Goal: Task Accomplishment & Management: Use online tool/utility

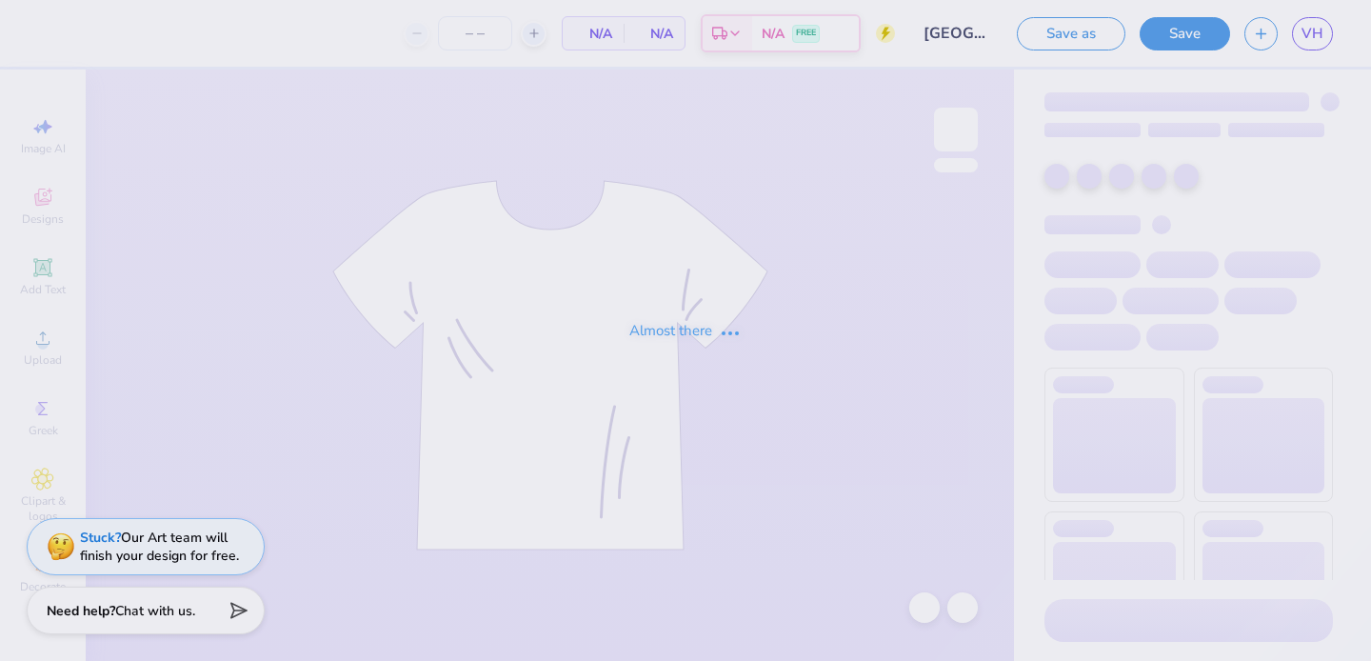
type input "100"
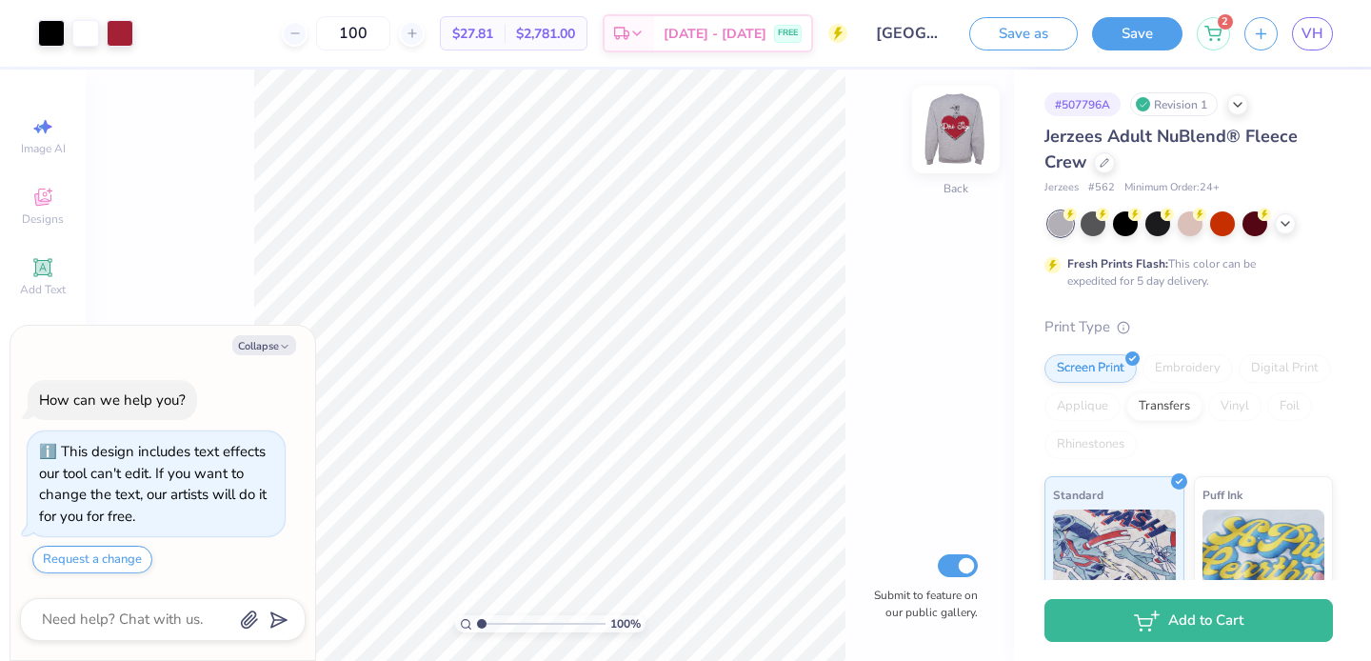
click at [959, 151] on img at bounding box center [956, 129] width 76 height 76
click at [258, 343] on button "Collapse" at bounding box center [264, 345] width 64 height 20
type textarea "x"
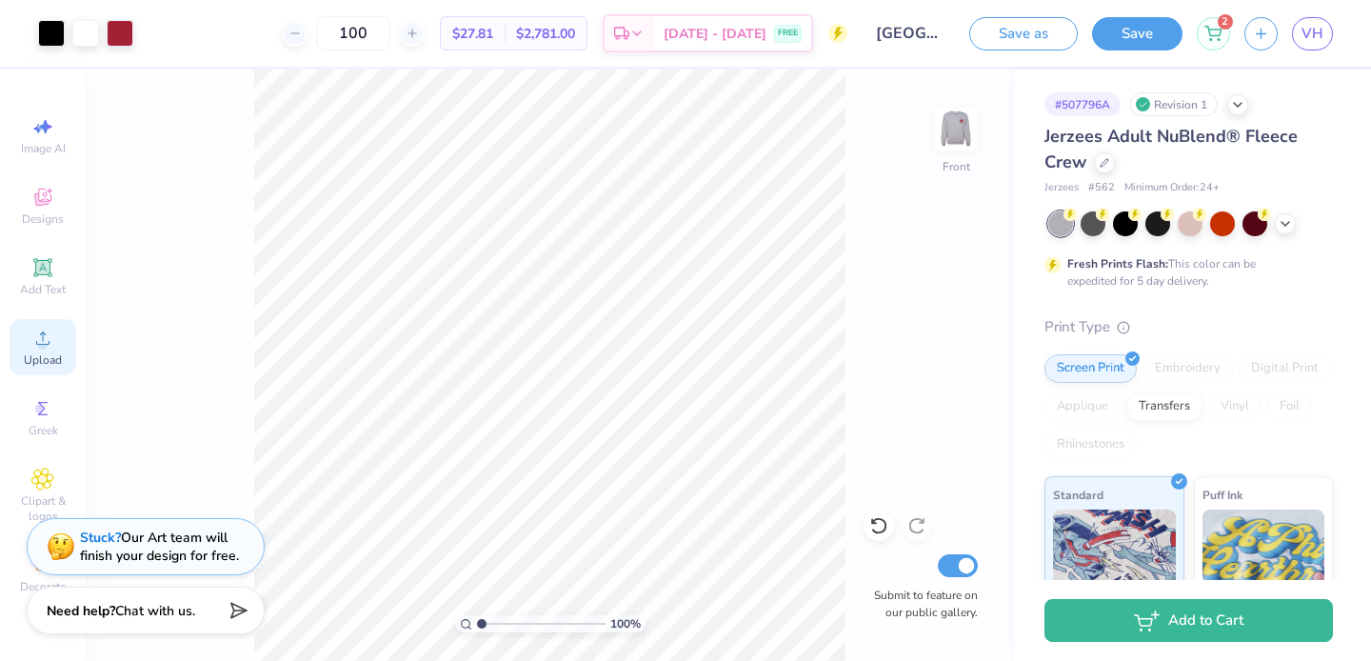
click at [37, 345] on icon at bounding box center [42, 338] width 23 height 23
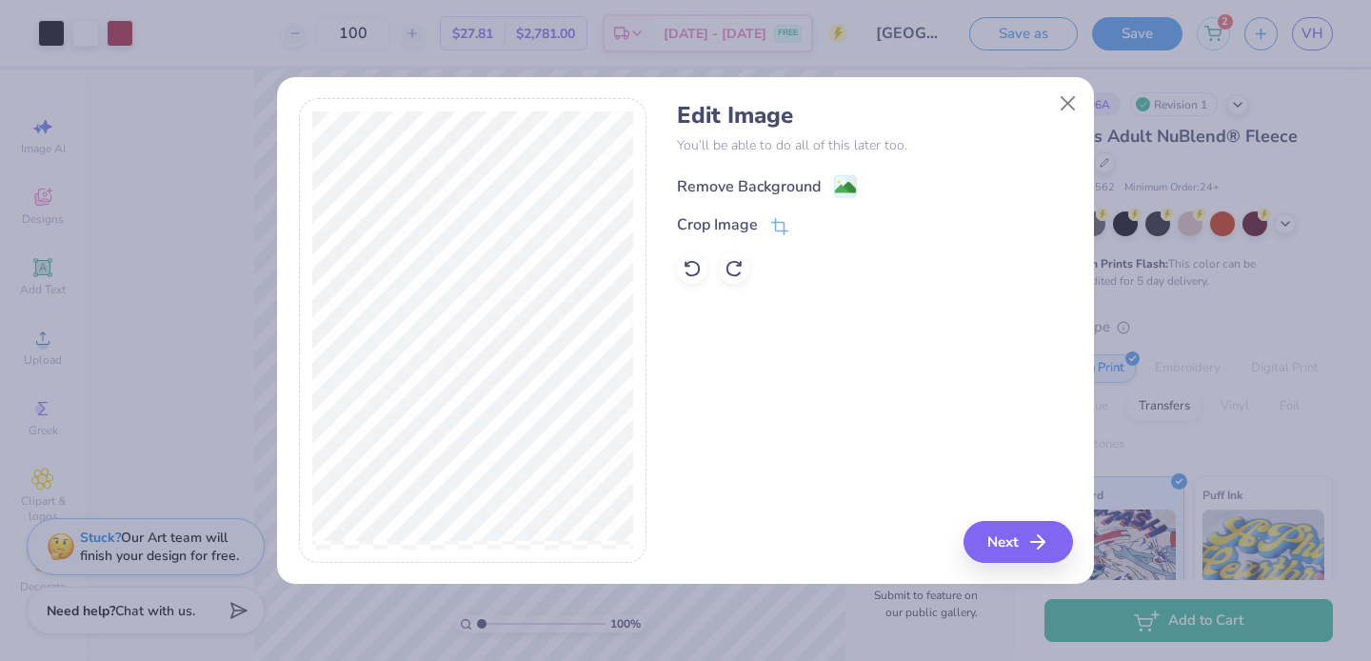
click at [742, 189] on div "Remove Background" at bounding box center [749, 186] width 144 height 23
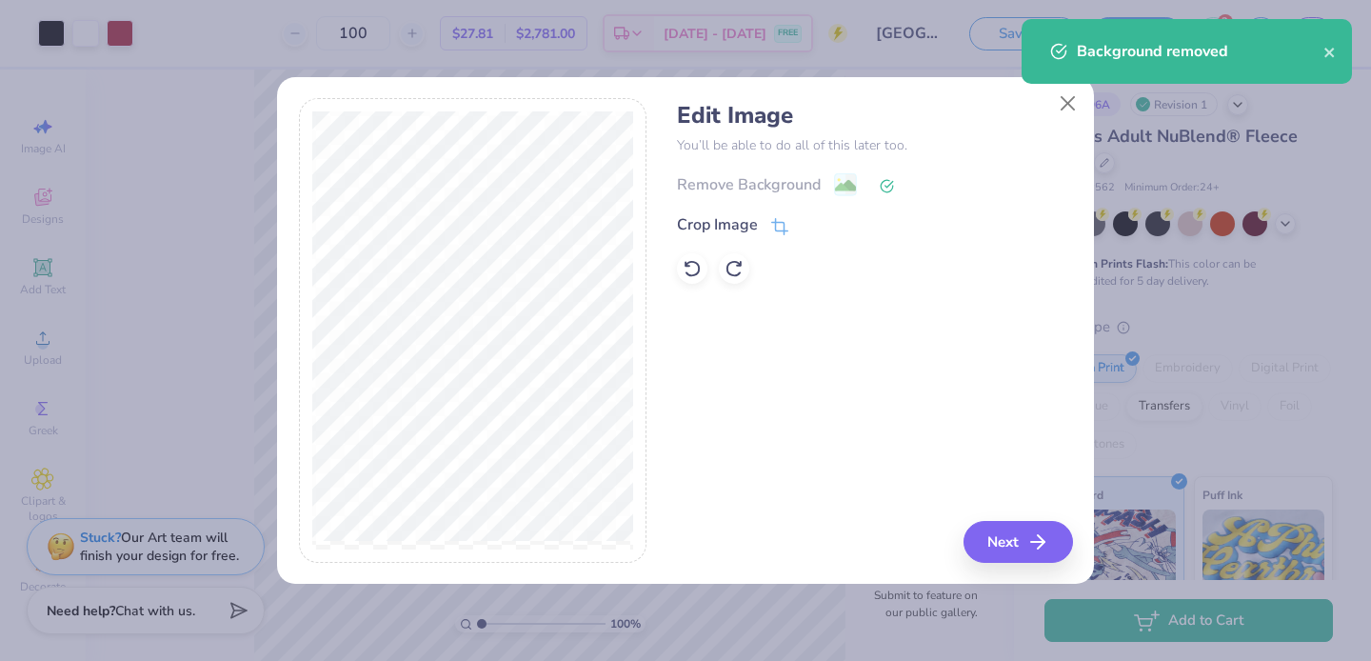
click at [728, 237] on div "Remove Background Crop Image" at bounding box center [874, 227] width 395 height 111
click at [732, 220] on div "Crop Image" at bounding box center [717, 226] width 81 height 23
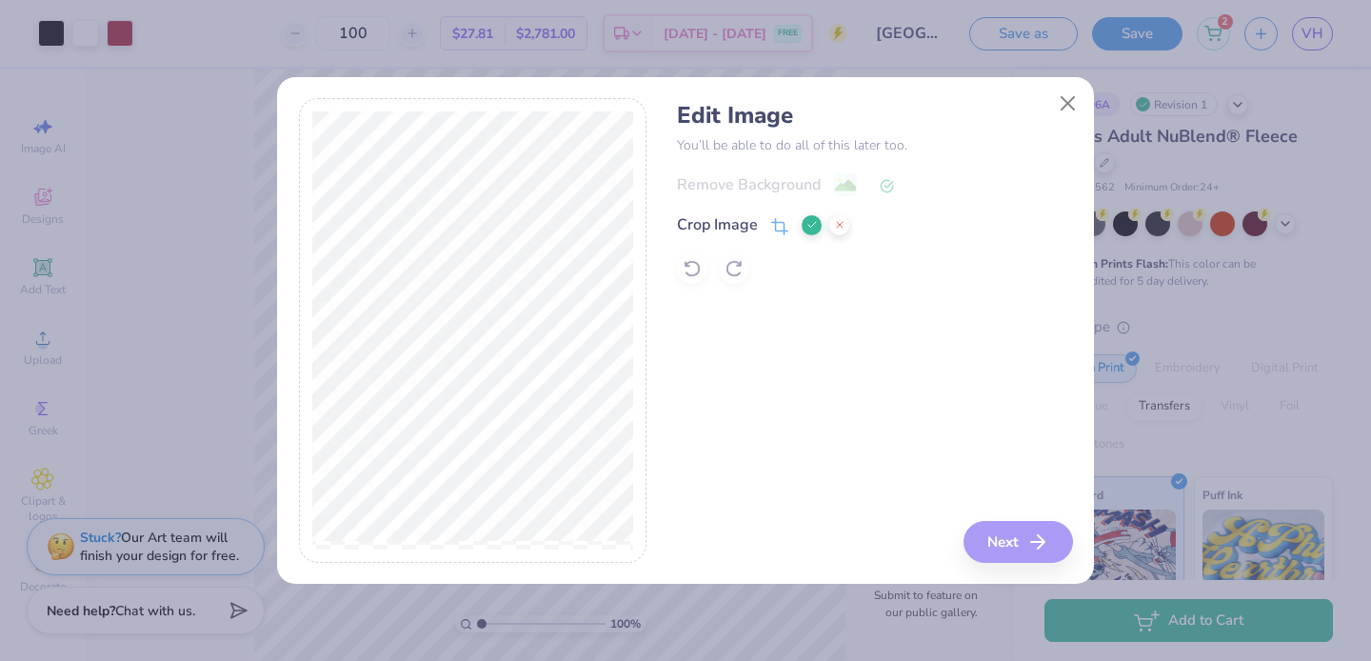
click at [1002, 536] on div "Edit Image You’ll be able to do all of this later too. Remove Background Crop I…" at bounding box center [874, 330] width 395 height 465
click at [814, 228] on icon at bounding box center [811, 224] width 11 height 11
click at [1048, 537] on icon "button" at bounding box center [1043, 541] width 23 height 23
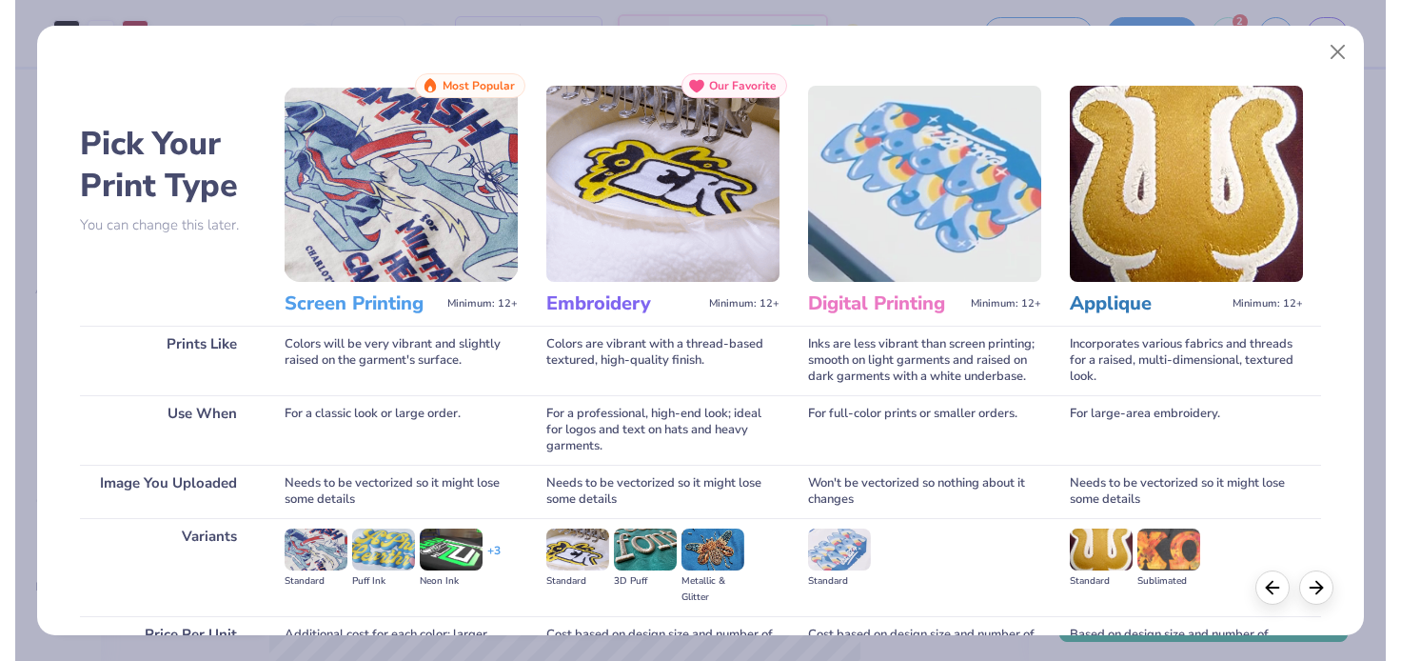
scroll to position [193, 0]
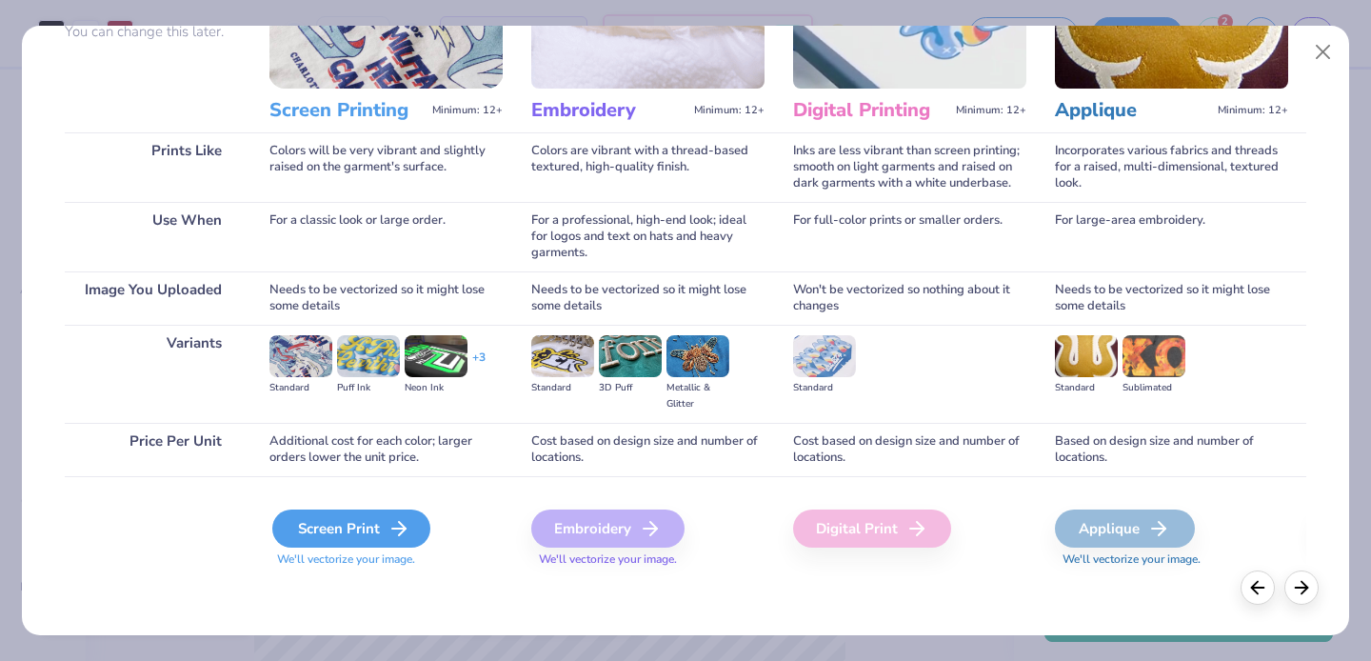
click at [366, 526] on div "Screen Print" at bounding box center [351, 528] width 158 height 38
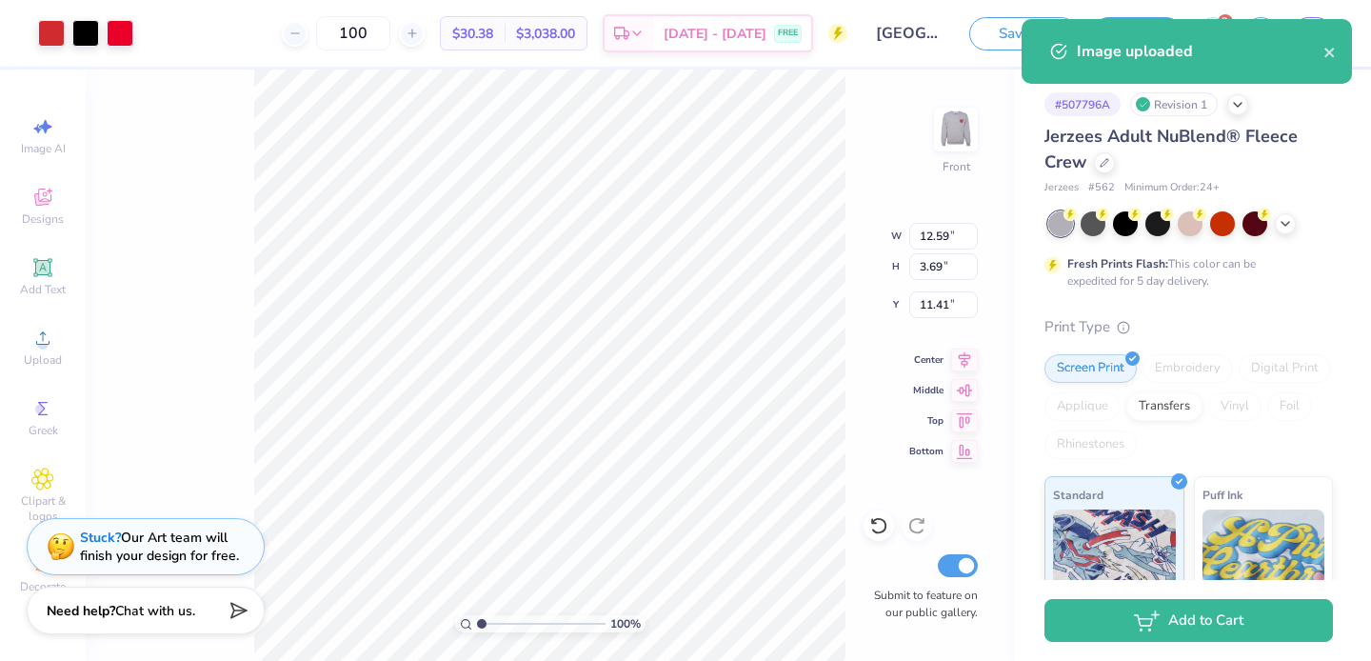
type input "3.58"
type input "12.79"
type input "15.56"
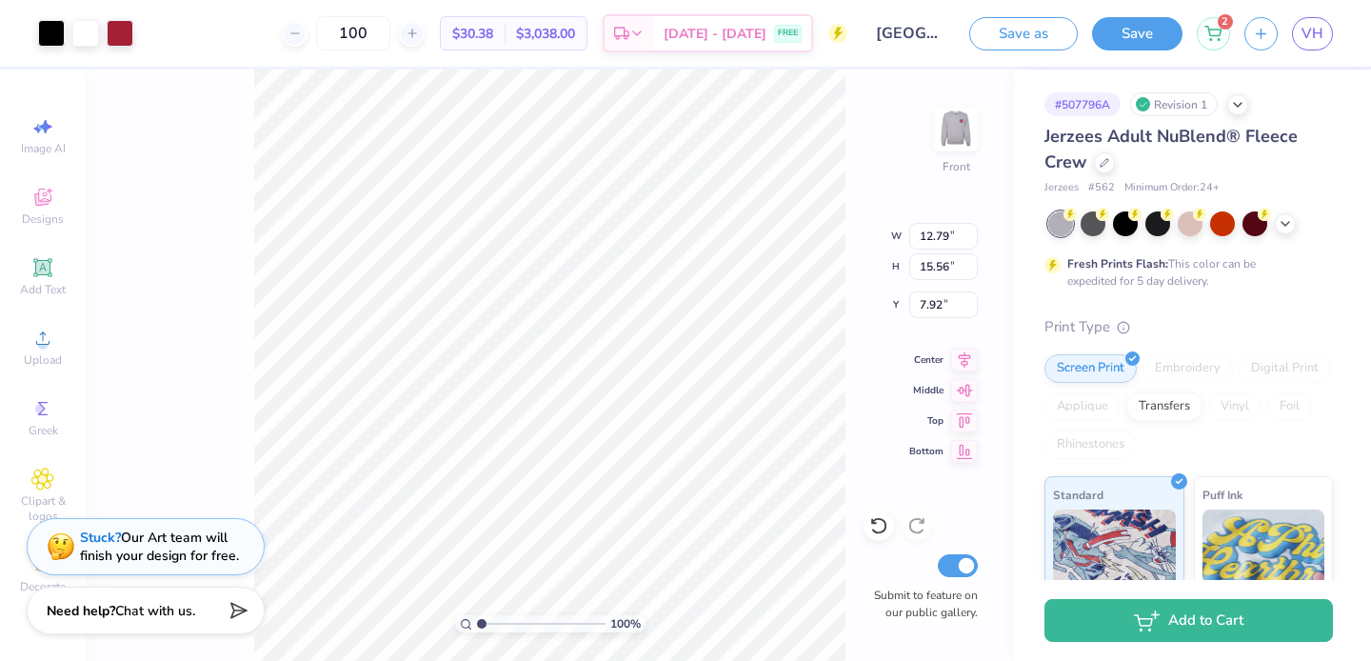
type input "7.93"
type input "4.55"
type input "12.69"
click at [884, 523] on icon at bounding box center [878, 526] width 16 height 17
type input "12.69"
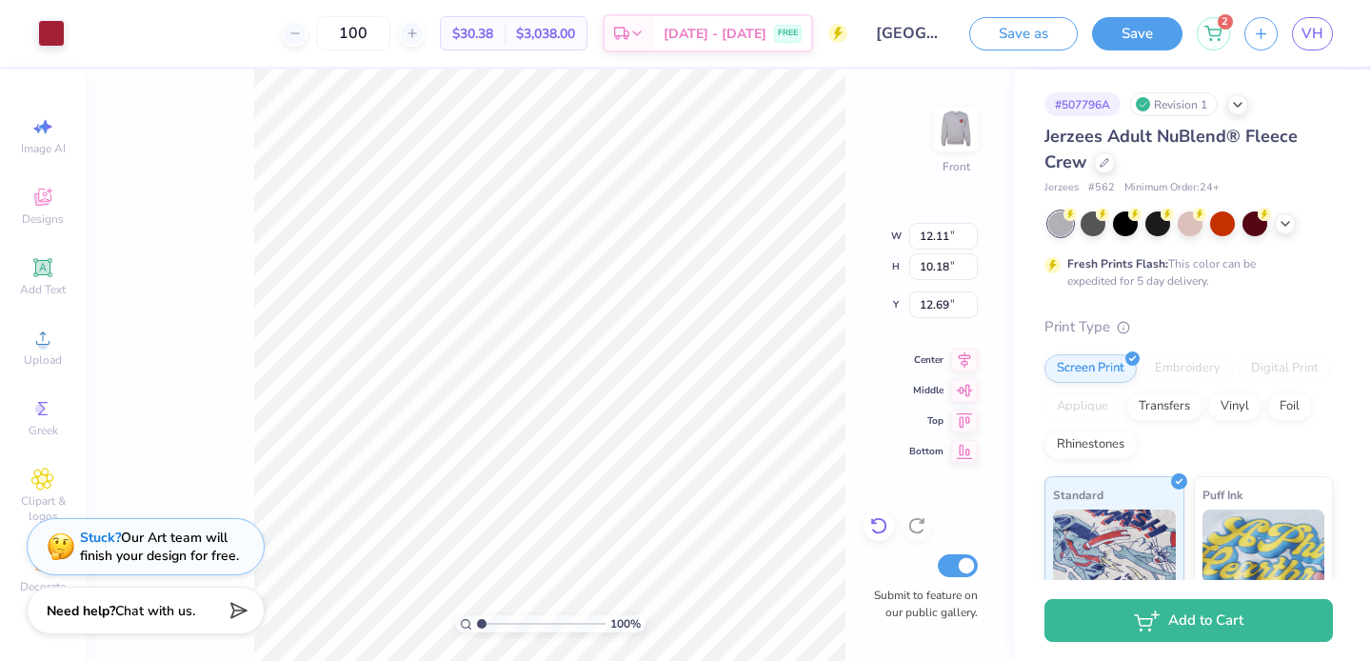
click at [875, 526] on icon at bounding box center [878, 525] width 19 height 19
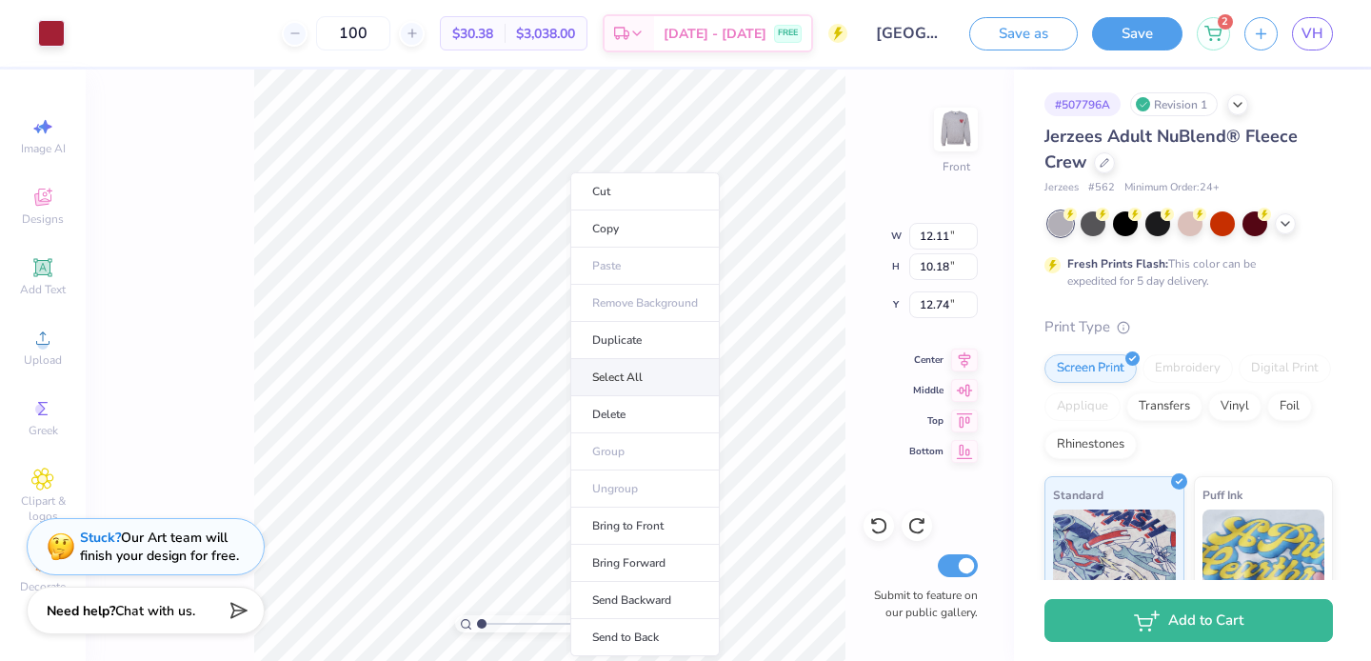
click at [605, 379] on li "Select All" at bounding box center [644, 377] width 149 height 37
type input "14.16"
type input "18.93"
type input "4.55"
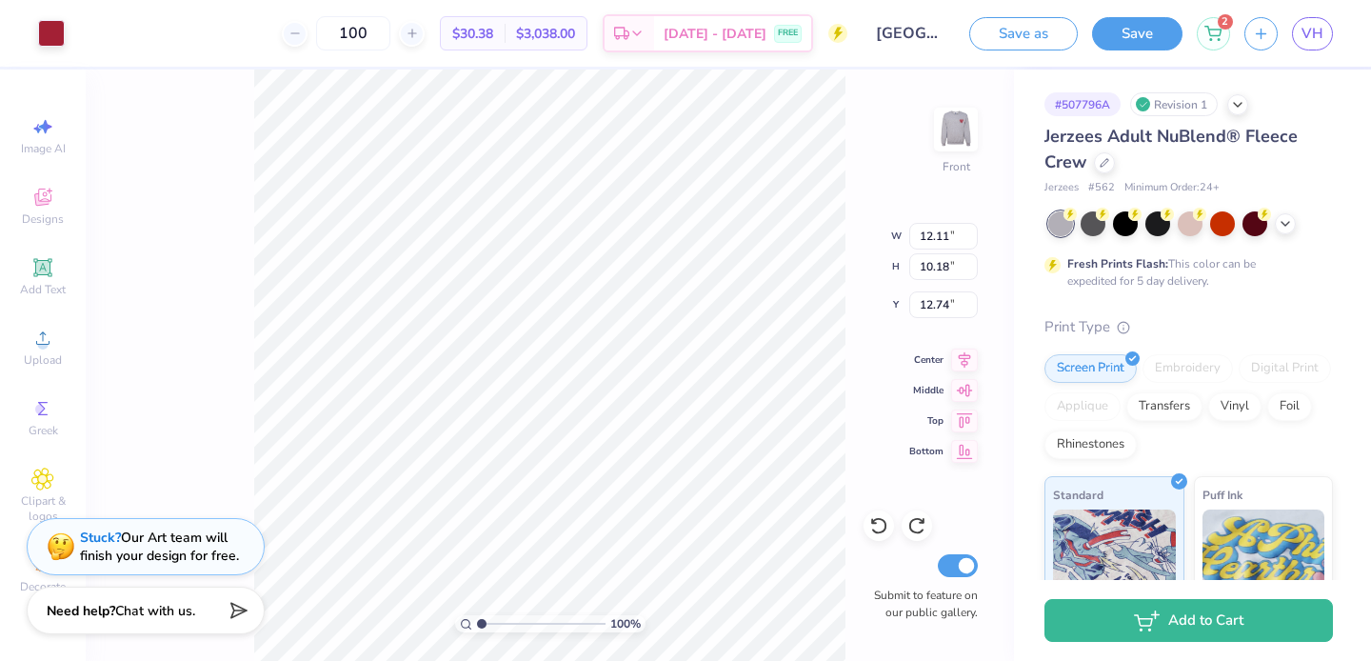
type input "12.69"
type input "11.64"
type input "9.78"
click at [881, 523] on icon at bounding box center [878, 525] width 19 height 19
type input "13.08"
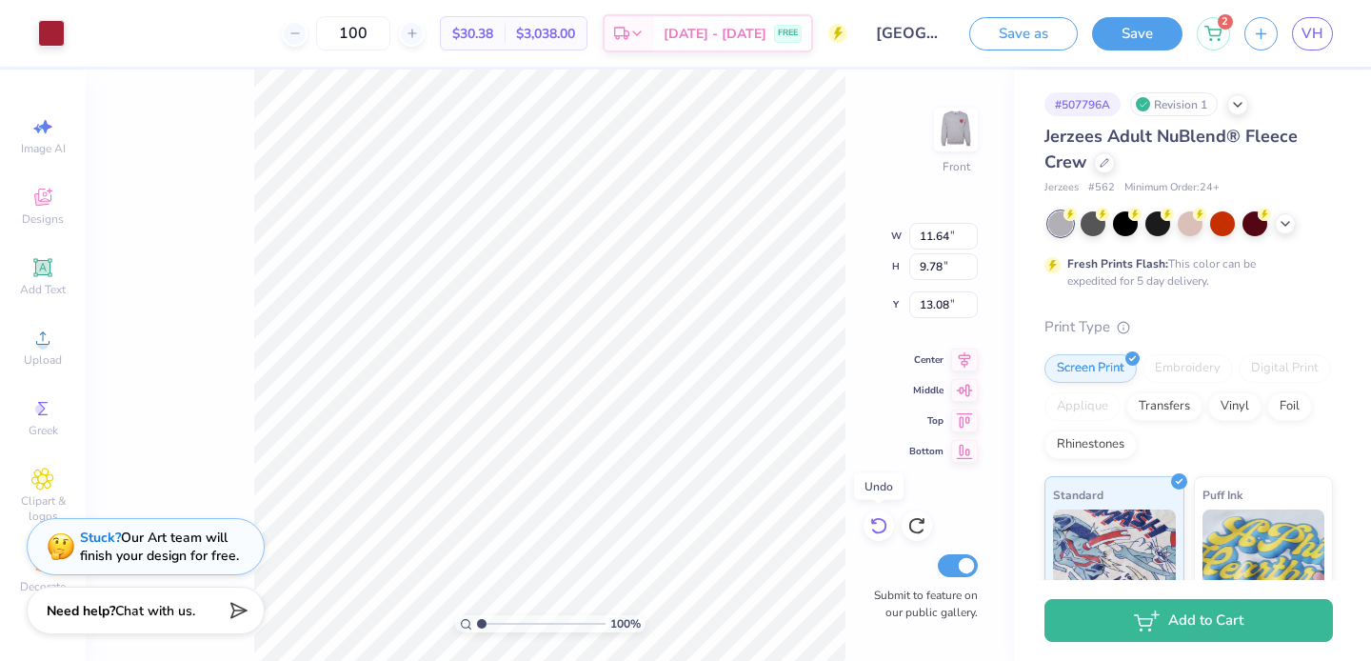
click at [877, 524] on icon at bounding box center [878, 525] width 19 height 19
type input "12.11"
type input "10.18"
type input "12.69"
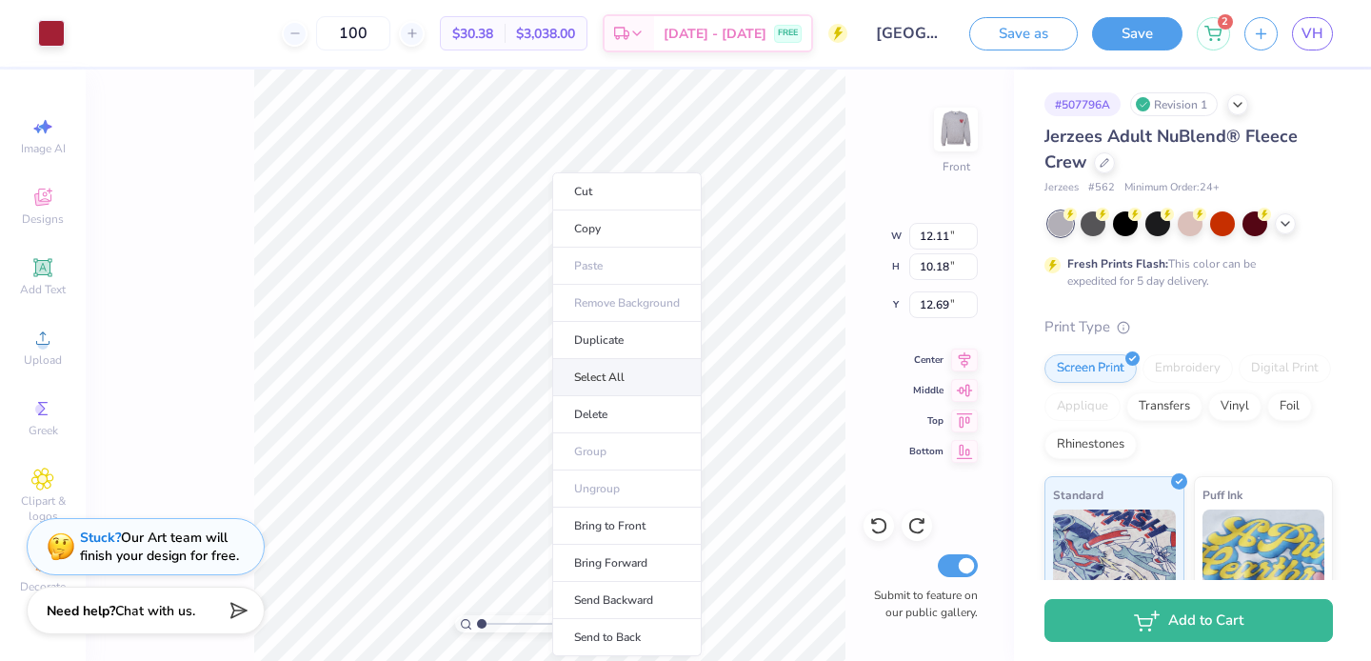
click at [593, 377] on li "Select All" at bounding box center [626, 377] width 149 height 37
type input "14.16"
type input "18.93"
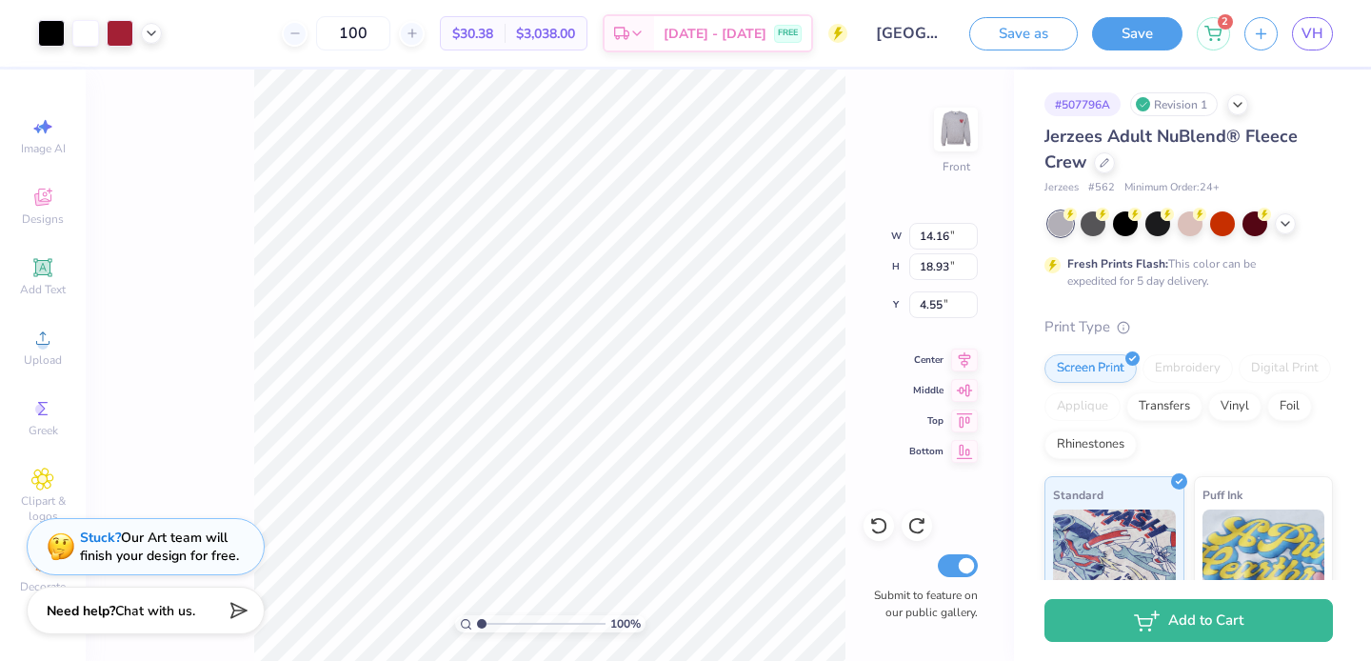
type input "5.13"
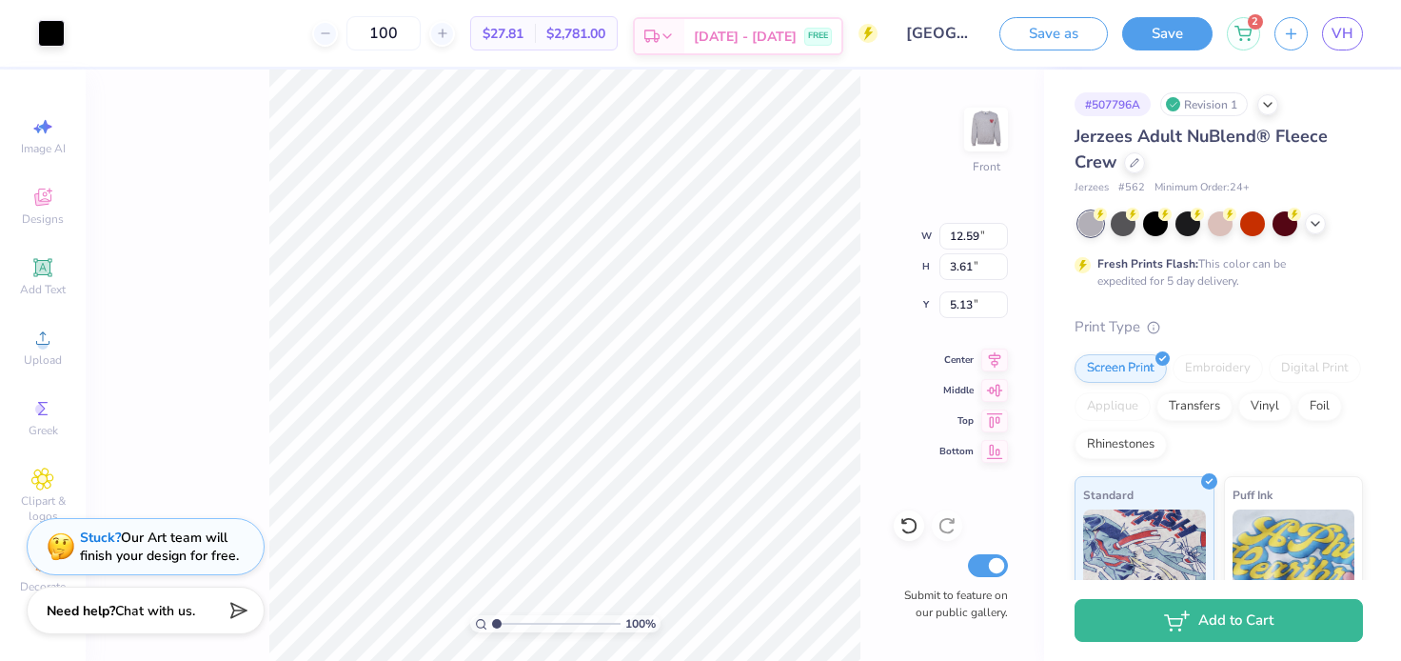
type input "5.16"
click at [904, 521] on icon at bounding box center [908, 526] width 16 height 17
type input "13.26"
type input "9.40"
type input "5.01"
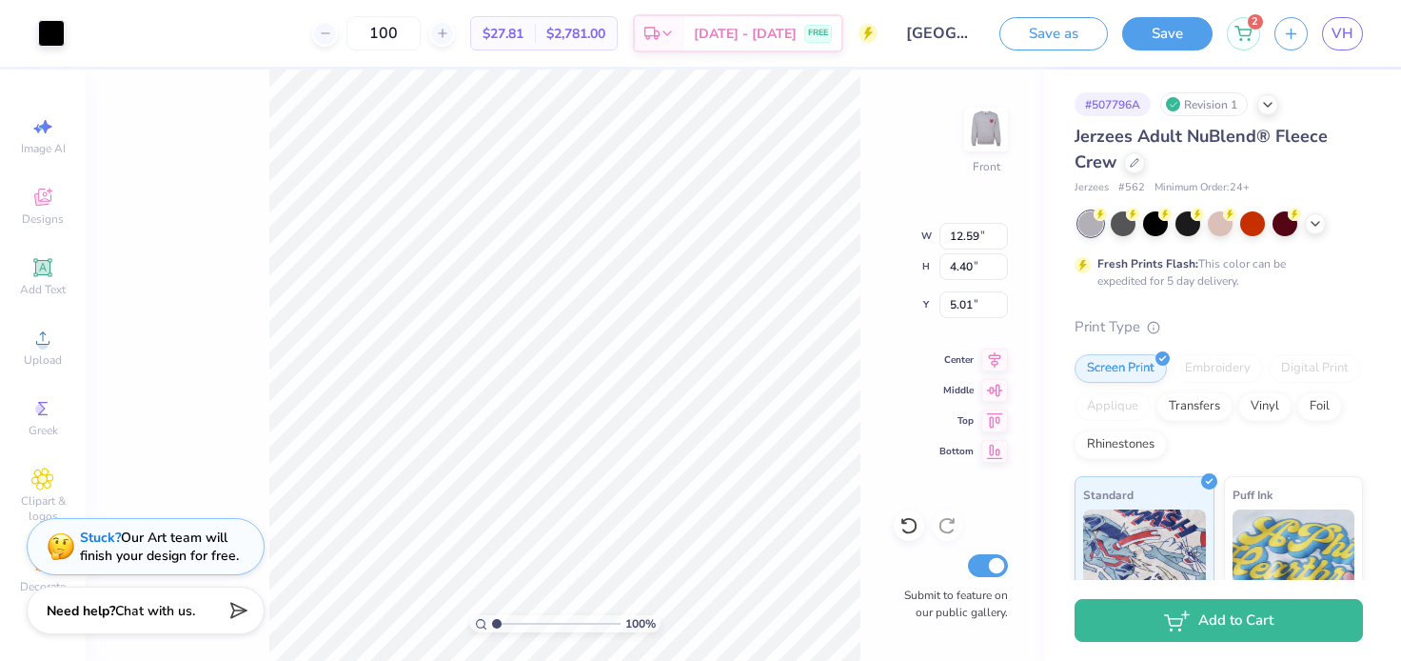
type input "14.07"
type input "4.92"
type input "4.57"
type input "14.57"
type input "5.09"
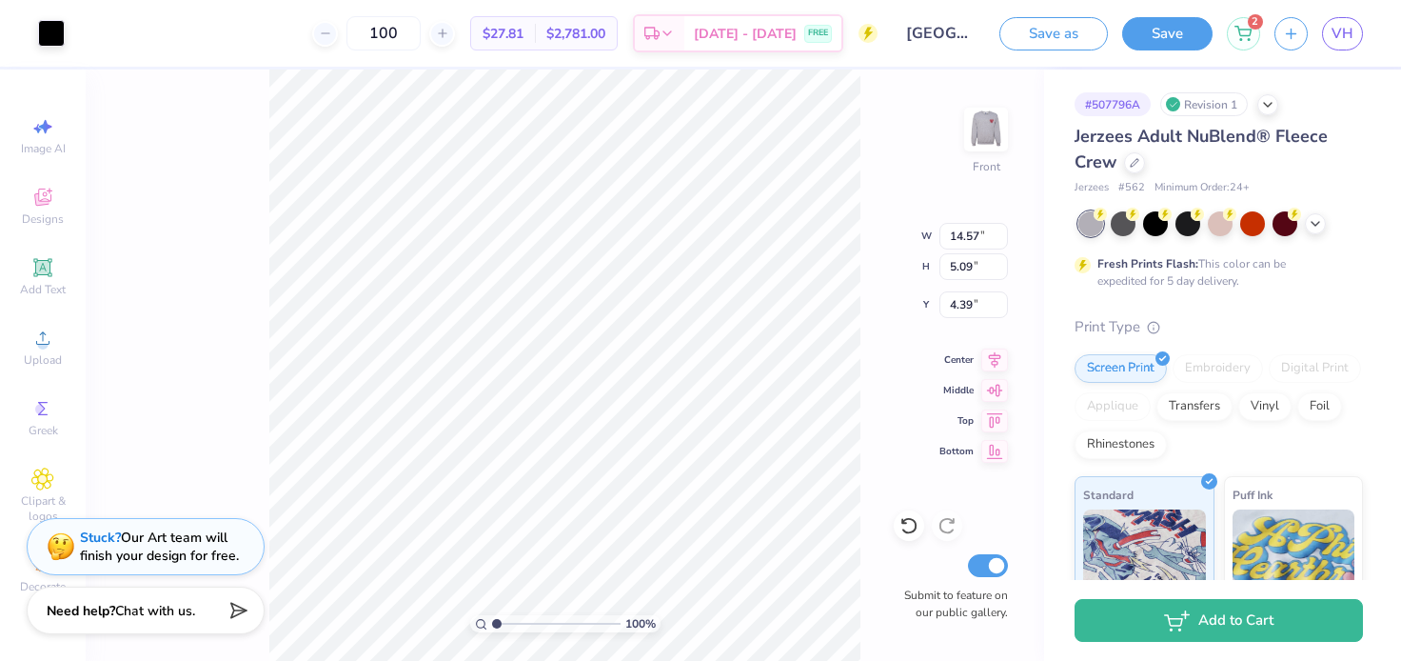
type input "6.07"
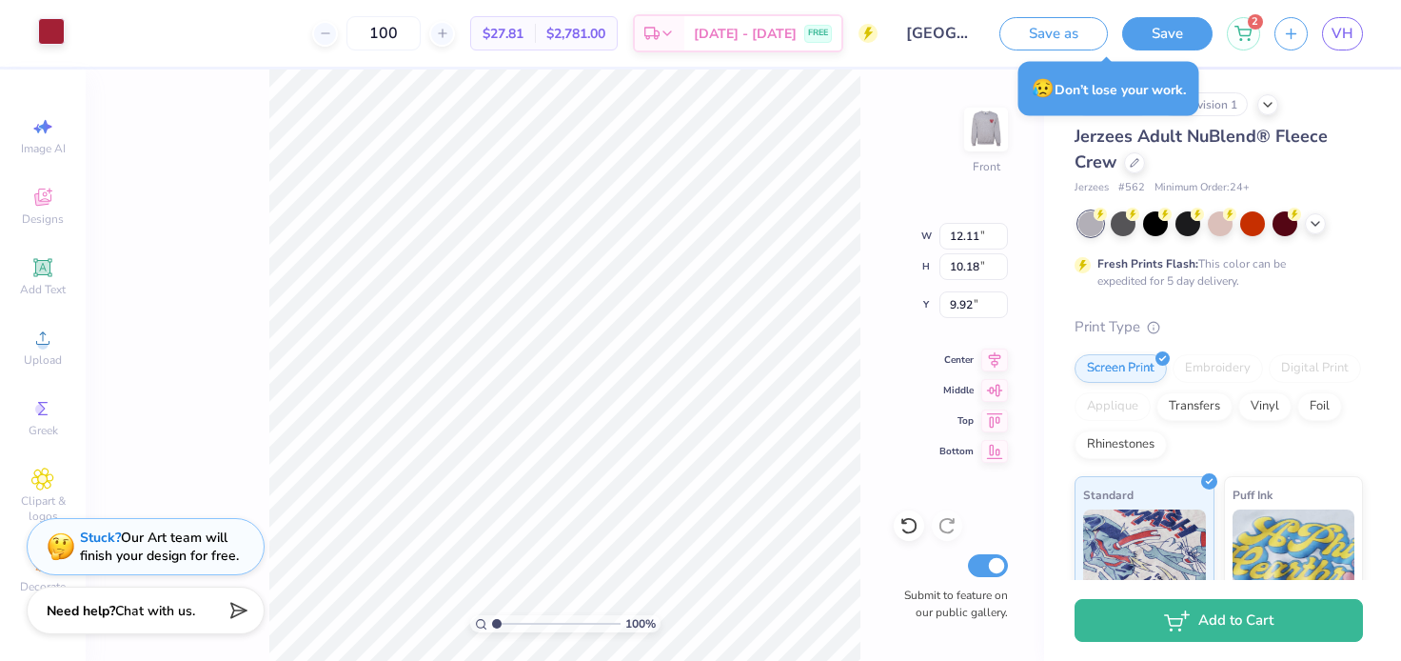
click at [53, 37] on div at bounding box center [51, 31] width 27 height 27
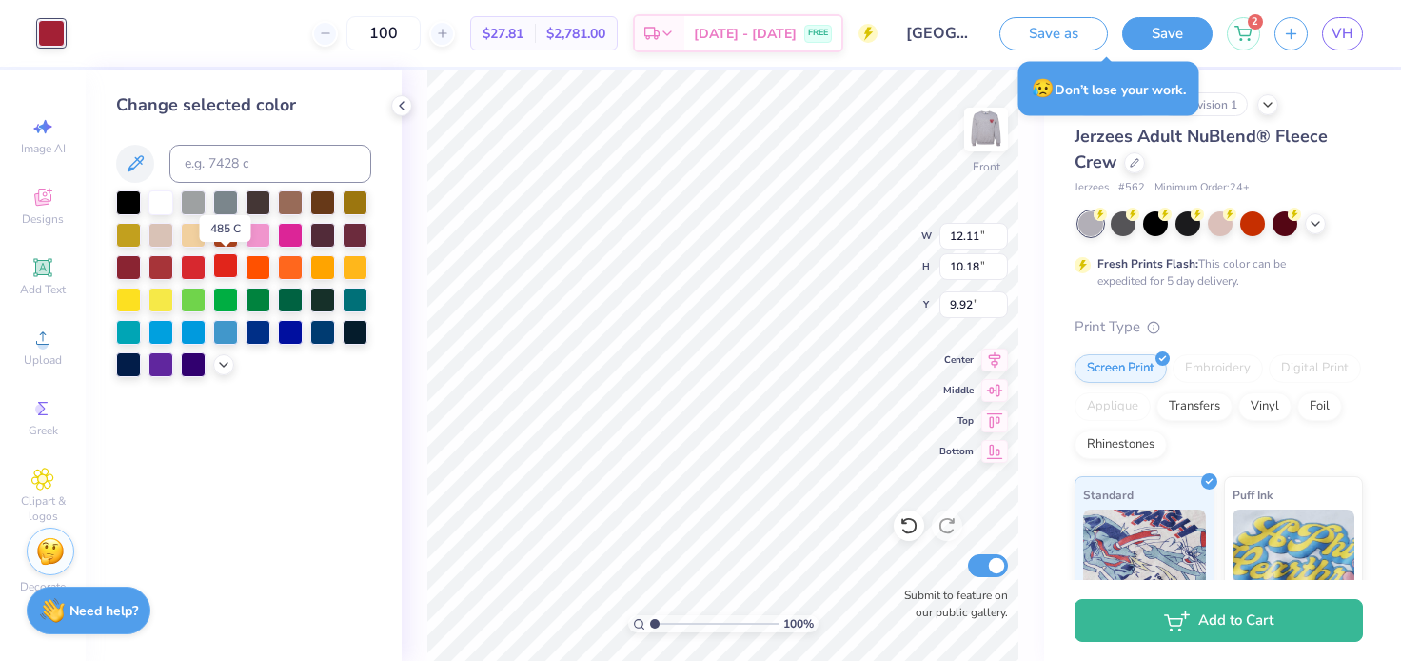
click at [222, 273] on div at bounding box center [225, 265] width 25 height 25
click at [195, 269] on div at bounding box center [193, 265] width 25 height 25
click at [221, 367] on icon at bounding box center [223, 362] width 15 height 15
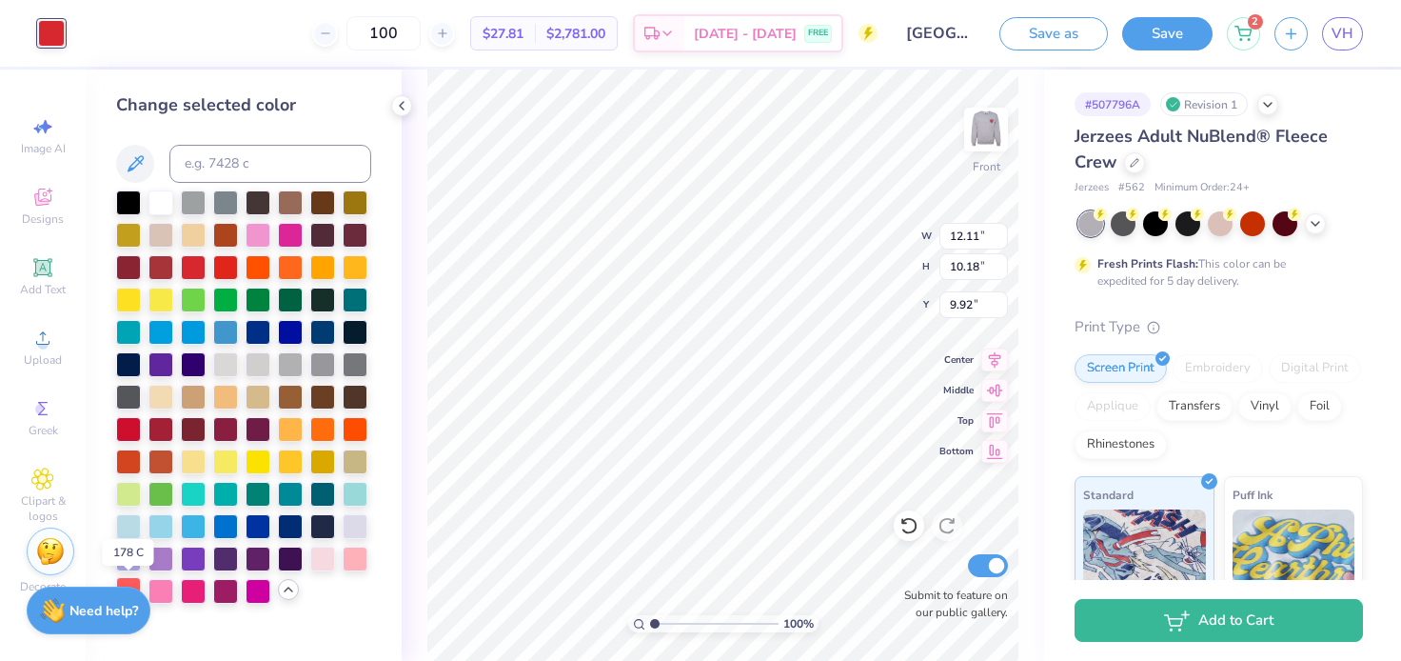
click at [127, 580] on div at bounding box center [128, 589] width 25 height 25
click at [347, 435] on div at bounding box center [355, 427] width 25 height 25
click at [204, 258] on div at bounding box center [193, 265] width 25 height 25
click at [218, 264] on div at bounding box center [225, 265] width 25 height 25
click at [191, 276] on div at bounding box center [193, 265] width 25 height 25
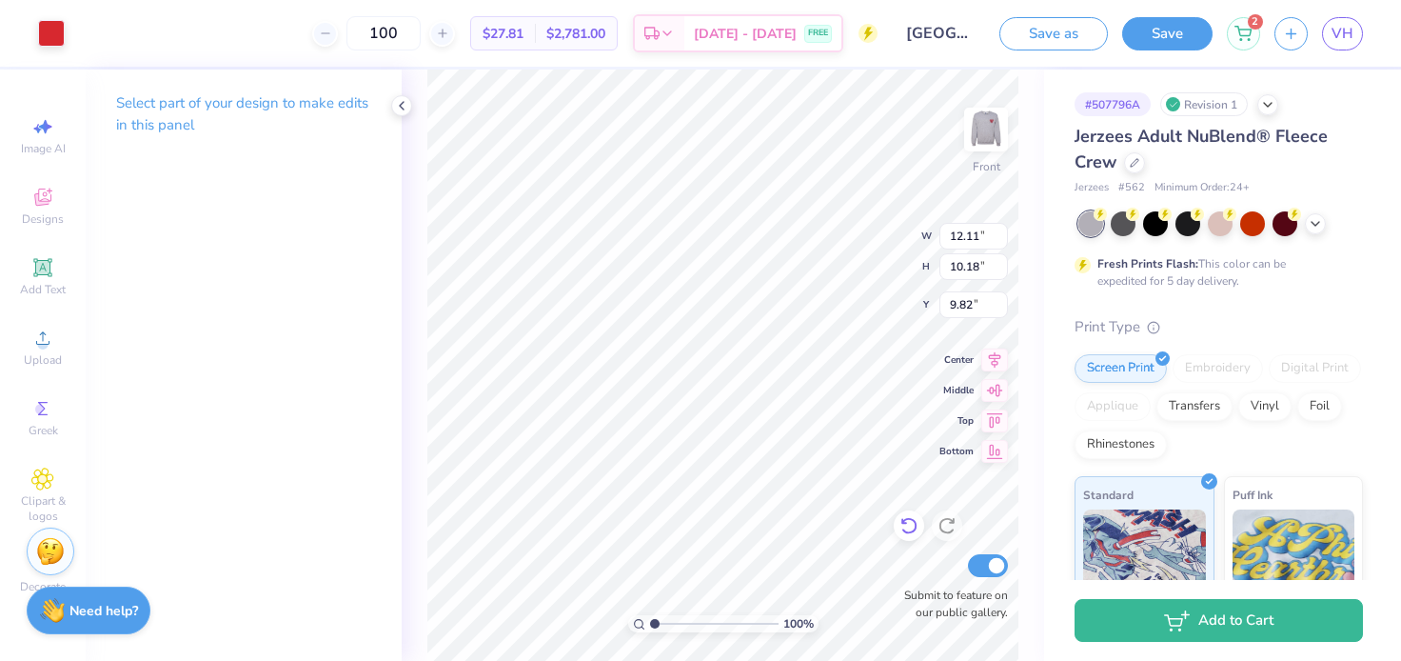
click at [906, 530] on icon at bounding box center [909, 525] width 19 height 19
click at [904, 527] on icon at bounding box center [909, 525] width 19 height 19
type input "10.21"
type input "3.18"
type input "3.88"
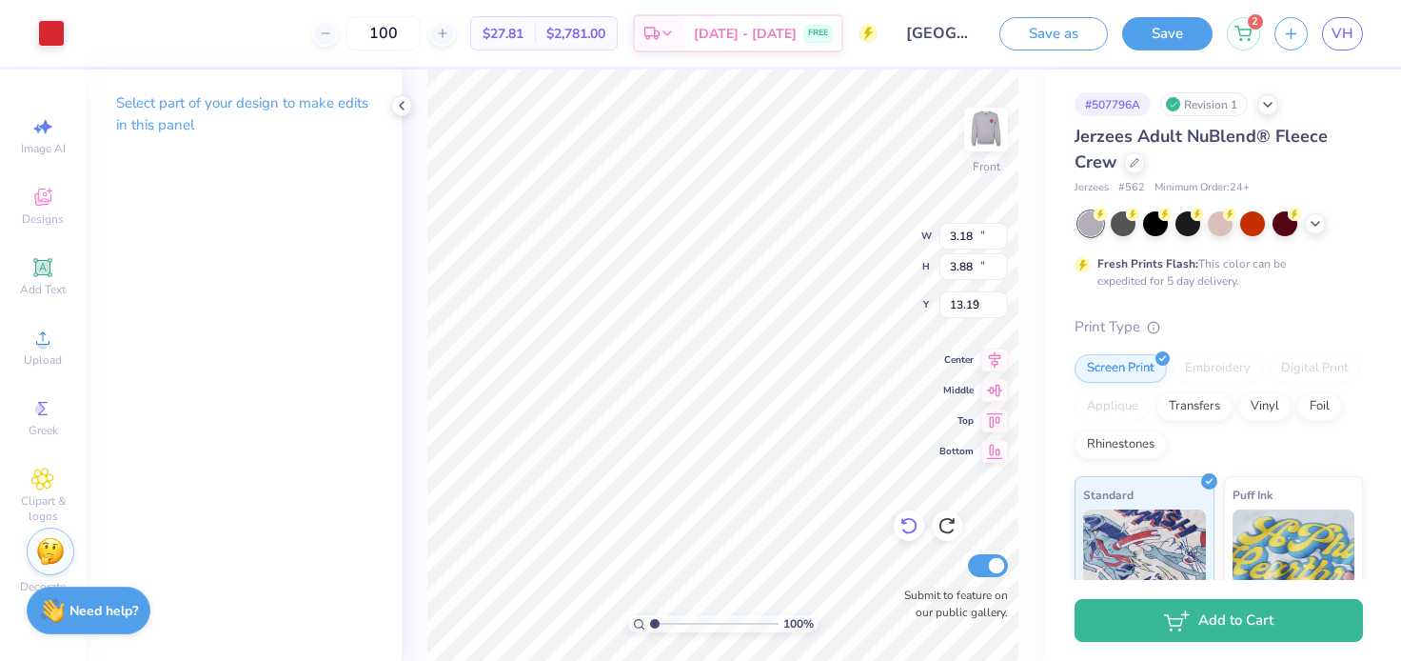
type input "13.25"
type input "2.87"
type input "2.14"
type input "13.84"
click at [425, 307] on div "100 % Front W 2.87 2.87 " H 2.14 2.14 " Y 13.84 13.84 " Center Middle Top Botto…" at bounding box center [723, 364] width 643 height 591
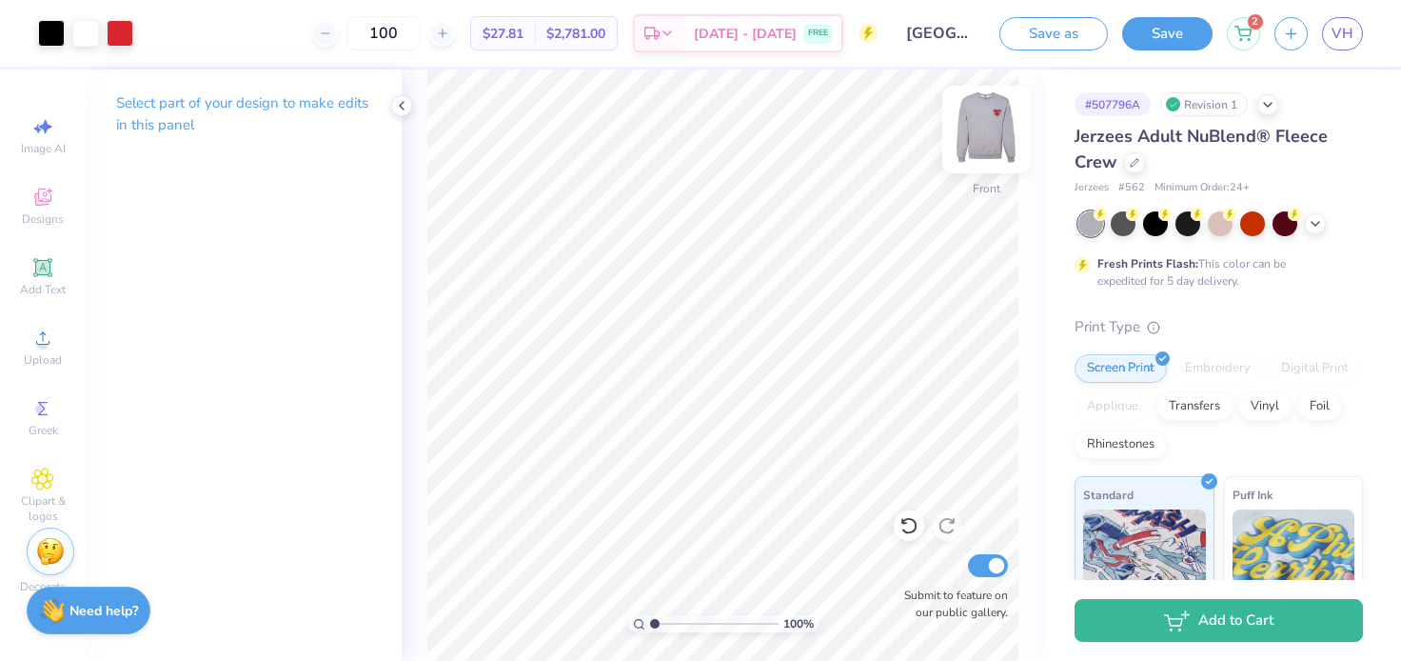
click at [980, 137] on img at bounding box center [986, 129] width 76 height 76
click at [979, 138] on img at bounding box center [986, 129] width 76 height 76
click at [979, 138] on img at bounding box center [986, 129] width 38 height 38
click at [981, 137] on img at bounding box center [986, 129] width 76 height 76
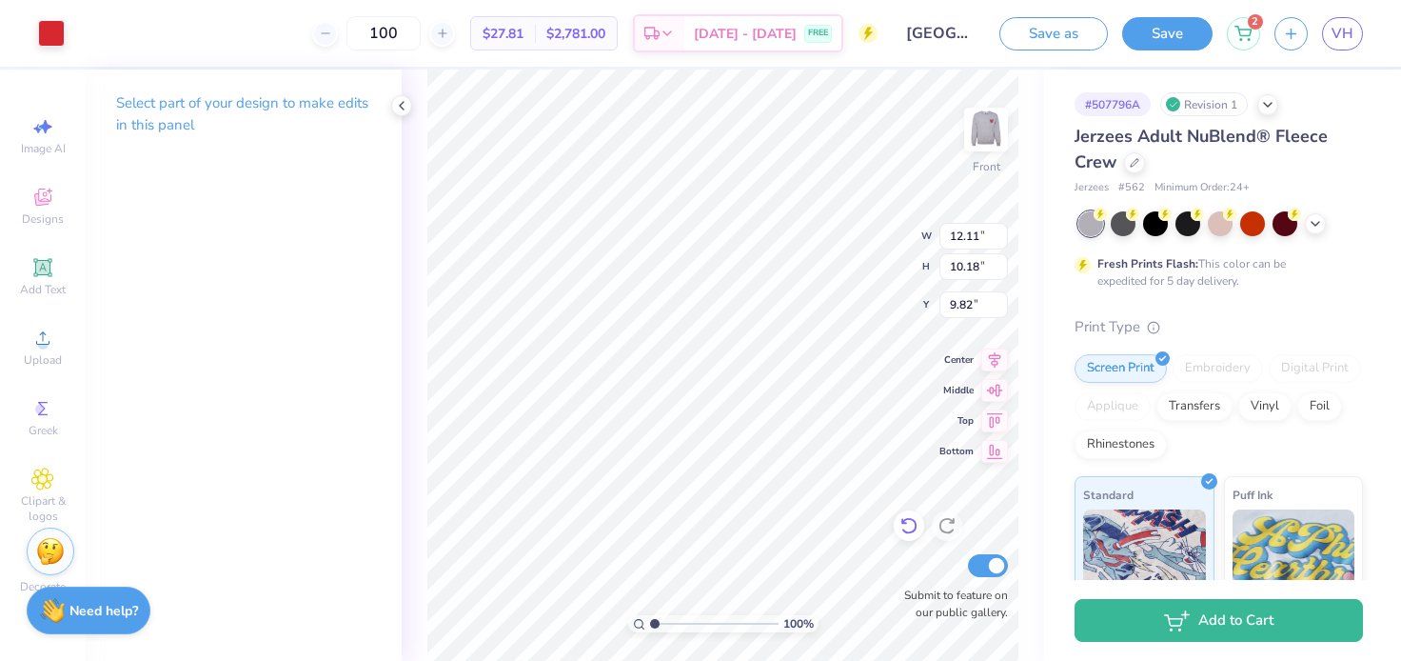
click at [909, 535] on div at bounding box center [909, 525] width 30 height 30
type input "9.92"
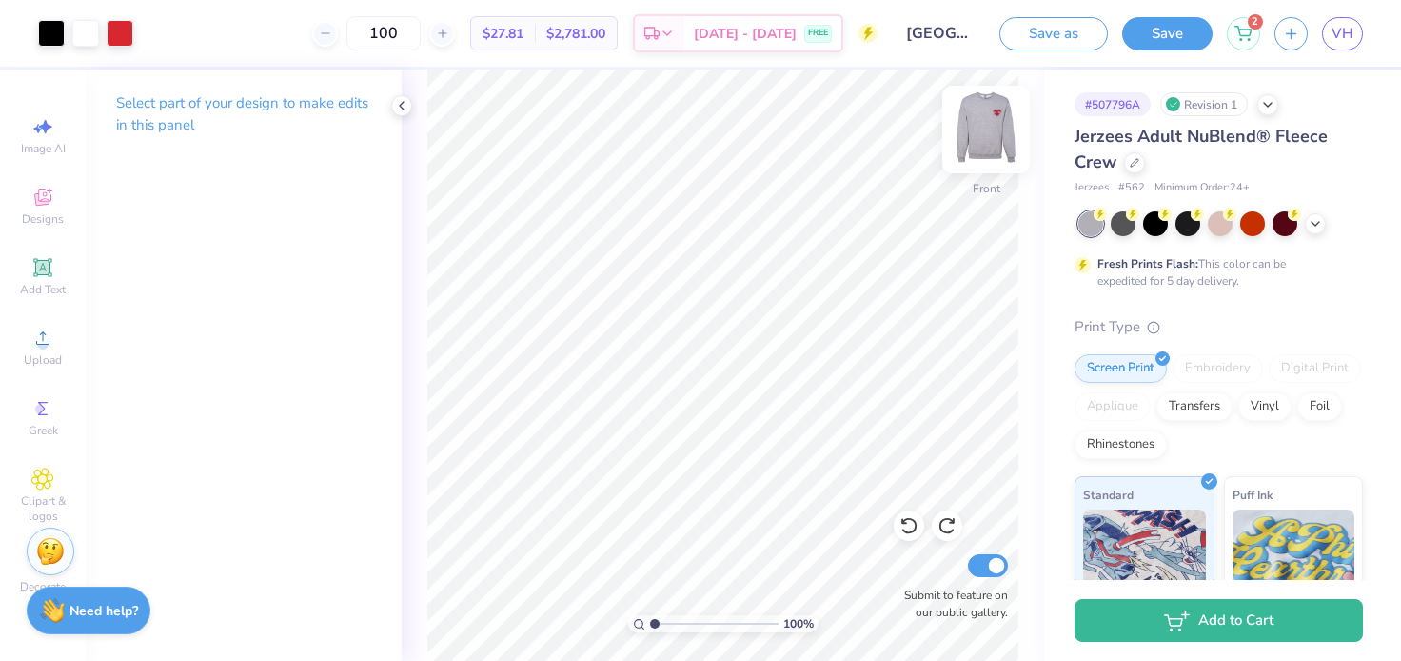
click at [985, 143] on img at bounding box center [986, 129] width 76 height 76
click at [983, 144] on img at bounding box center [986, 129] width 76 height 76
click at [988, 131] on img at bounding box center [986, 129] width 76 height 76
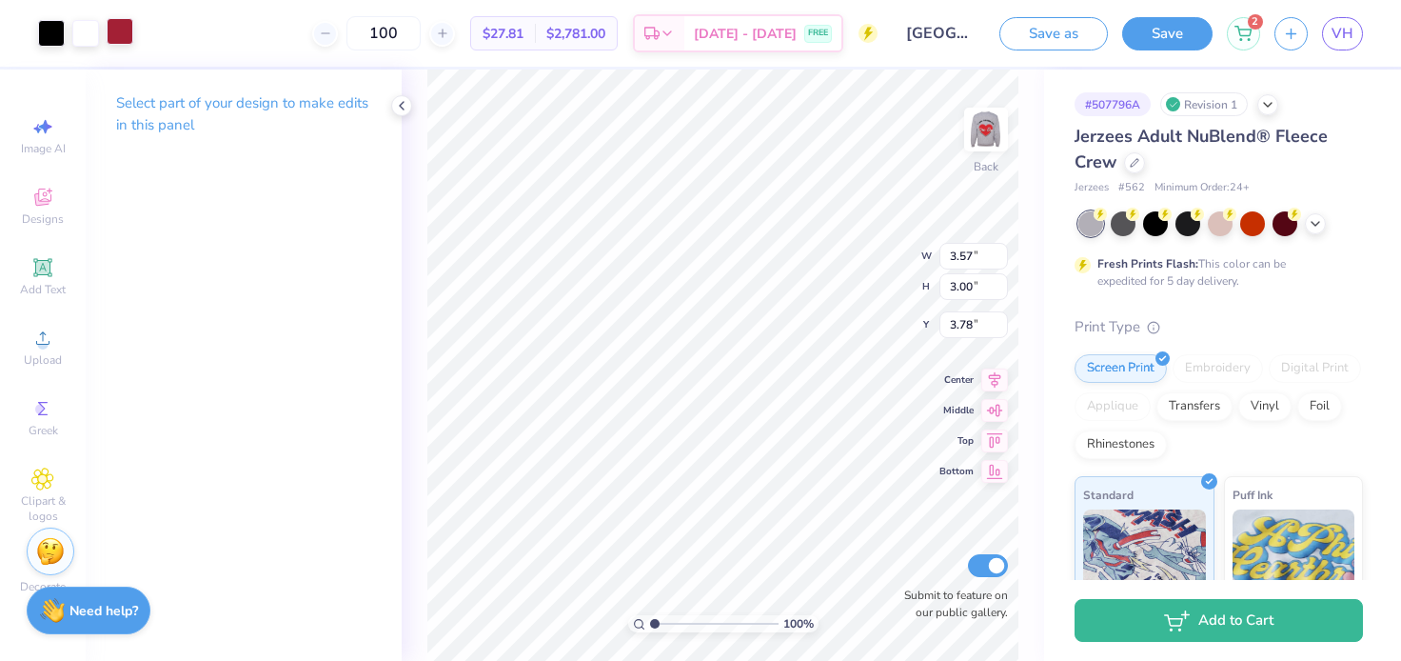
click at [121, 31] on div at bounding box center [120, 31] width 27 height 27
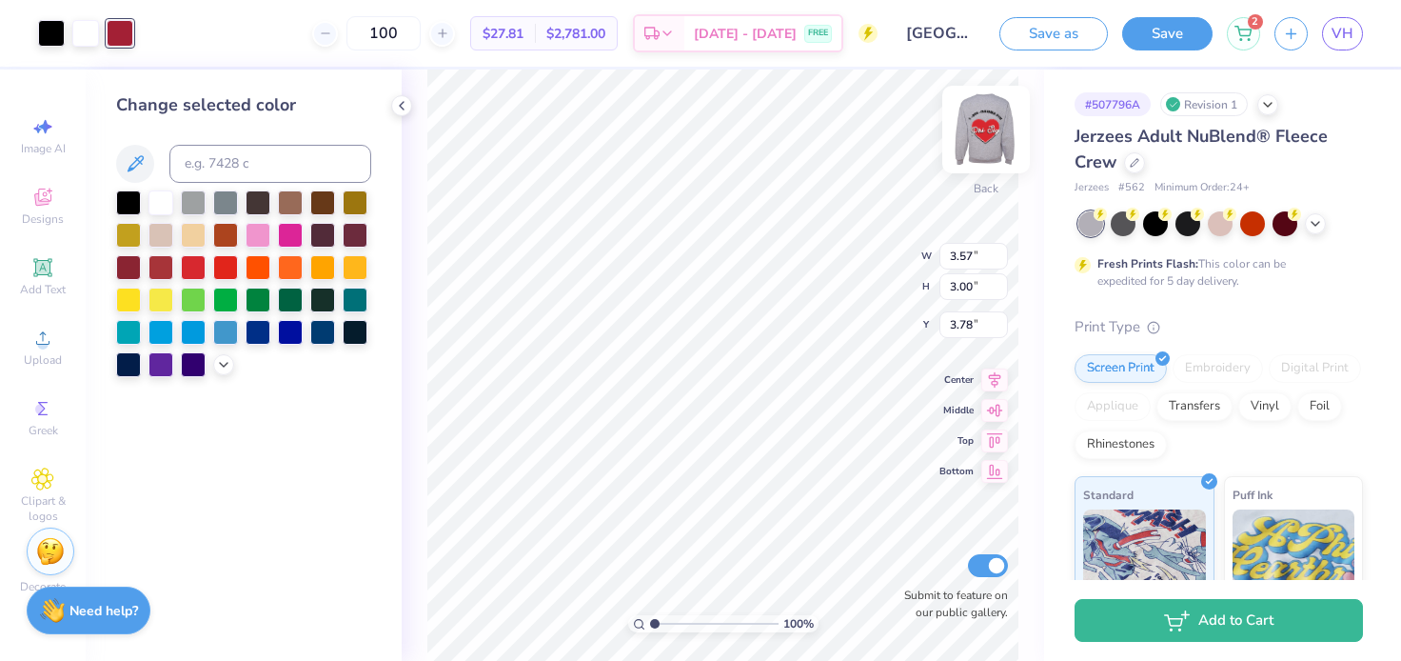
click at [999, 116] on img at bounding box center [986, 129] width 76 height 76
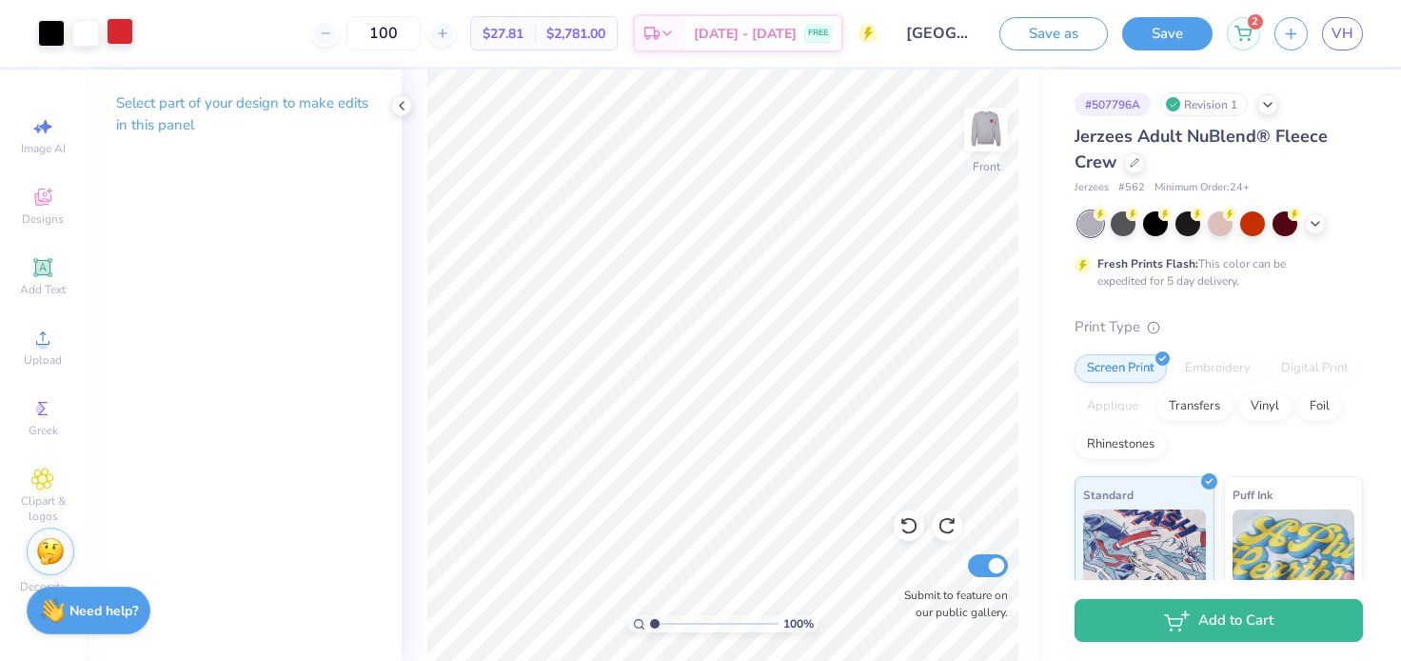
click at [121, 36] on div at bounding box center [120, 31] width 27 height 27
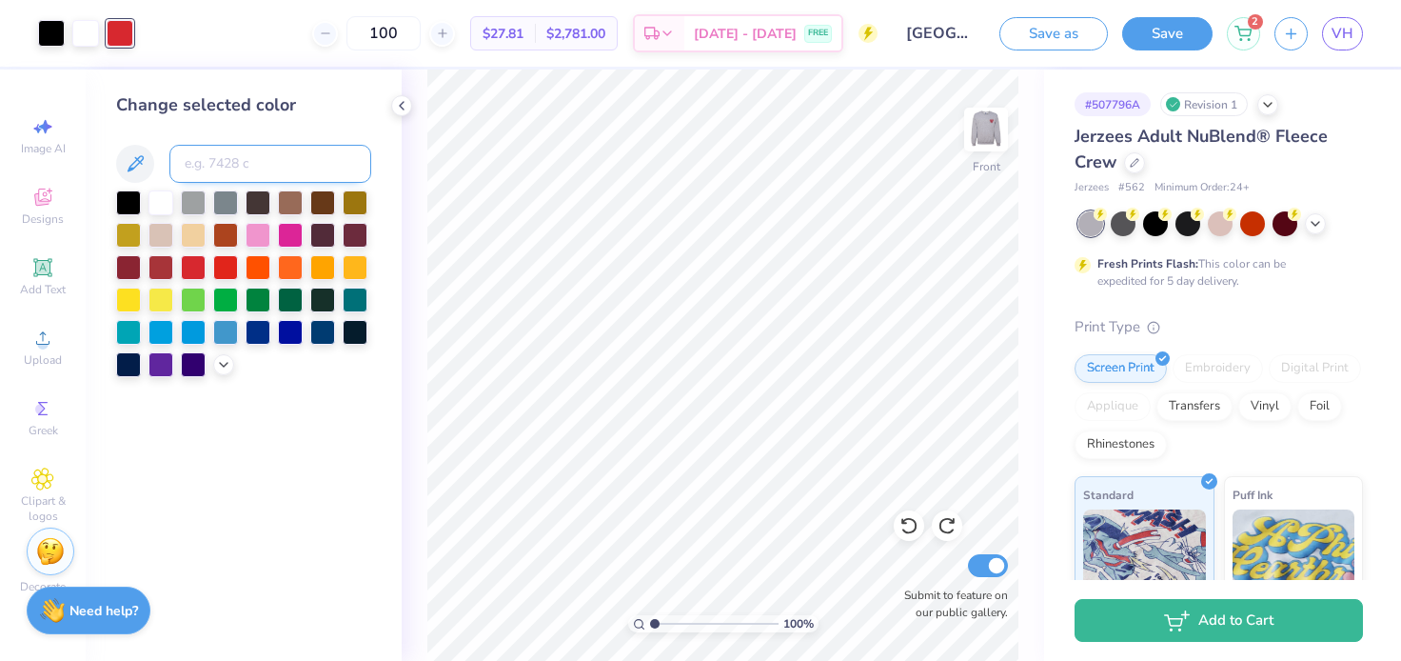
click at [217, 165] on input at bounding box center [270, 164] width 202 height 38
type input "201"
click at [228, 367] on icon at bounding box center [223, 362] width 15 height 15
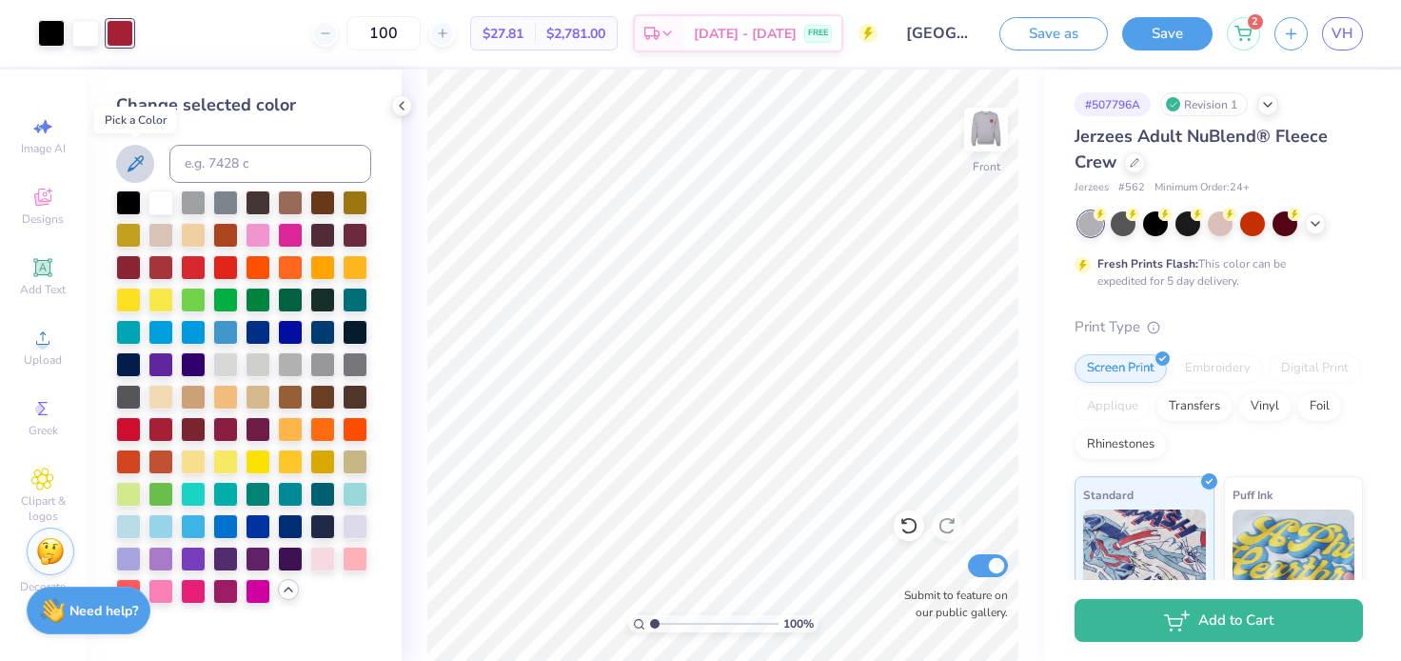
click at [137, 166] on icon at bounding box center [135, 163] width 23 height 23
click at [144, 152] on icon at bounding box center [135, 163] width 23 height 23
click at [214, 168] on input at bounding box center [270, 164] width 202 height 38
click at [152, 161] on button at bounding box center [135, 164] width 38 height 38
click at [403, 99] on icon at bounding box center [401, 105] width 15 height 15
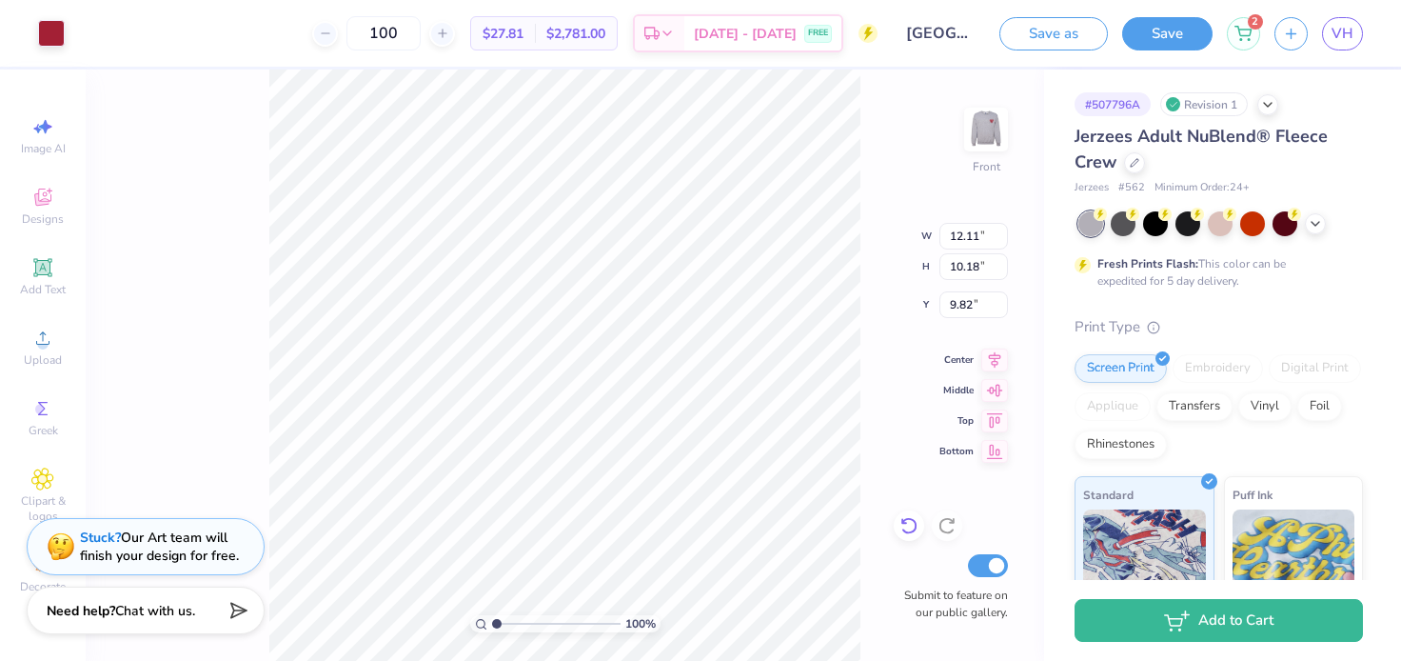
click at [905, 527] on icon at bounding box center [909, 525] width 19 height 19
type input "9.92"
type input "9.82"
click at [913, 525] on icon at bounding box center [909, 525] width 19 height 19
type input "6.07"
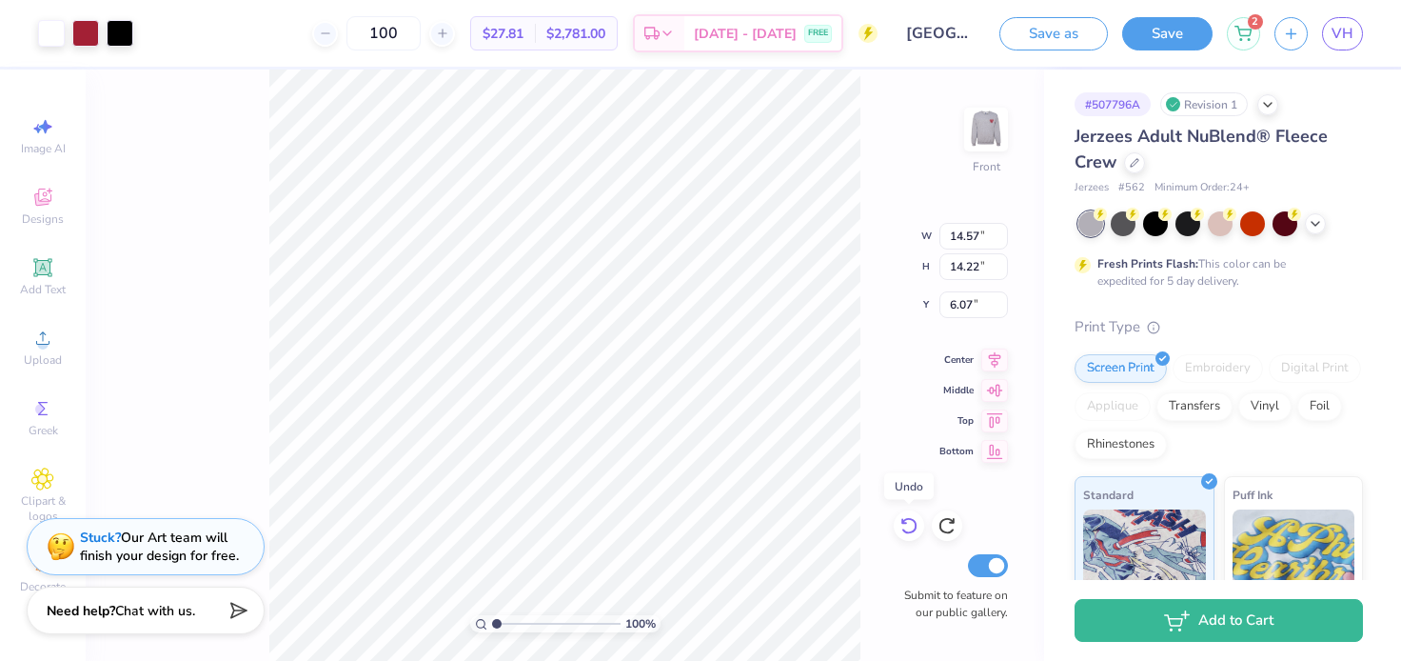
click at [910, 529] on icon at bounding box center [909, 525] width 19 height 19
type input "14.31"
click at [910, 529] on icon at bounding box center [909, 525] width 19 height 19
click at [947, 526] on icon at bounding box center [947, 525] width 19 height 19
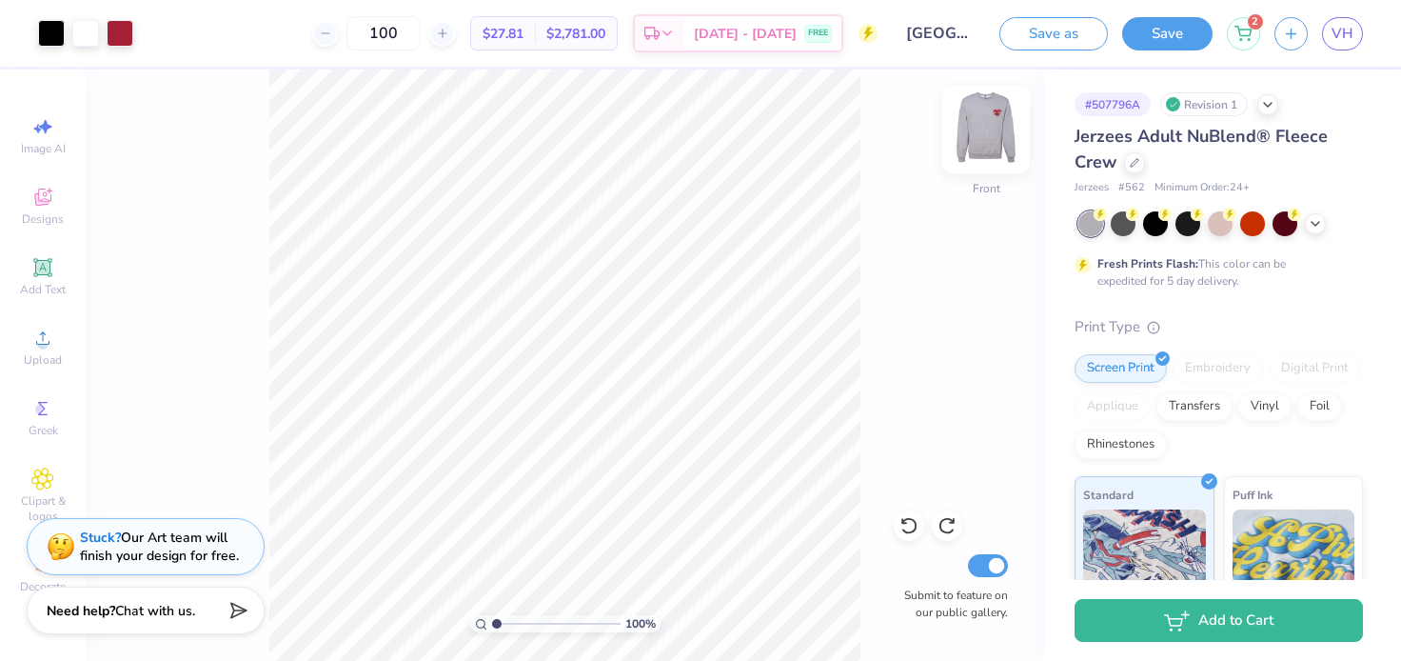
click at [975, 123] on img at bounding box center [986, 129] width 76 height 76
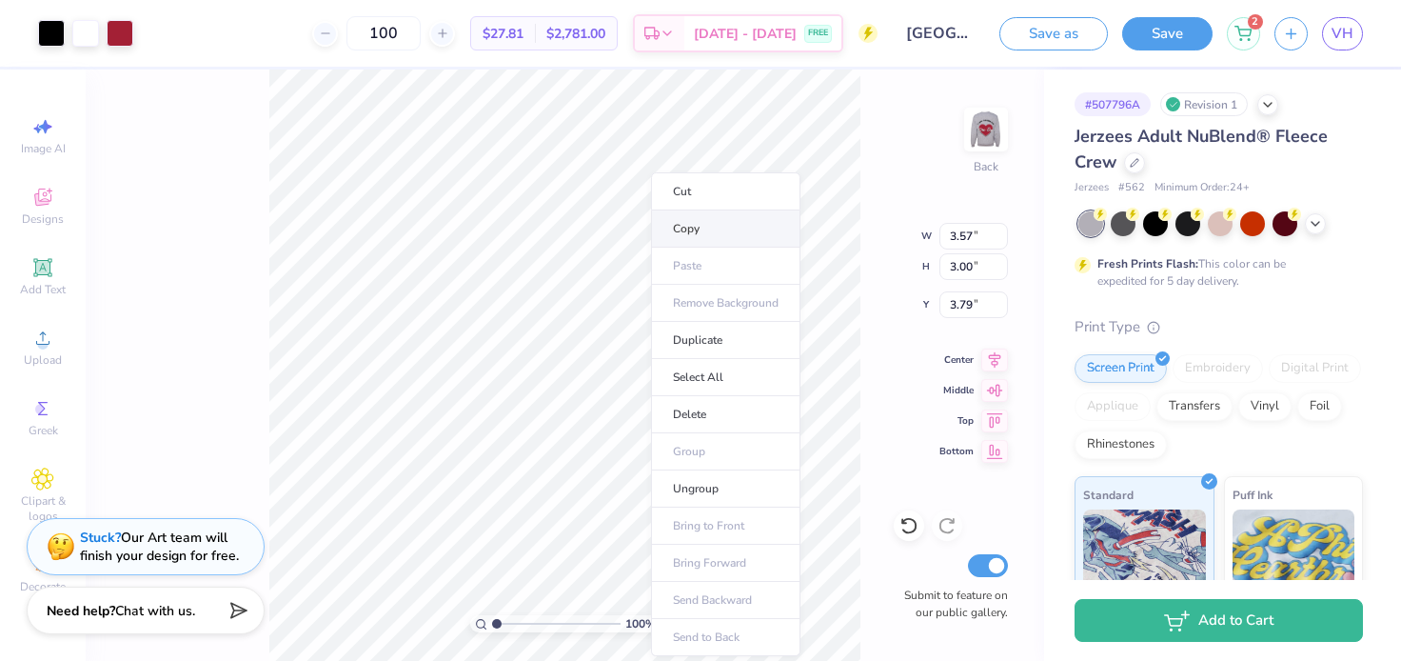
click at [672, 232] on li "Copy" at bounding box center [725, 228] width 149 height 37
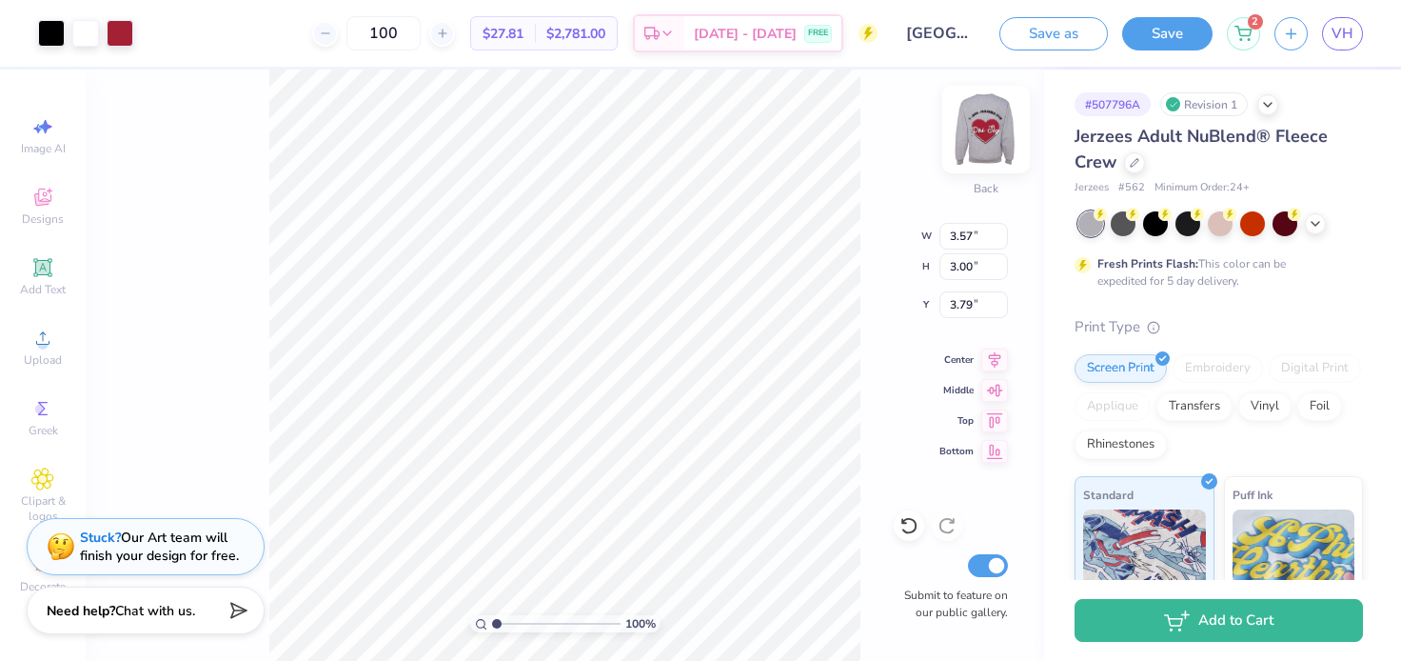
click at [989, 147] on img at bounding box center [986, 129] width 76 height 76
type input "16.33"
type input "7.93"
type input "6.66"
type input "12.71"
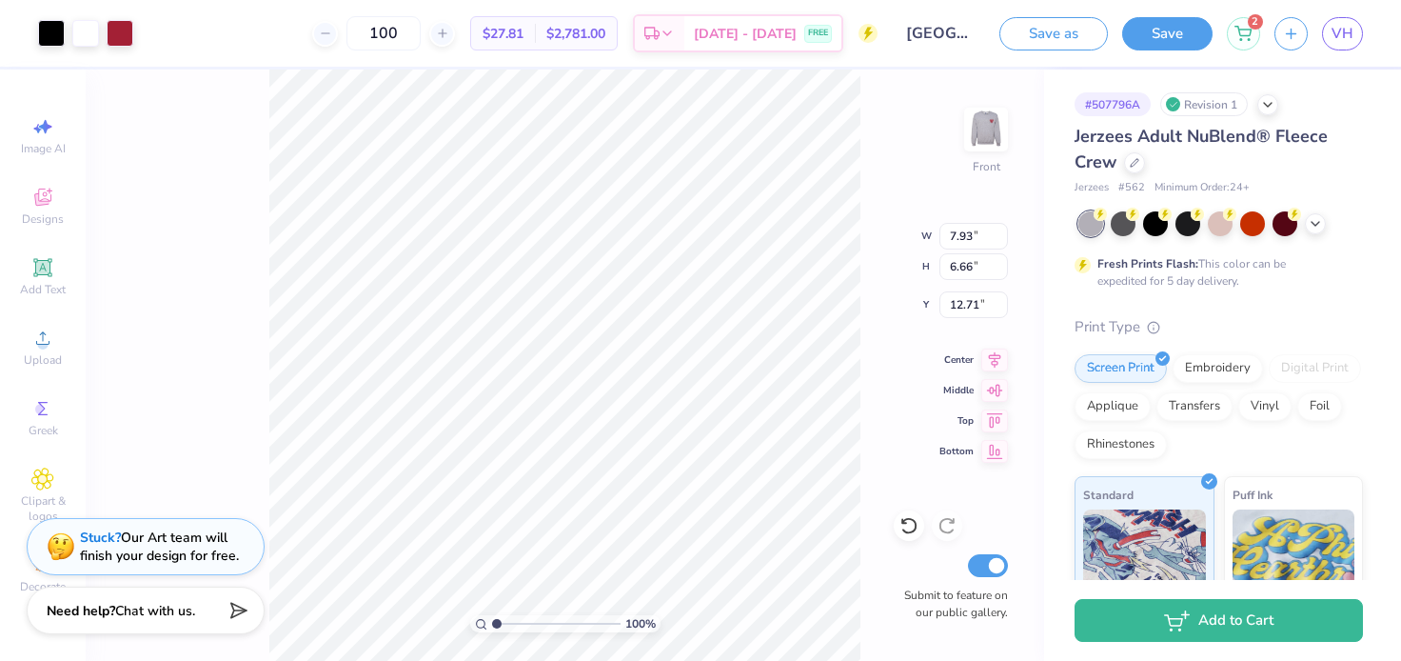
type input "12.57"
type input "10.56"
type input "9.82"
type input "13.25"
type input "5.26"
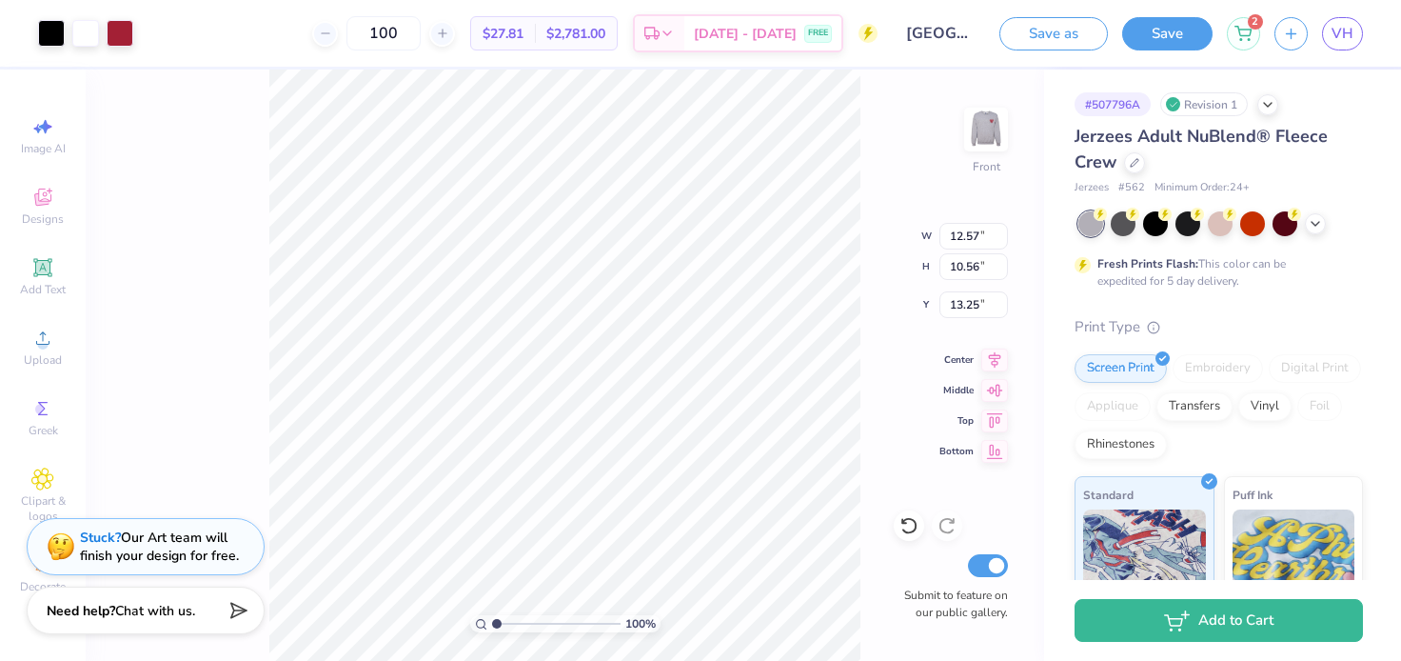
type input "9.44"
click at [258, 247] on div "100 % Front W 12.57 12.57 " H 10.56 10.56 " Y 9.44 9.44 " Center Middle Top Bot…" at bounding box center [565, 364] width 959 height 591
click at [974, 116] on img at bounding box center [986, 129] width 76 height 76
click at [975, 116] on img at bounding box center [986, 129] width 38 height 38
type input "10.25"
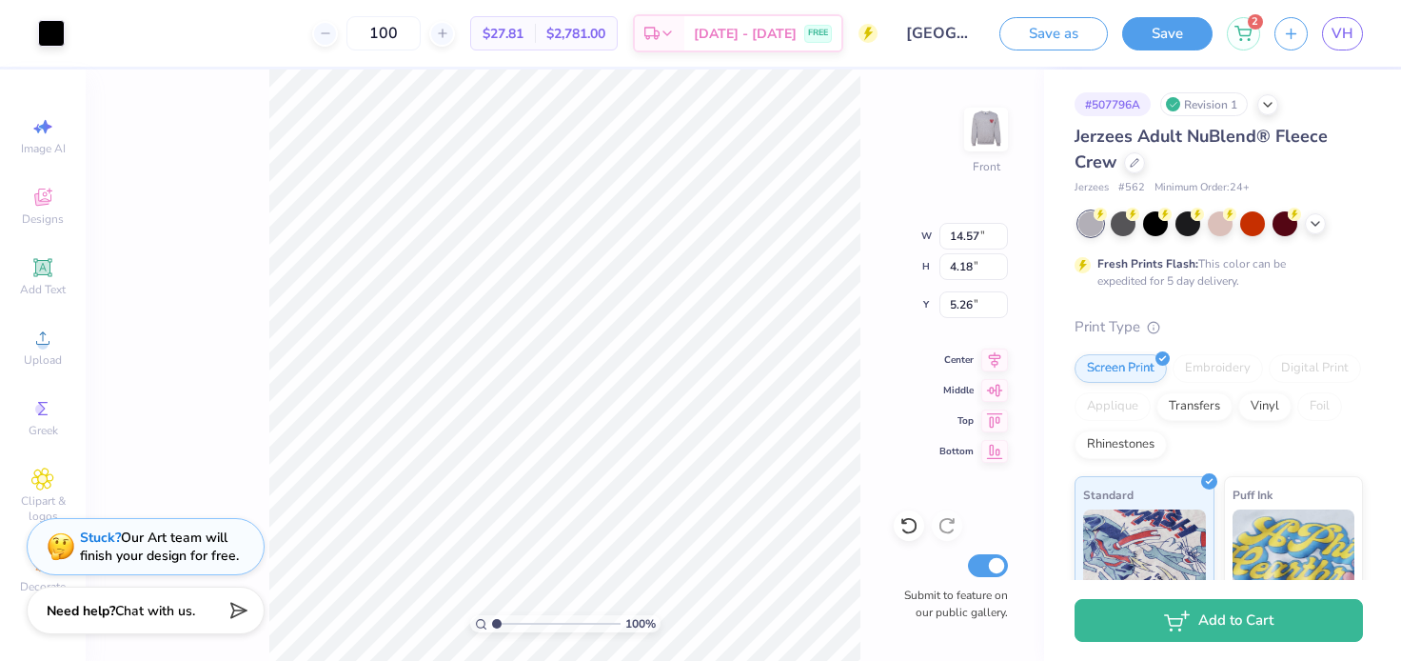
type input "5.28"
type input "9.46"
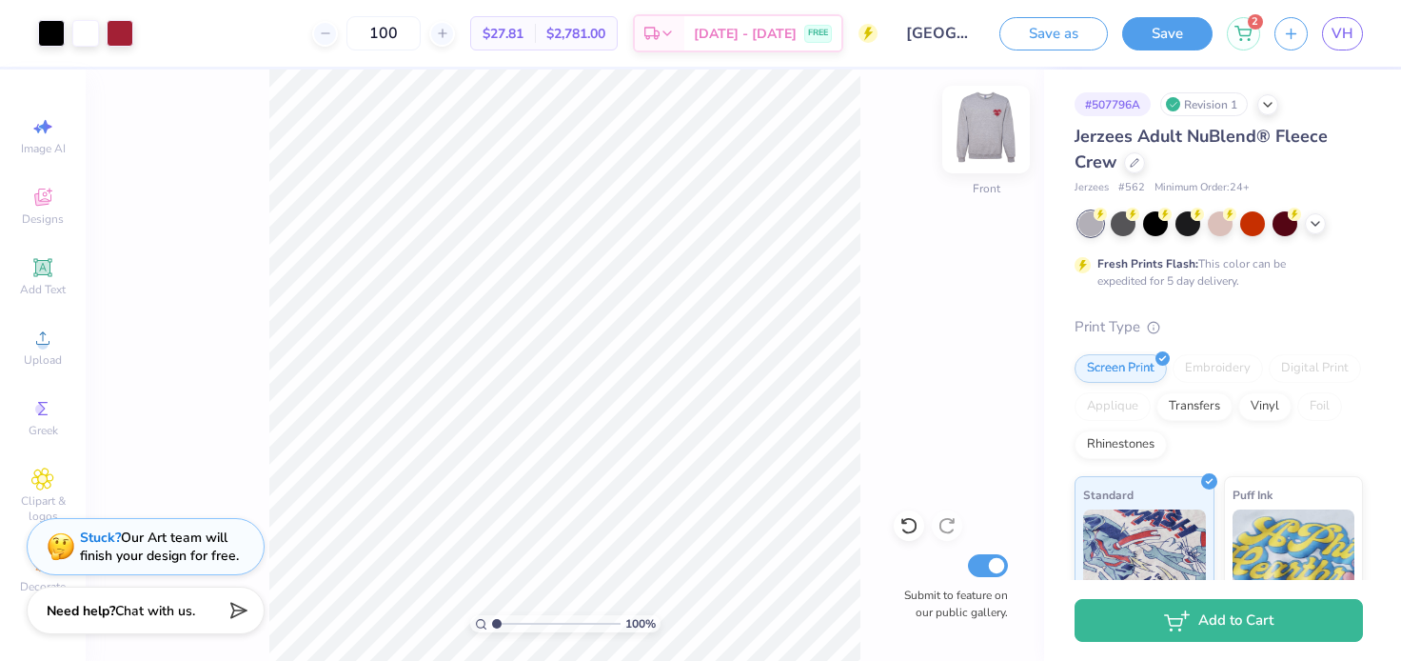
click at [976, 125] on img at bounding box center [986, 129] width 76 height 76
click at [976, 125] on img at bounding box center [986, 129] width 38 height 38
click at [979, 132] on img at bounding box center [986, 129] width 76 height 76
click at [979, 133] on img at bounding box center [986, 129] width 76 height 76
click at [978, 139] on img at bounding box center [986, 129] width 76 height 76
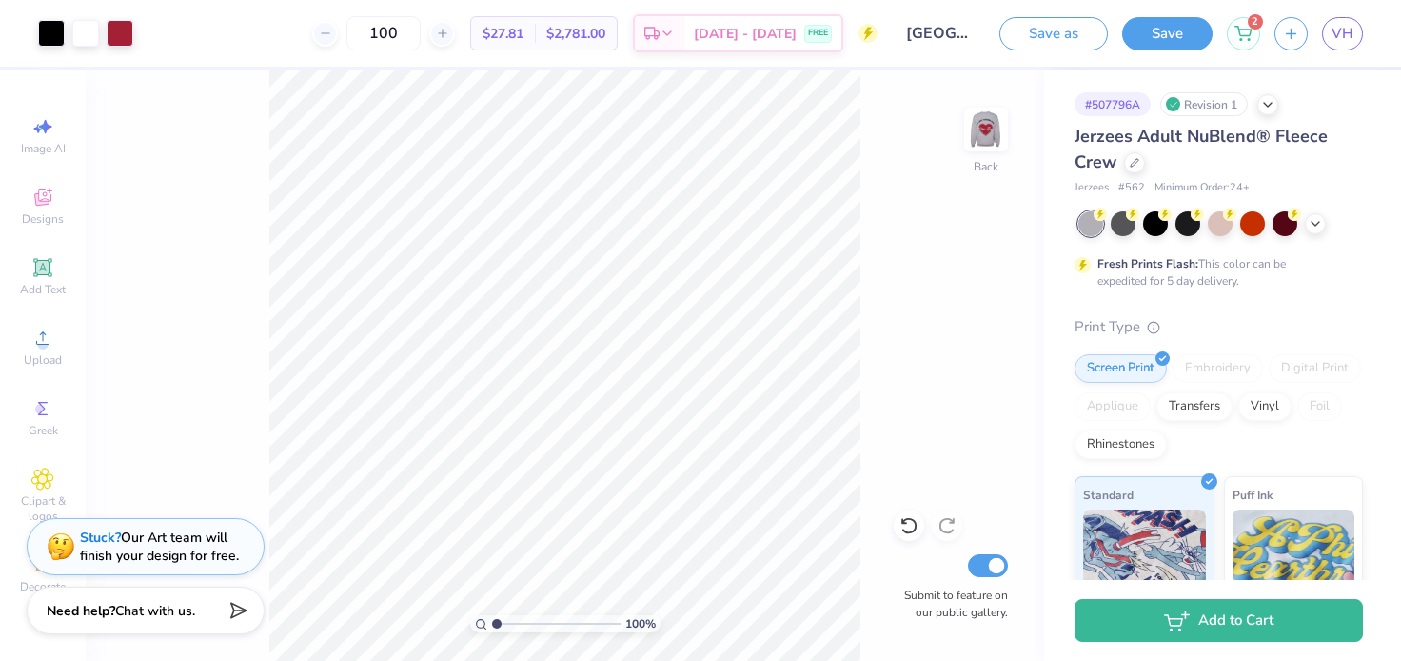
click at [939, 43] on input "Monmouth University : Victoria Halkias" at bounding box center [938, 33] width 93 height 38
click at [942, 30] on input "Monmouth University : Victoria Halkias" at bounding box center [938, 33] width 93 height 38
click at [902, 156] on div "100 % Back Submit to feature on our public gallery." at bounding box center [565, 364] width 959 height 591
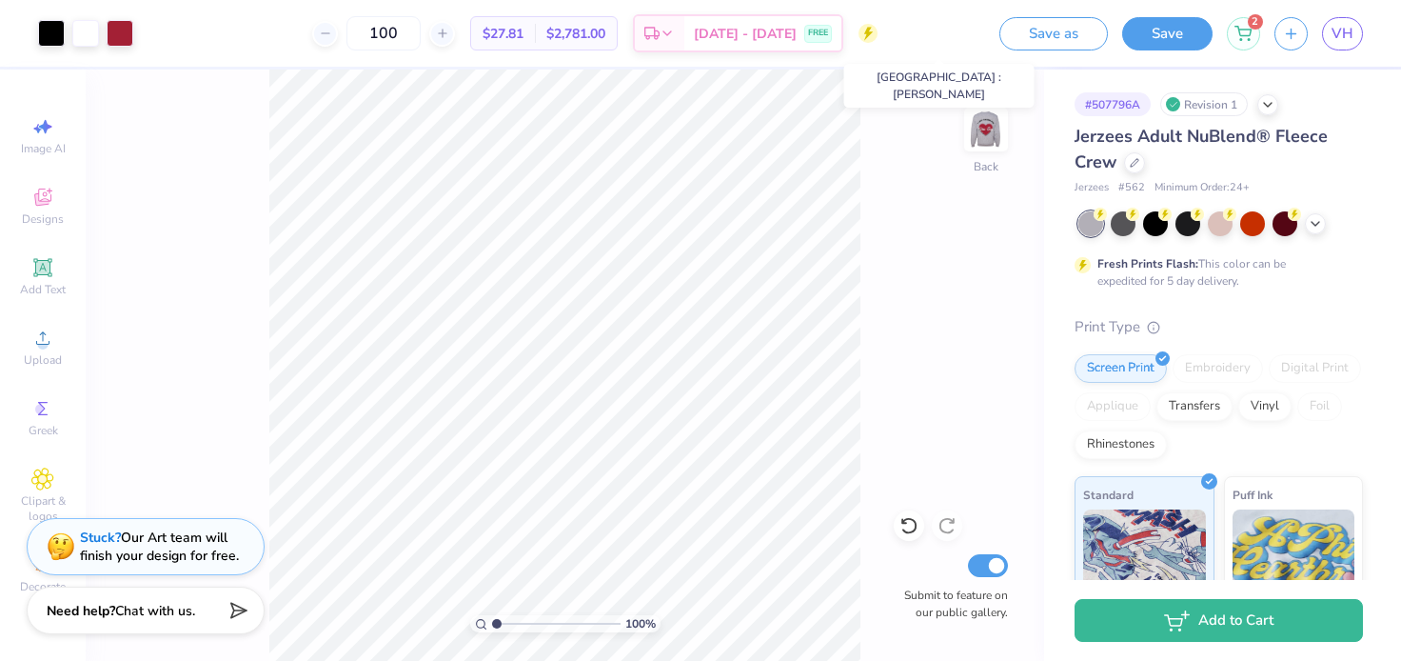
scroll to position [0, 210]
drag, startPoint x: 901, startPoint y: 34, endPoint x: 984, endPoint y: 35, distance: 82.8
click at [984, 35] on input "Monmouth University : Victoria Halkias" at bounding box center [938, 33] width 93 height 38
click at [921, 144] on div "100 % Back Submit to feature on our public gallery." at bounding box center [565, 364] width 959 height 591
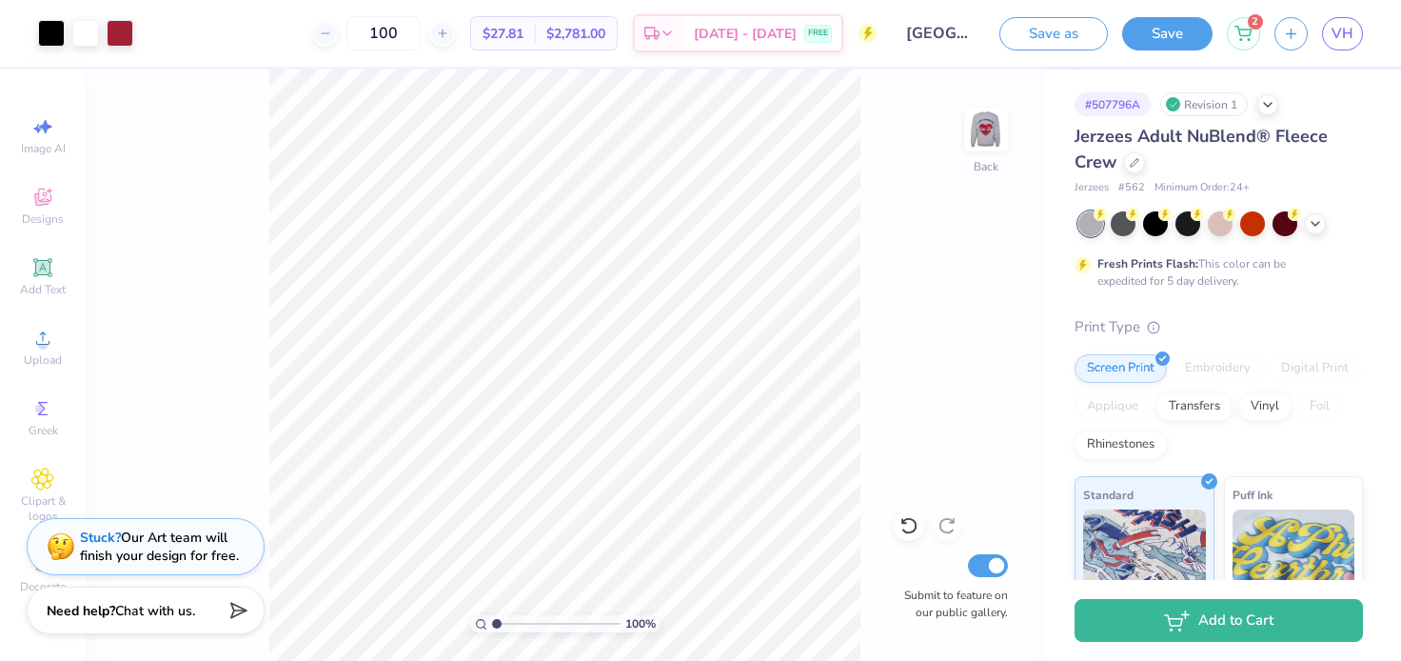
click at [1042, 14] on div "Save as Save 2 VH" at bounding box center [1200, 33] width 402 height 67
click at [1031, 45] on button "Save as" at bounding box center [1053, 30] width 109 height 33
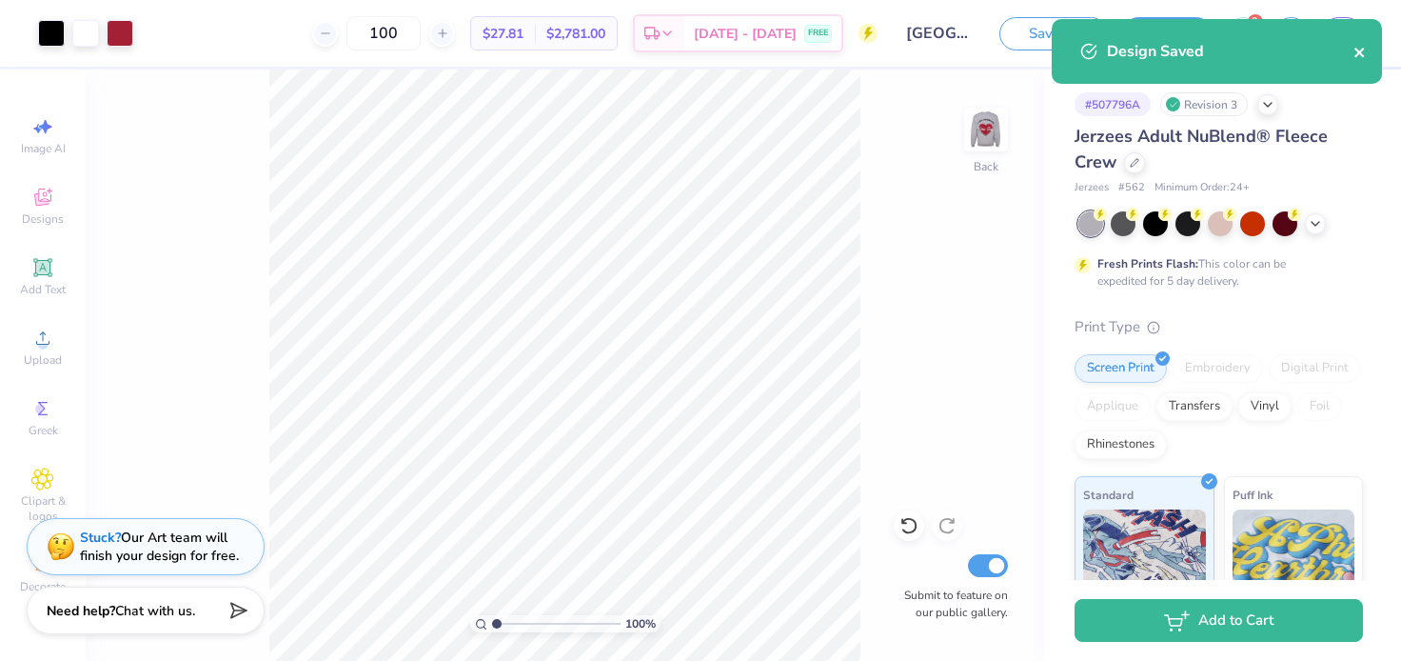
click at [1360, 57] on icon "close" at bounding box center [1360, 52] width 13 height 15
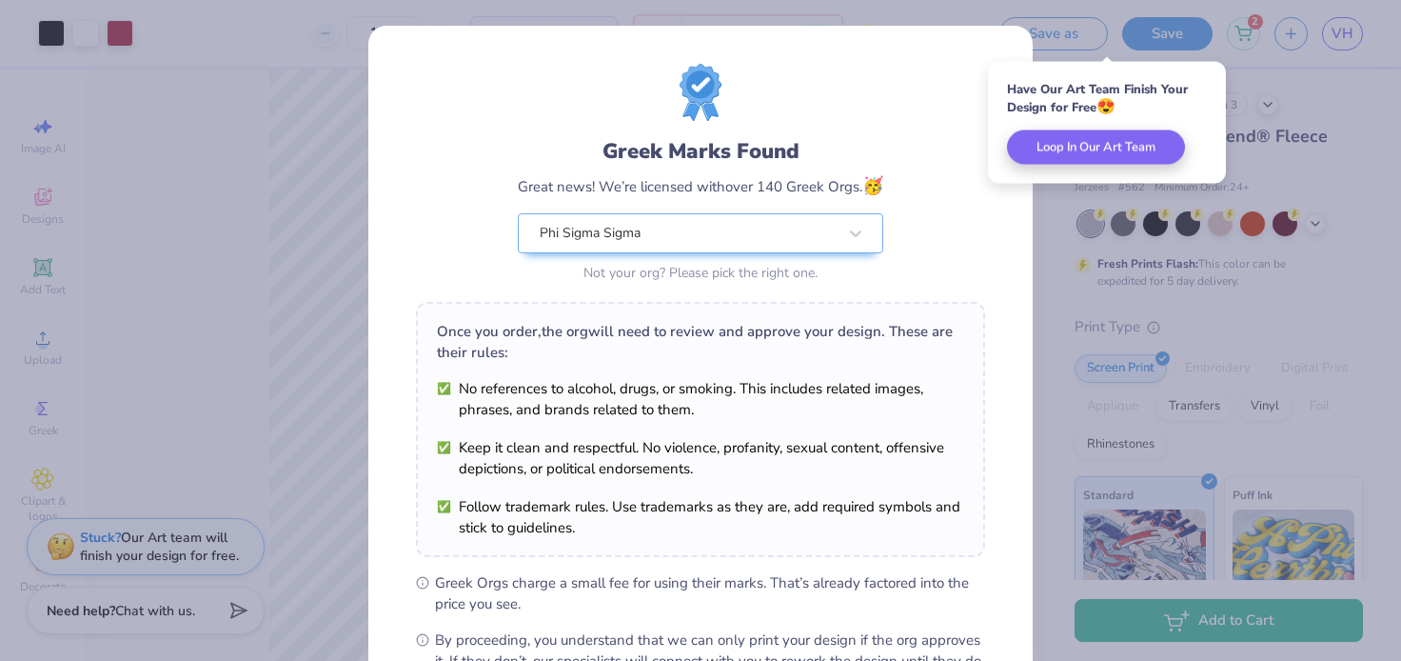
scroll to position [230, 0]
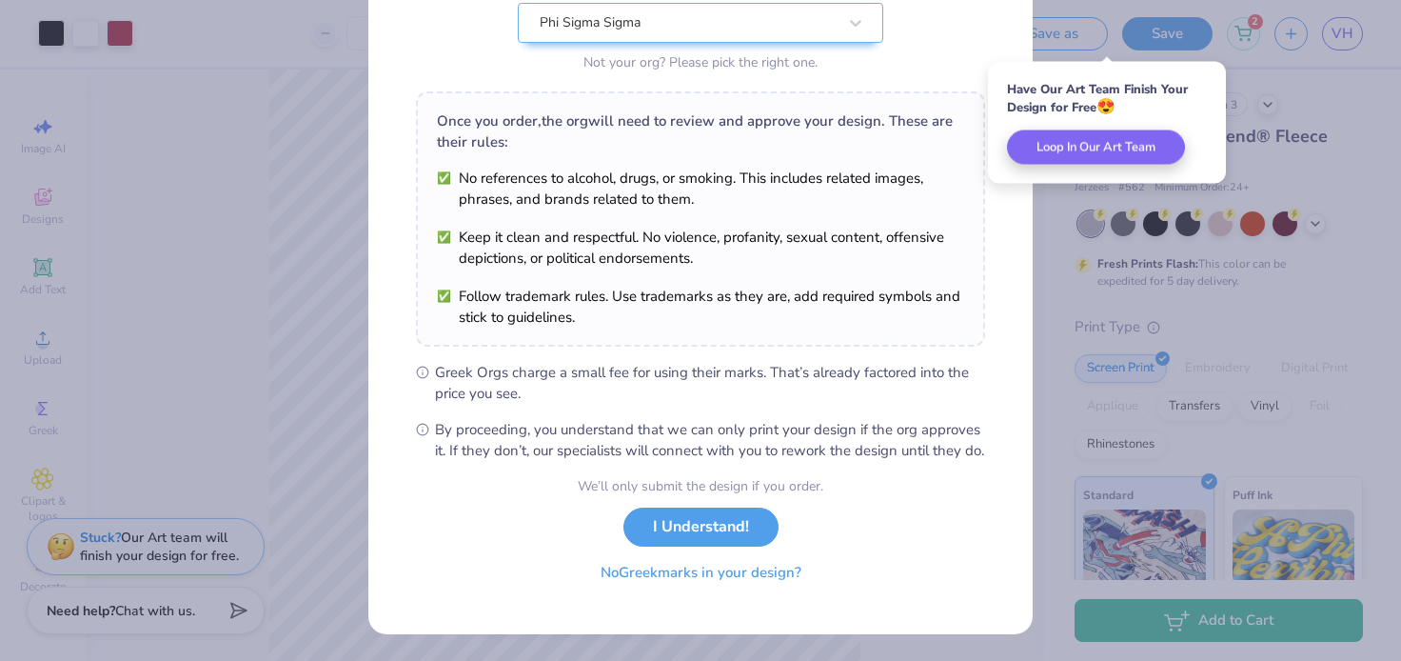
click at [701, 581] on button "No Greek marks in your design?" at bounding box center [700, 572] width 233 height 39
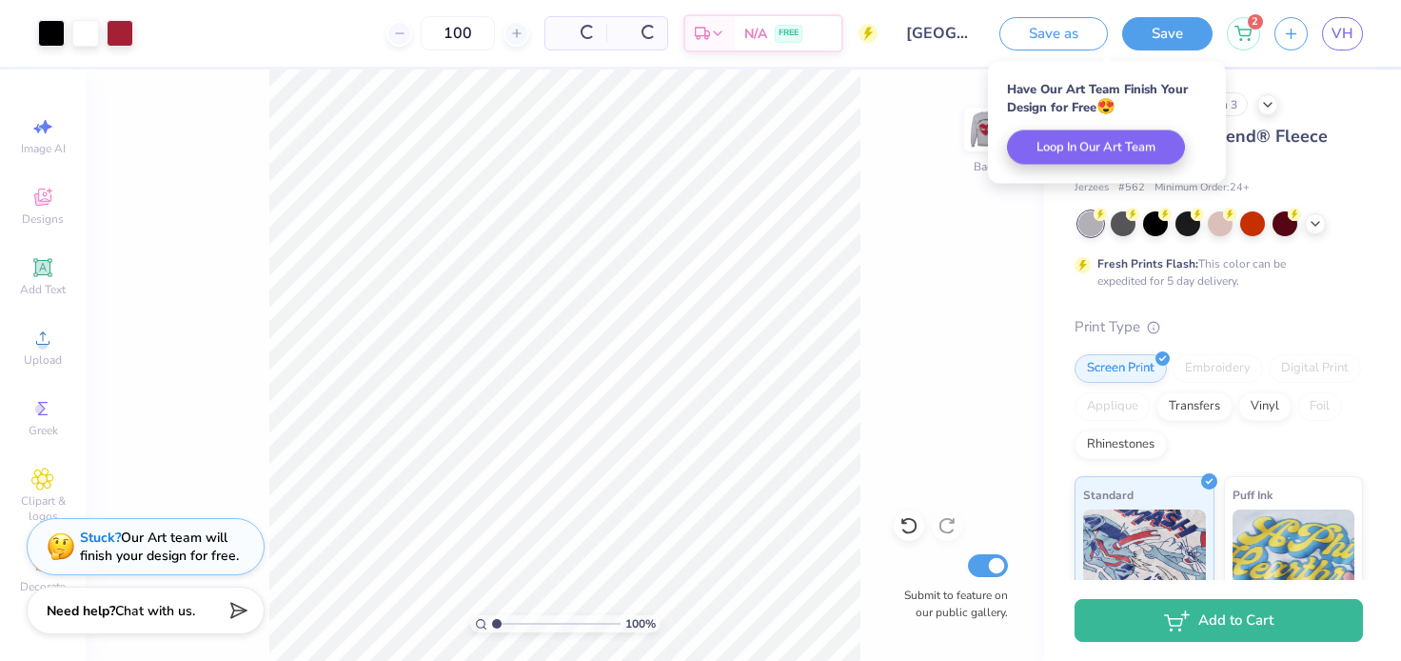
scroll to position [0, 0]
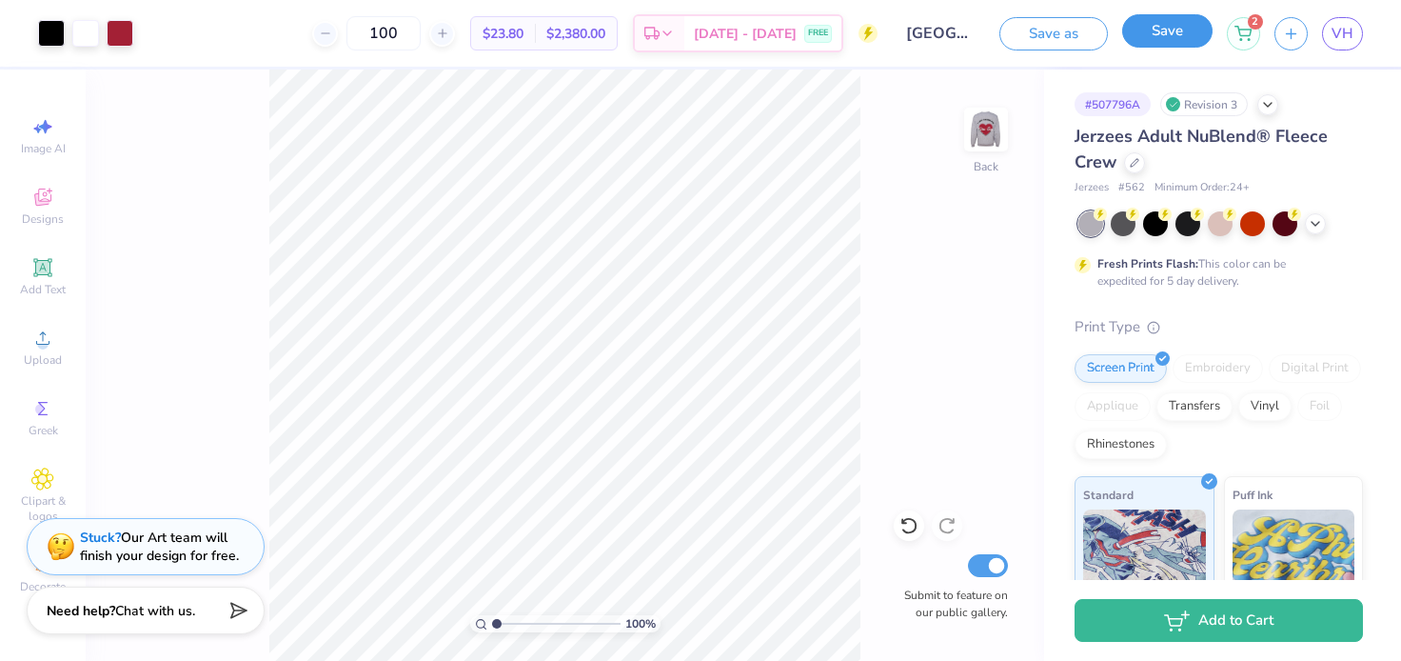
click at [1152, 28] on button "Save" at bounding box center [1167, 30] width 90 height 33
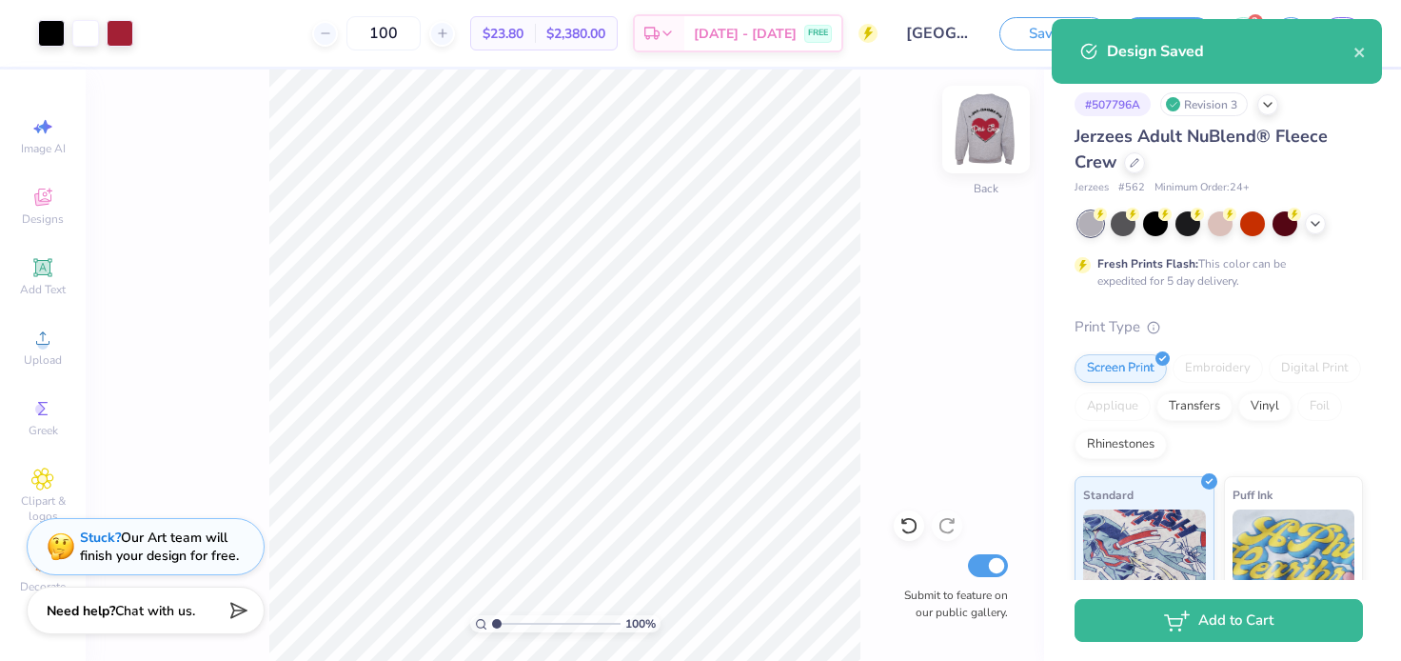
click at [973, 126] on img at bounding box center [986, 129] width 76 height 76
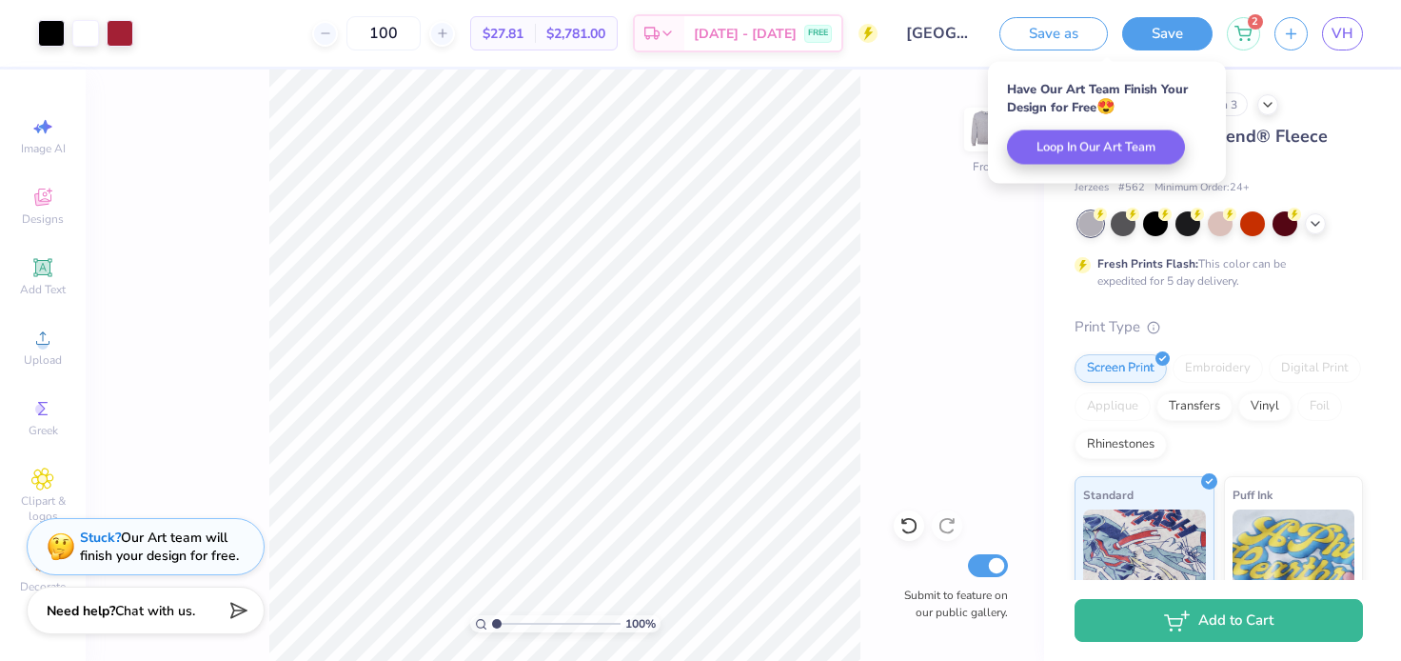
click at [973, 228] on div "100 % Front Submit to feature on our public gallery." at bounding box center [565, 364] width 959 height 591
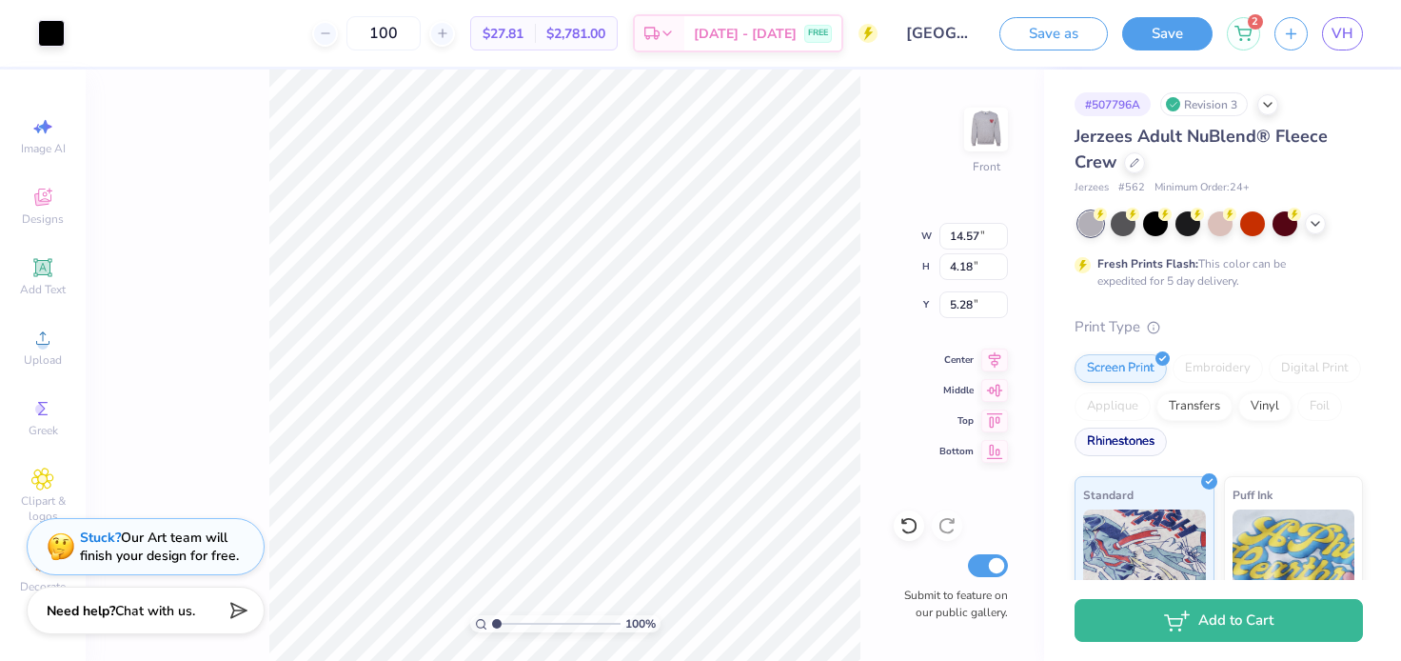
click at [1112, 447] on div "Rhinestones" at bounding box center [1121, 441] width 92 height 29
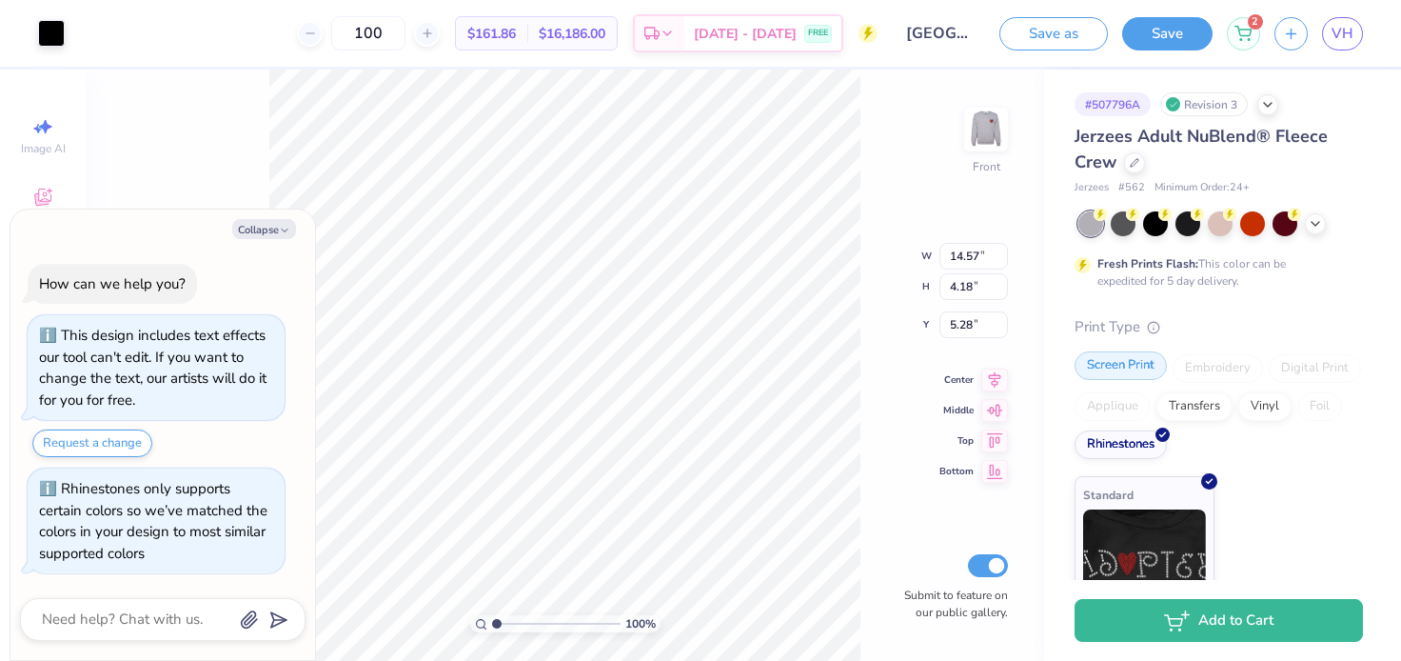
click at [1118, 374] on div "Screen Print" at bounding box center [1121, 365] width 92 height 29
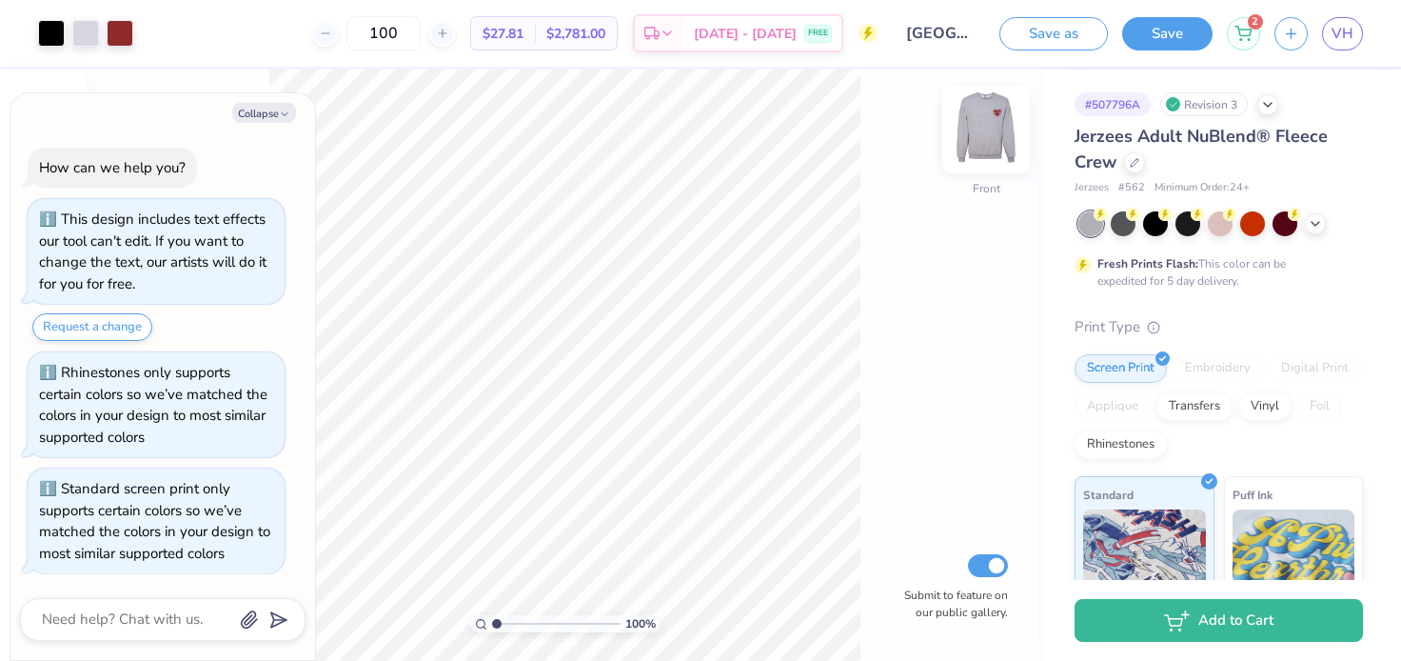
click at [982, 128] on img at bounding box center [986, 129] width 76 height 76
click at [981, 129] on img at bounding box center [986, 129] width 76 height 76
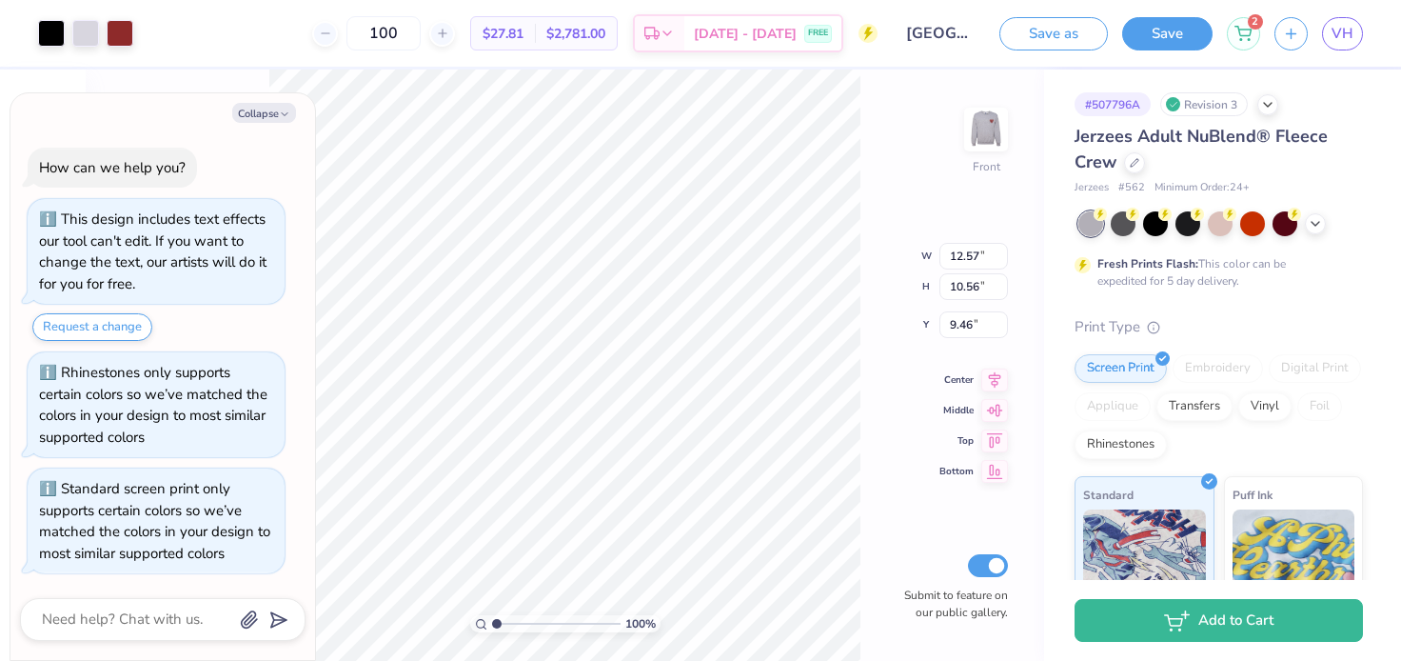
type textarea "x"
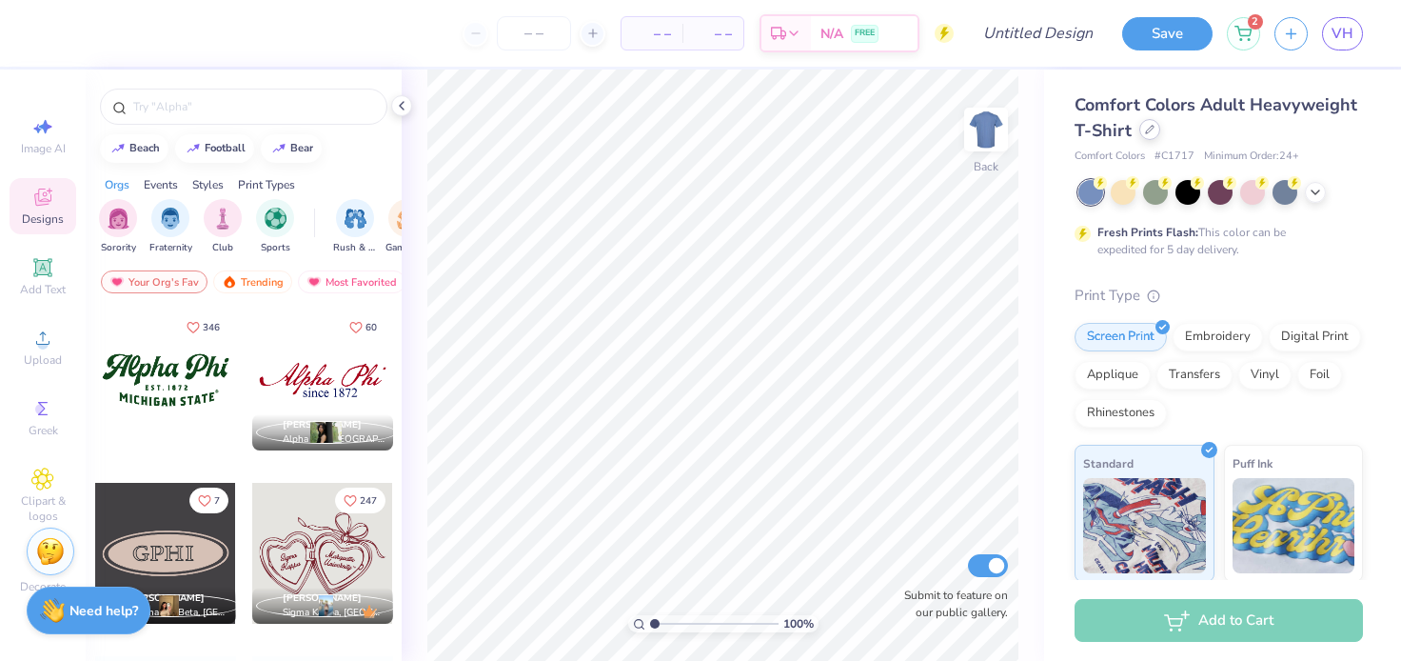
click at [1141, 136] on div at bounding box center [1149, 129] width 21 height 21
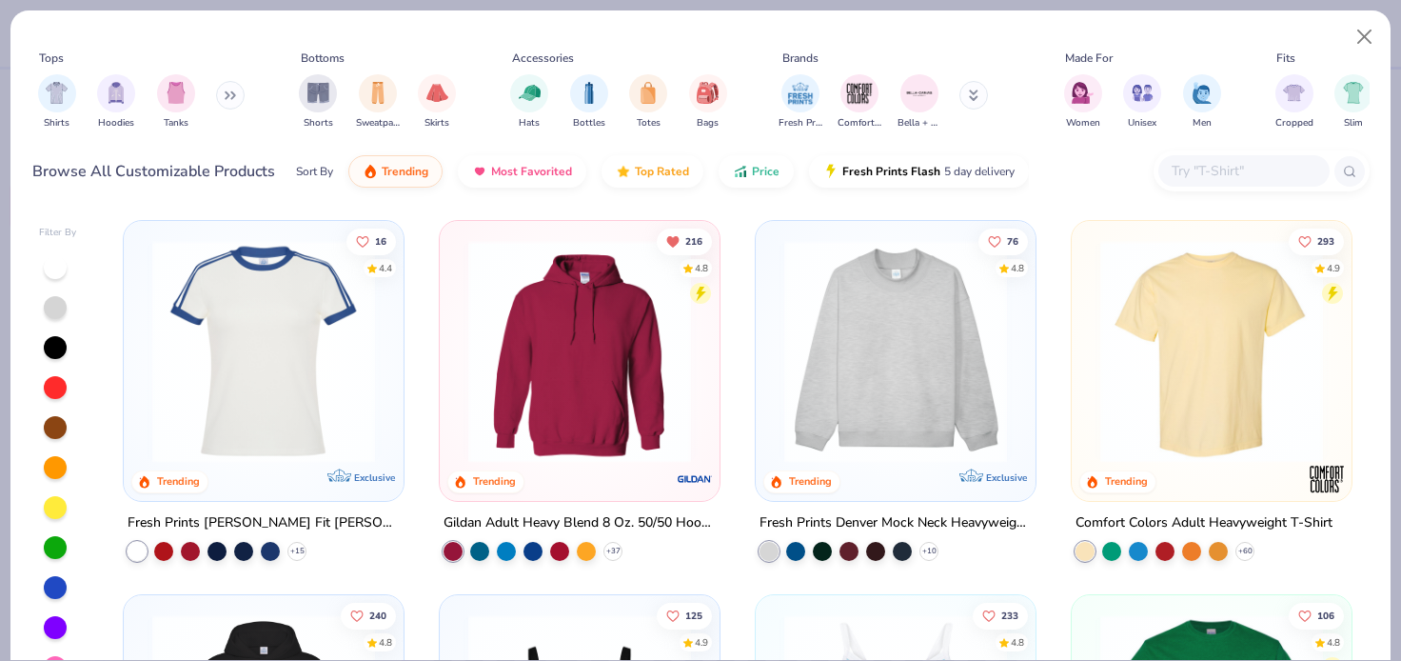
click at [1174, 190] on div at bounding box center [1262, 170] width 216 height 41
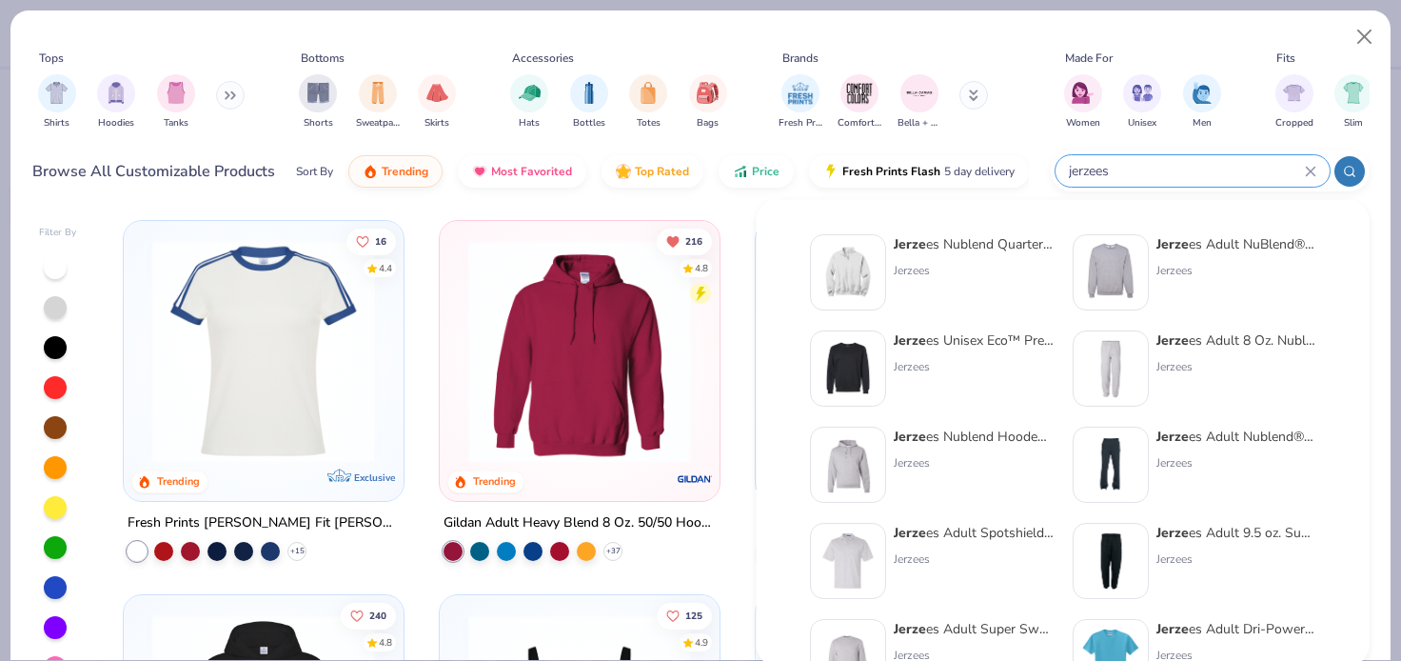
type input "jerzees"
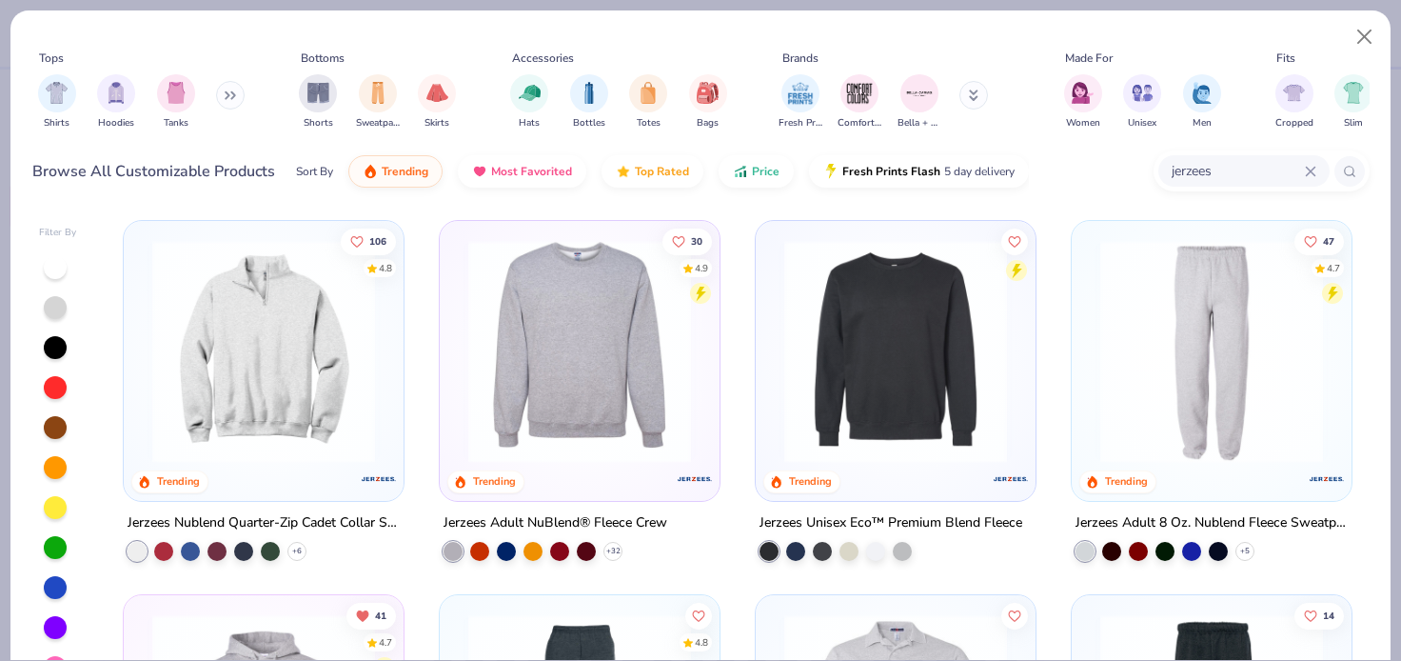
scroll to position [45, 0]
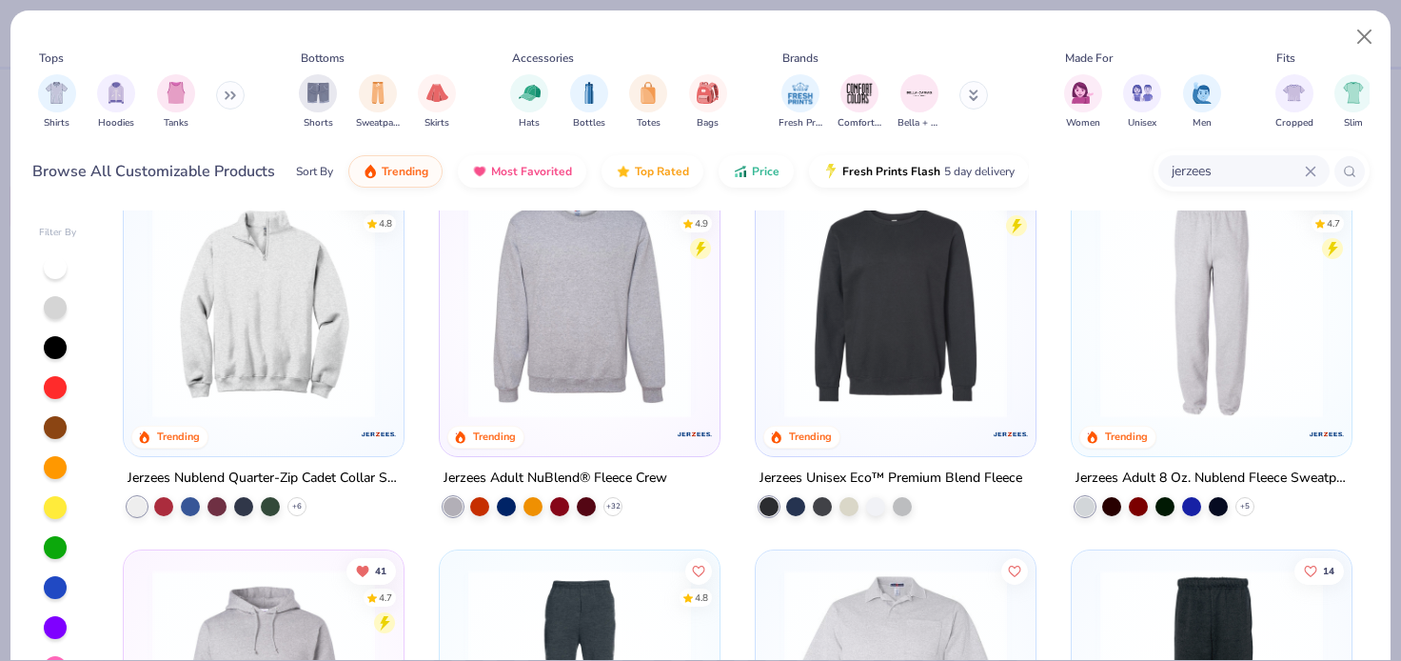
click at [1257, 504] on div "Jerzees Adult 8 Oz. Nublend Fleece Sweatpants + 5" at bounding box center [1212, 490] width 282 height 49
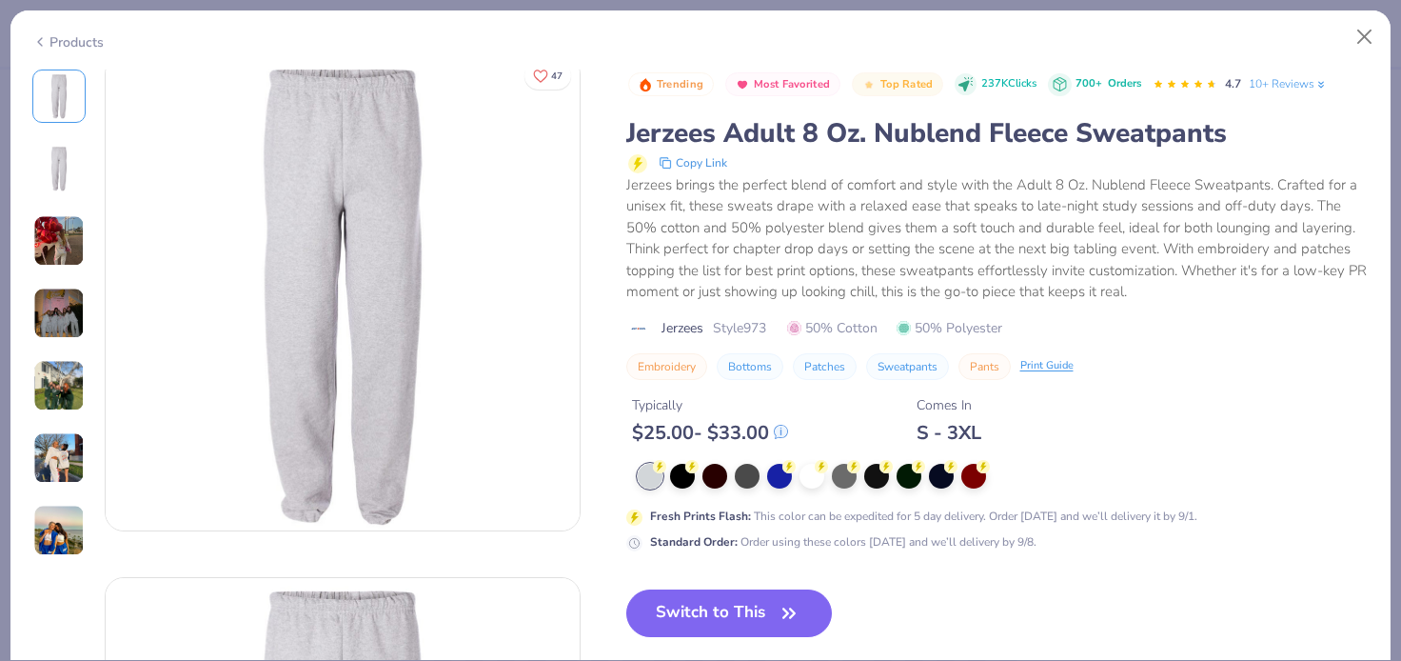
scroll to position [18, 0]
click at [749, 477] on div at bounding box center [747, 474] width 25 height 25
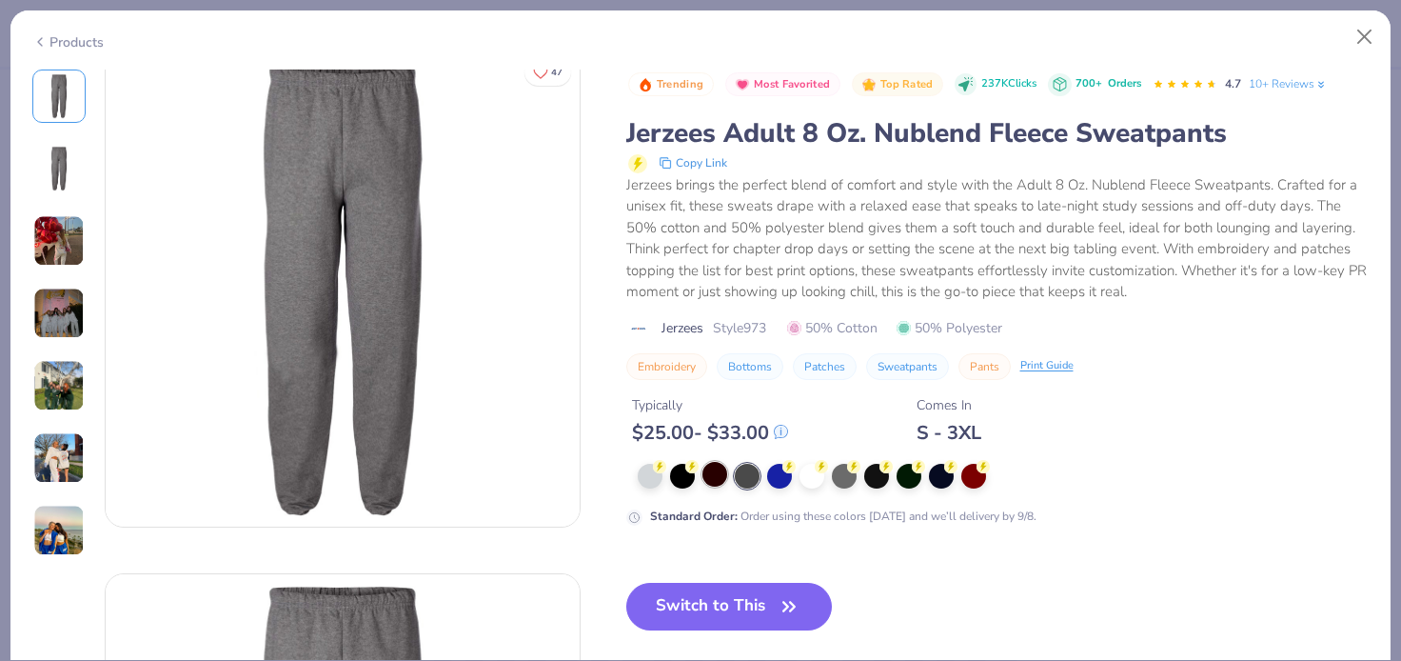
click at [704, 474] on div at bounding box center [715, 474] width 25 height 25
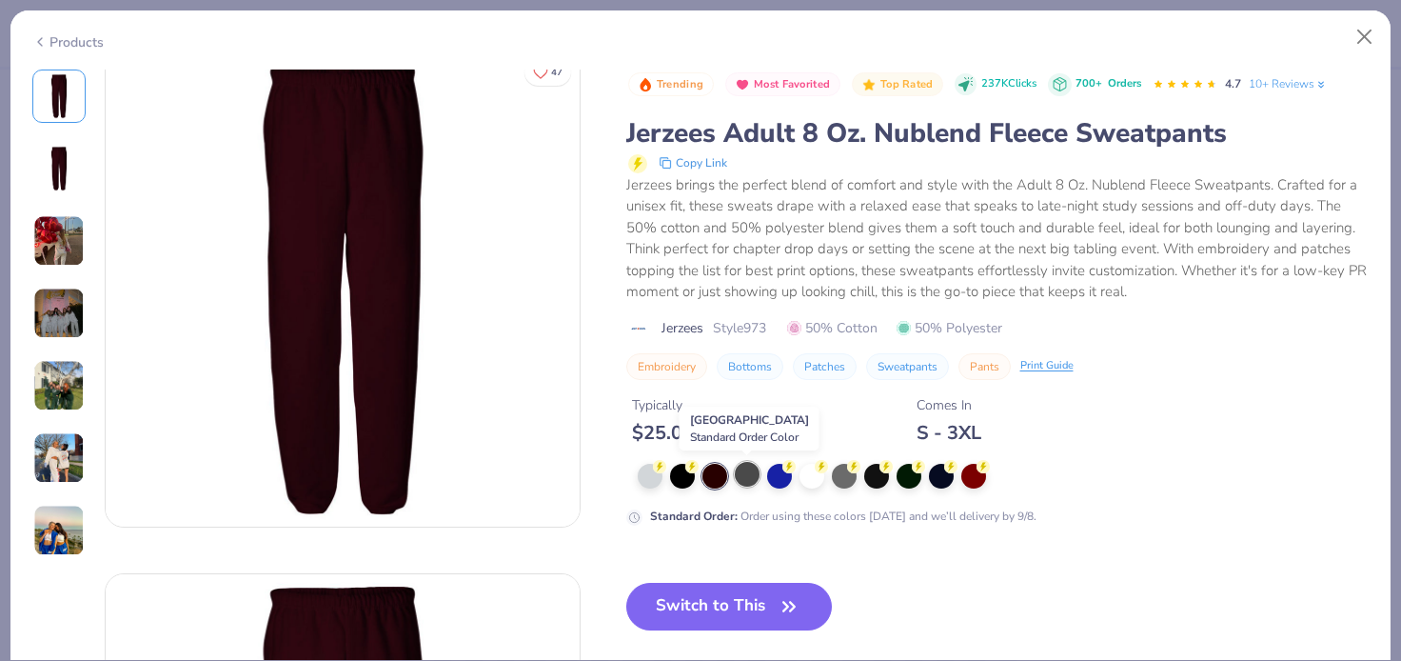
click at [741, 473] on div at bounding box center [747, 474] width 25 height 25
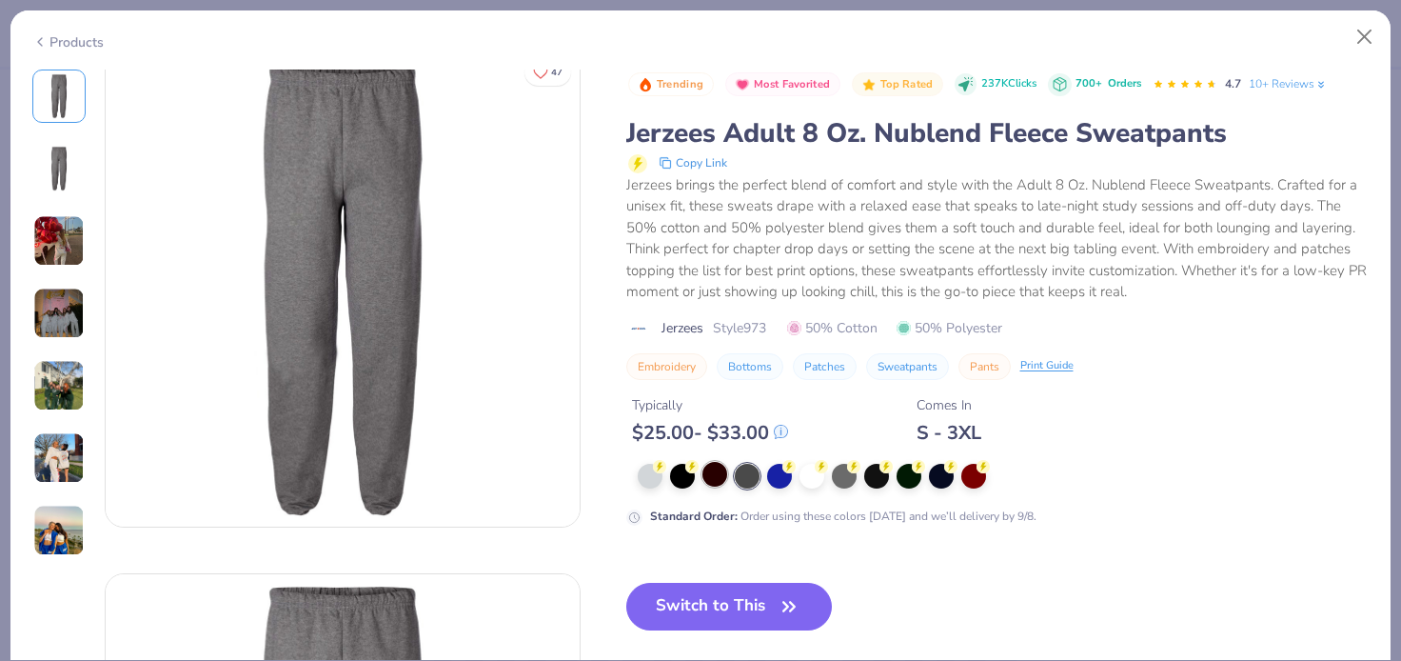
click at [709, 474] on div at bounding box center [715, 474] width 25 height 25
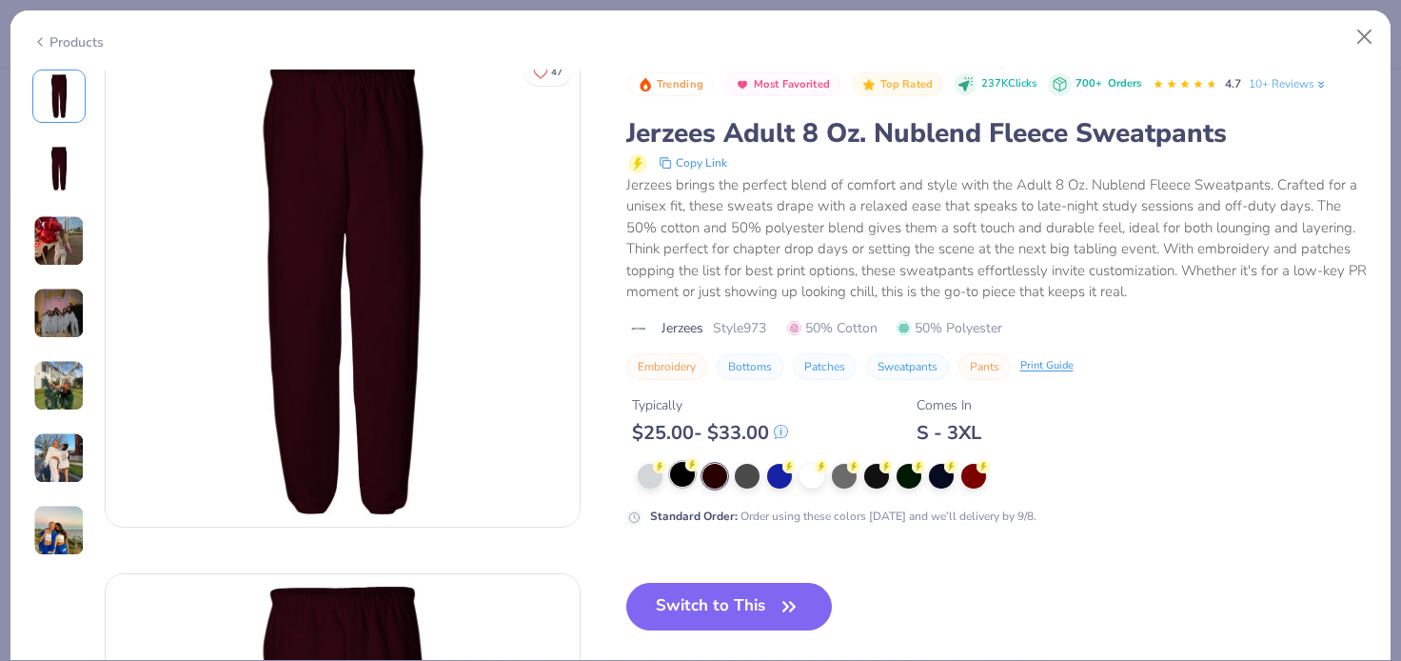
click at [676, 477] on div at bounding box center [682, 474] width 25 height 25
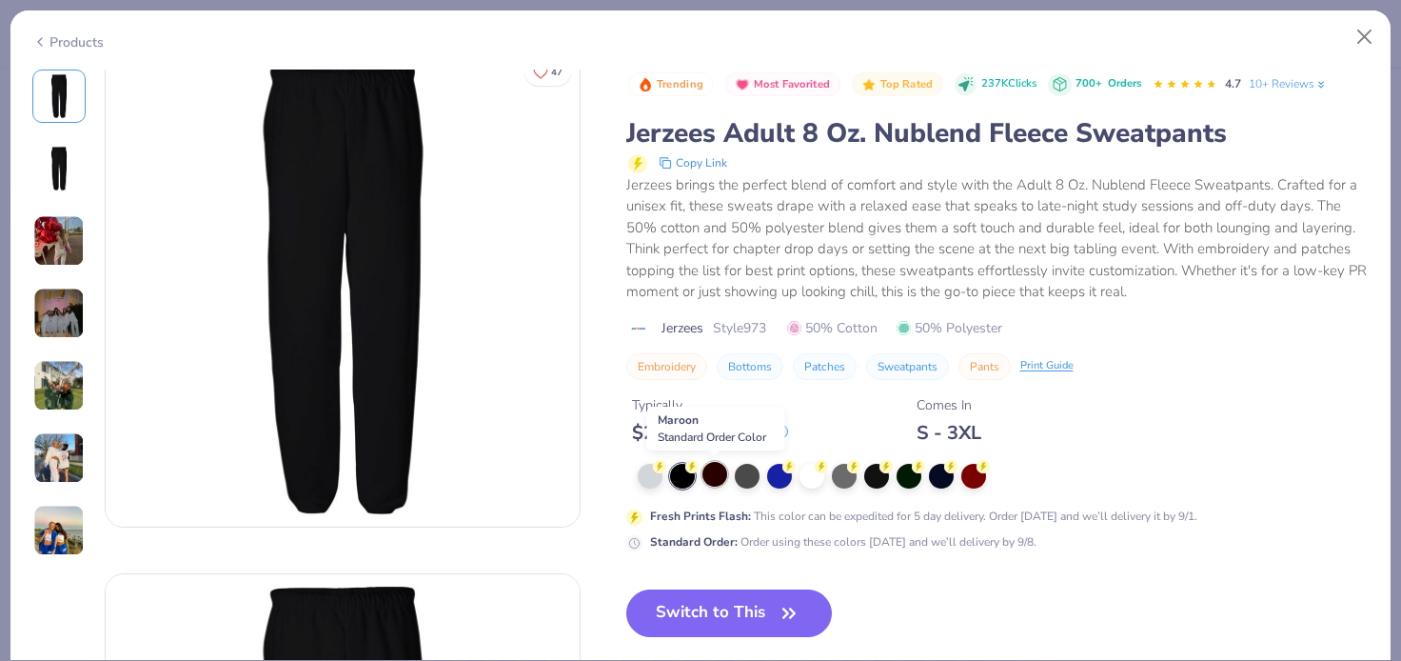
click at [716, 476] on div at bounding box center [715, 474] width 25 height 25
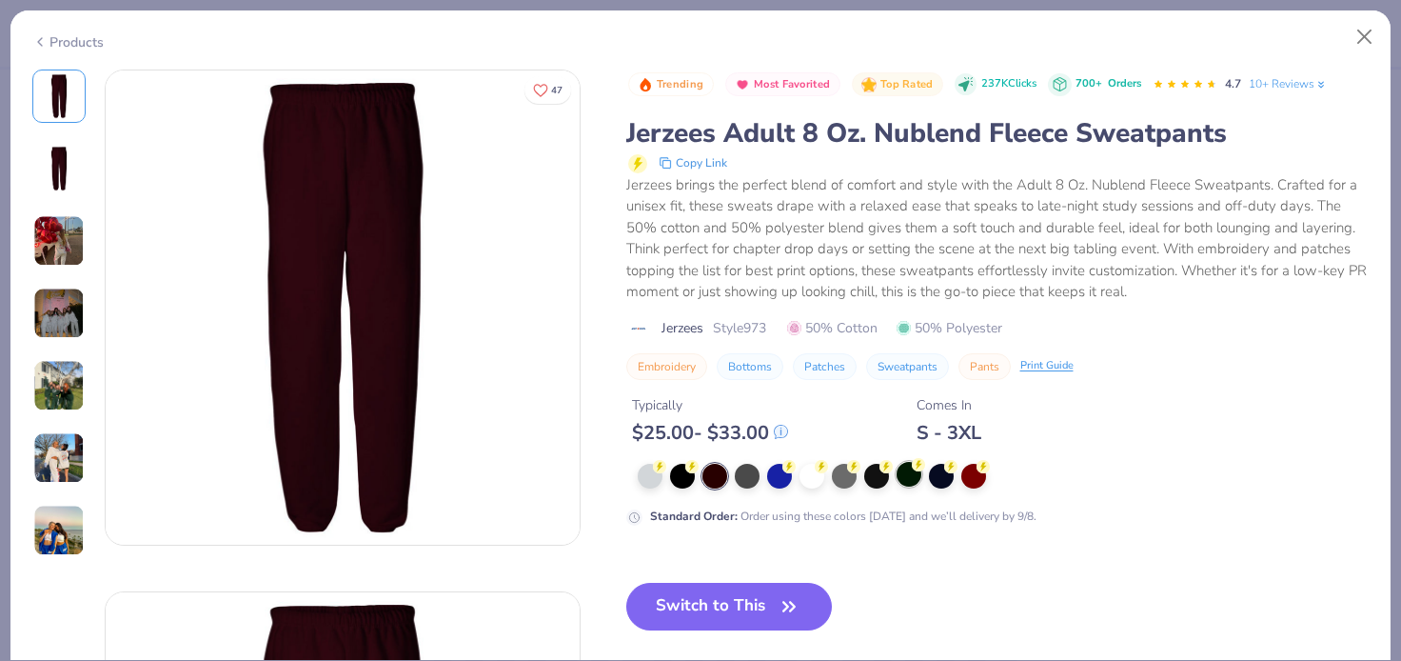
click at [907, 480] on div at bounding box center [909, 474] width 25 height 25
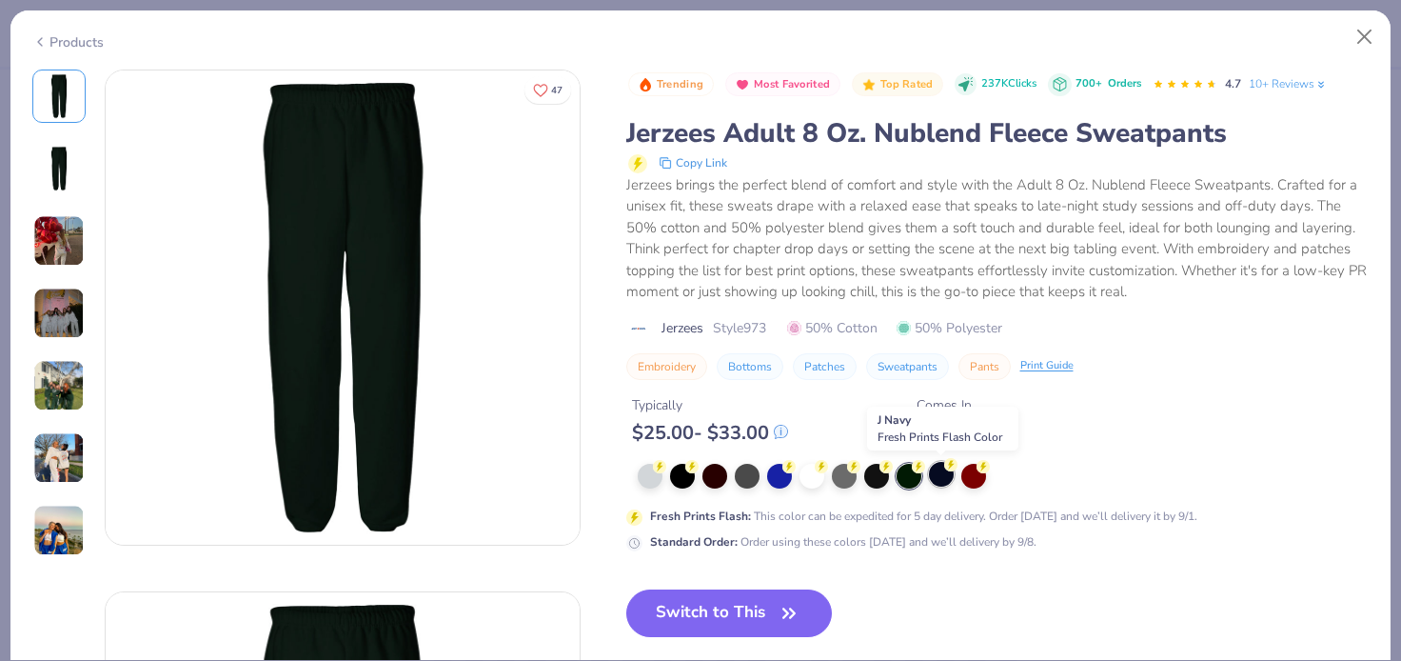
click at [941, 475] on div at bounding box center [941, 474] width 25 height 25
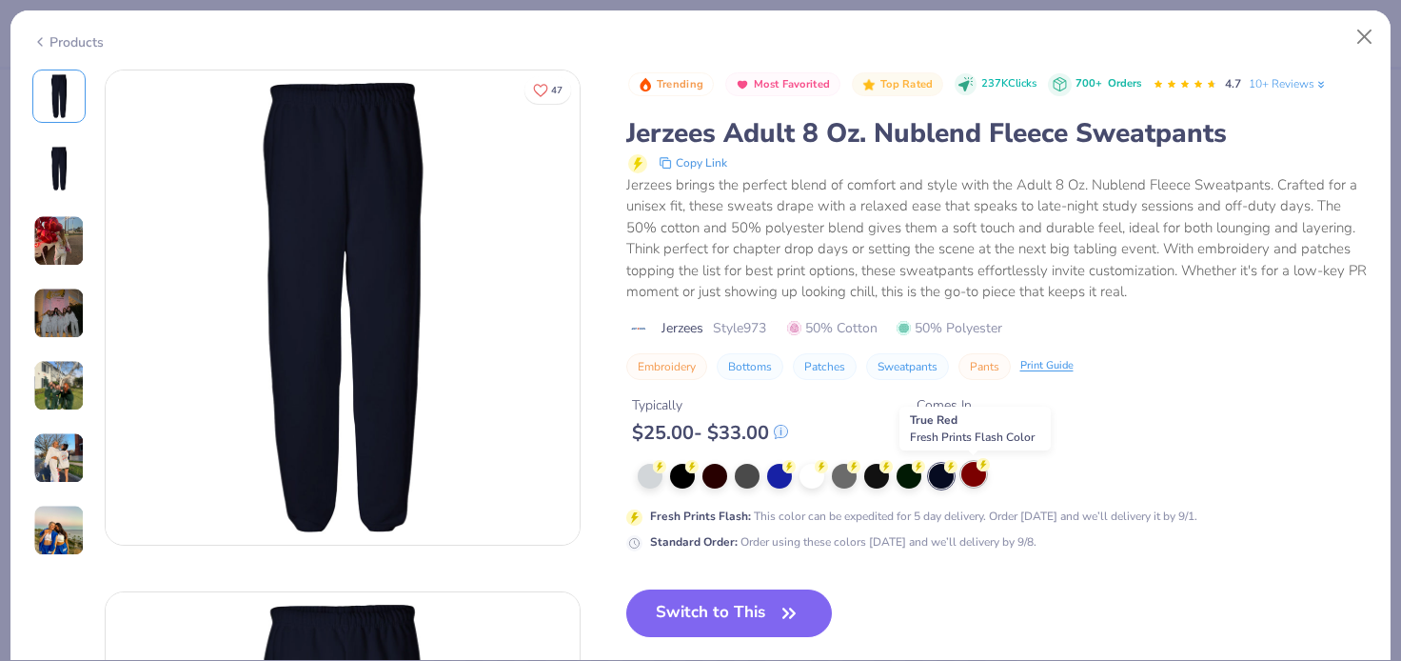
click at [977, 475] on div at bounding box center [973, 474] width 25 height 25
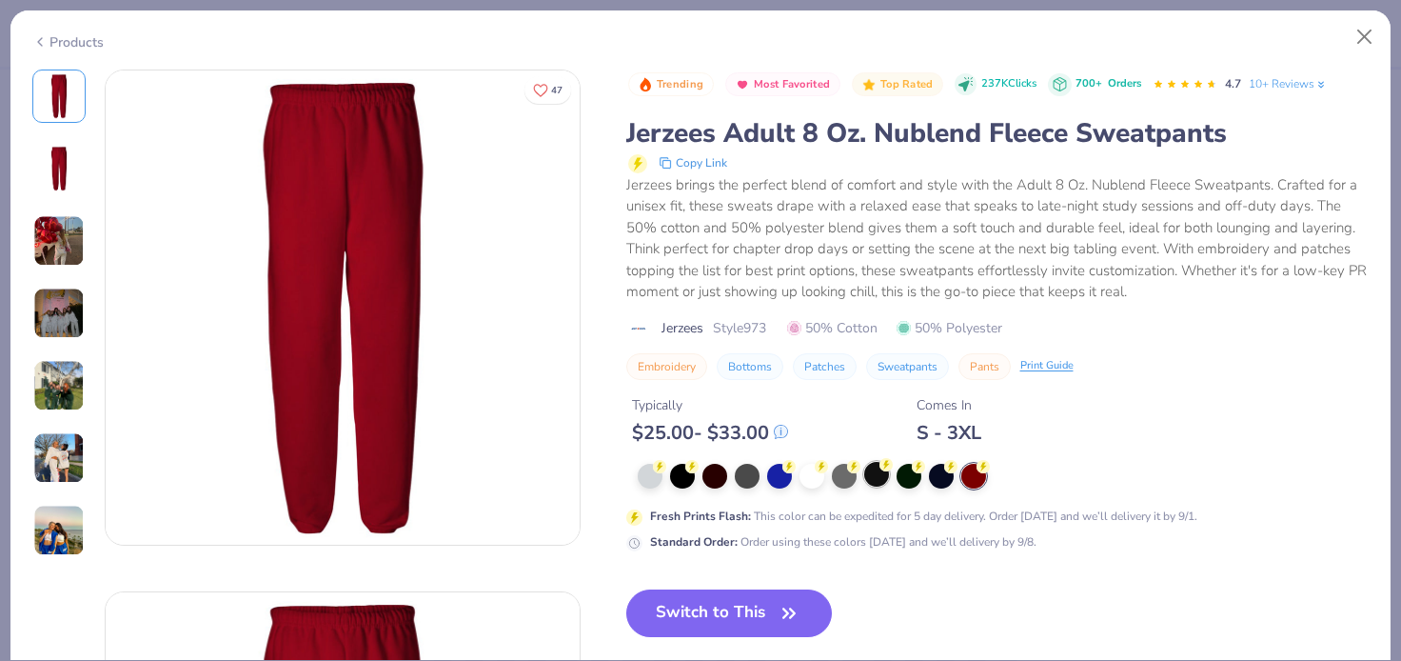
click at [868, 473] on div at bounding box center [876, 474] width 25 height 25
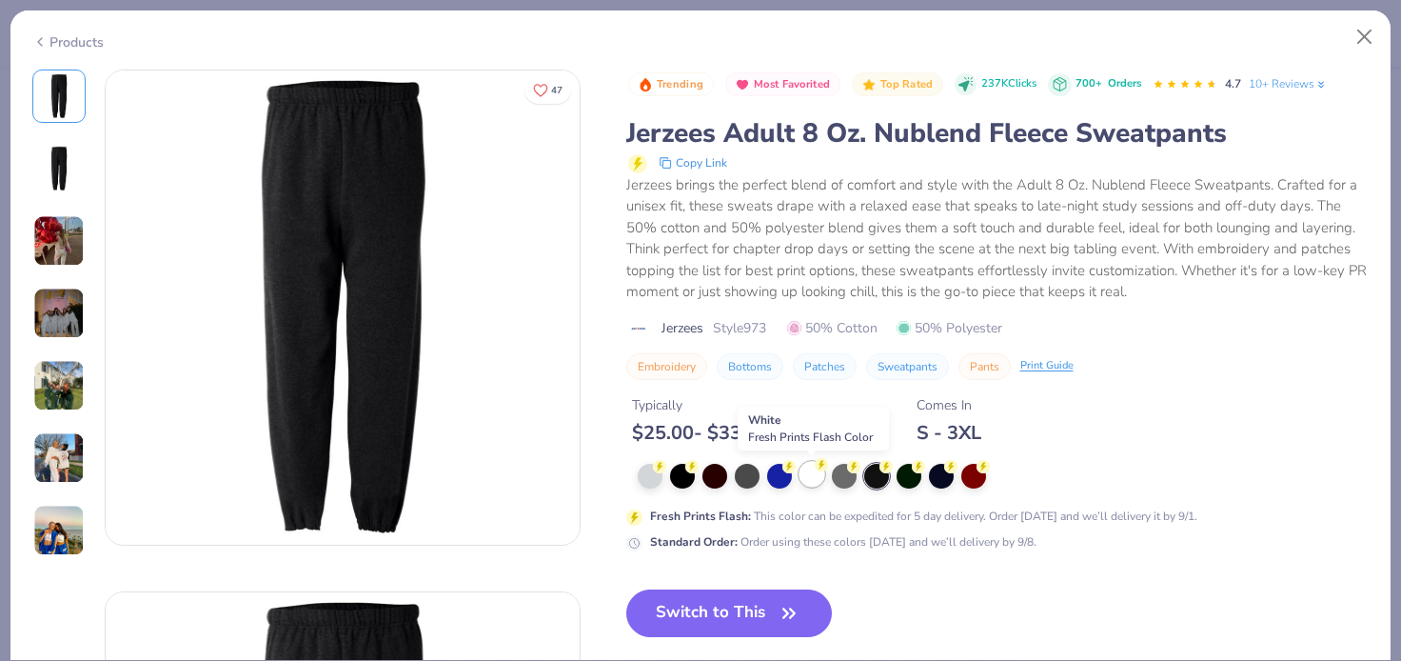
click at [817, 475] on div at bounding box center [812, 474] width 25 height 25
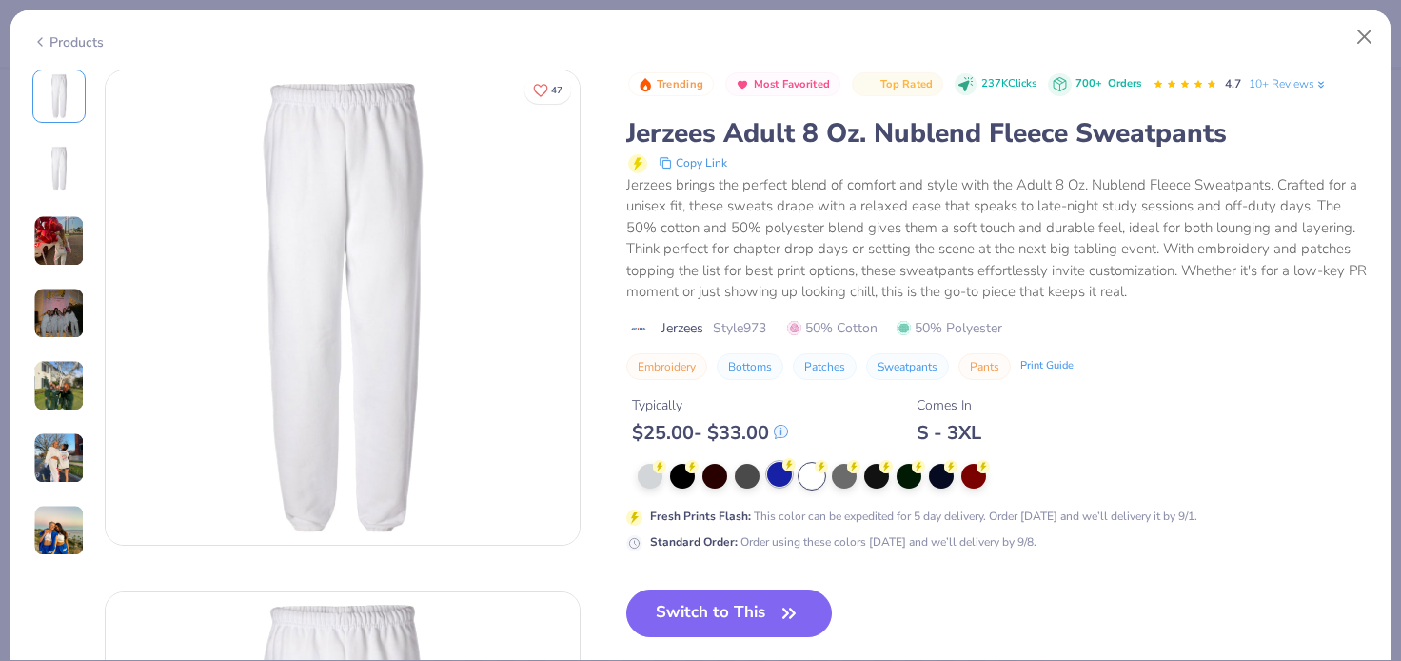
click at [783, 471] on div at bounding box center [779, 474] width 25 height 25
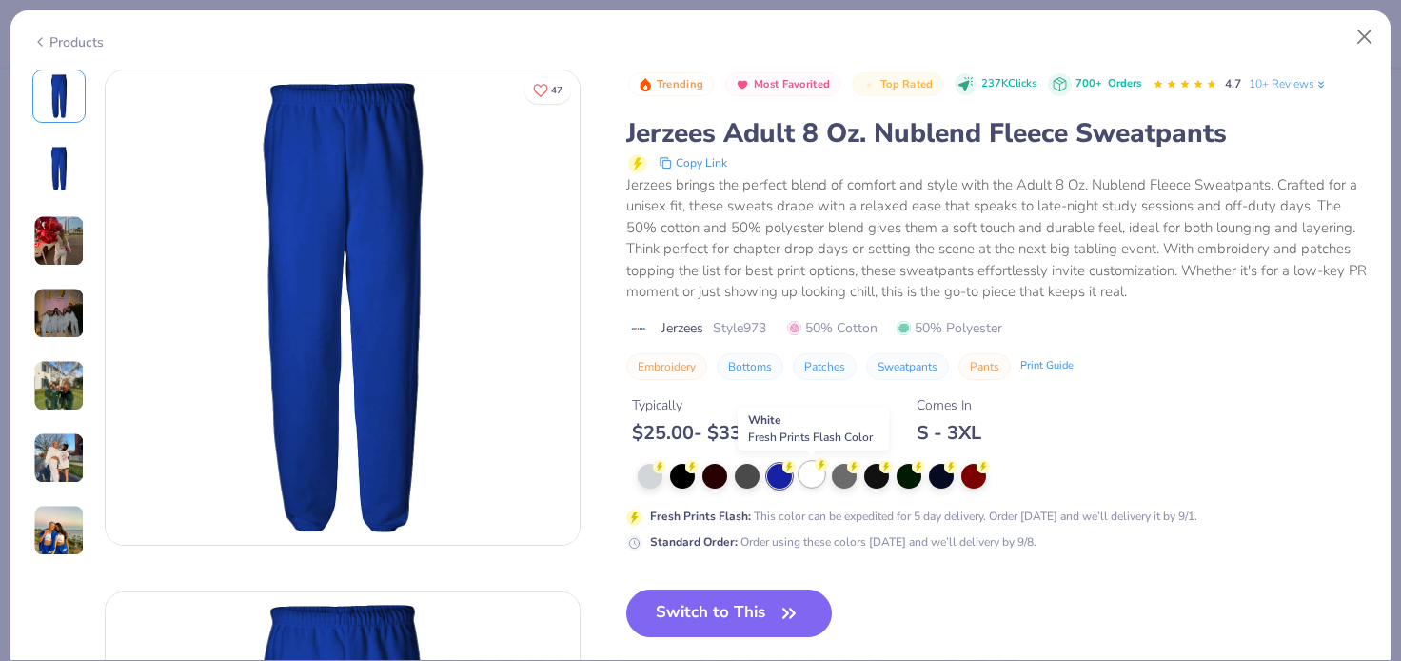
click at [808, 470] on div at bounding box center [812, 474] width 25 height 25
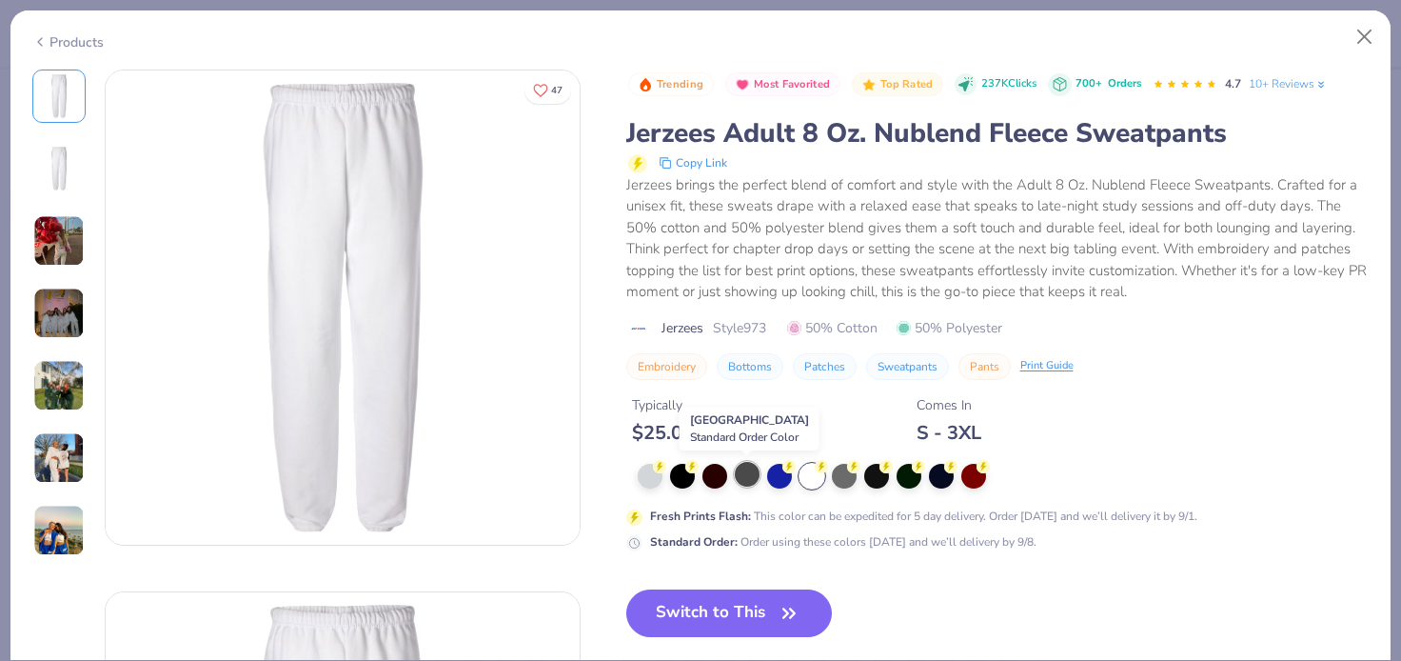
click at [745, 476] on div at bounding box center [747, 474] width 25 height 25
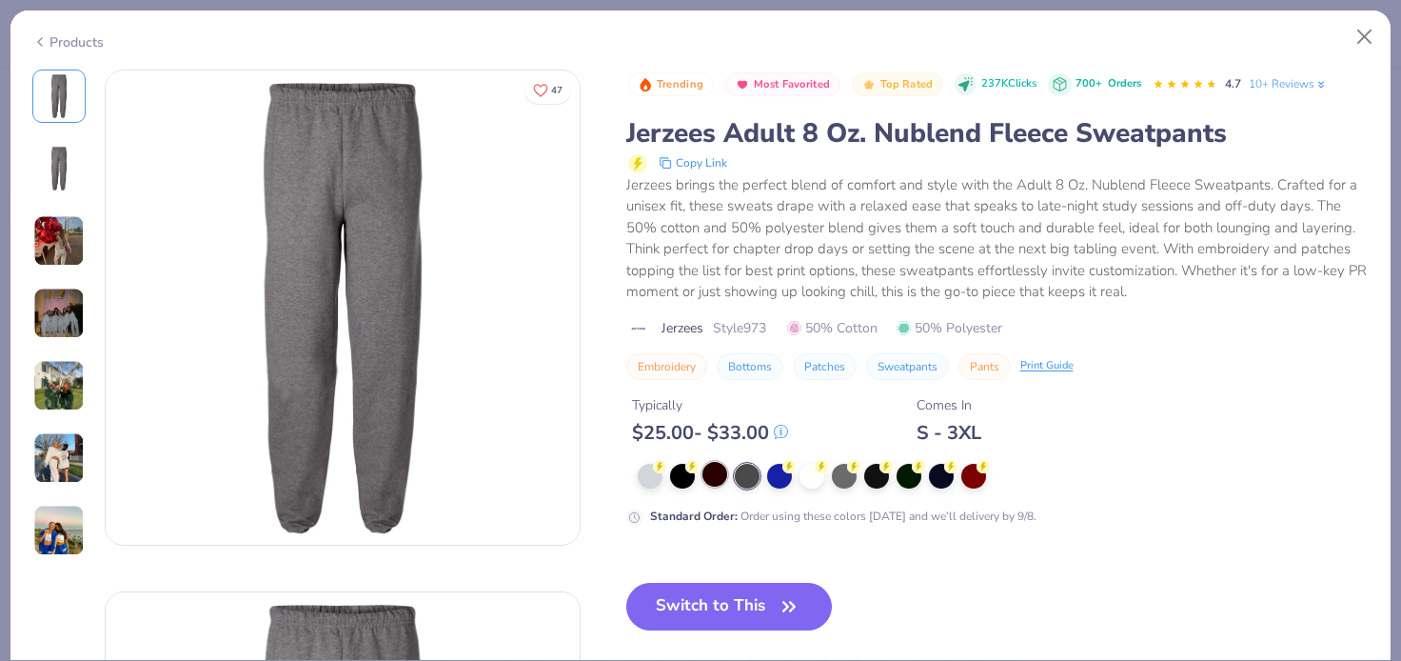
click at [720, 476] on div at bounding box center [715, 474] width 25 height 25
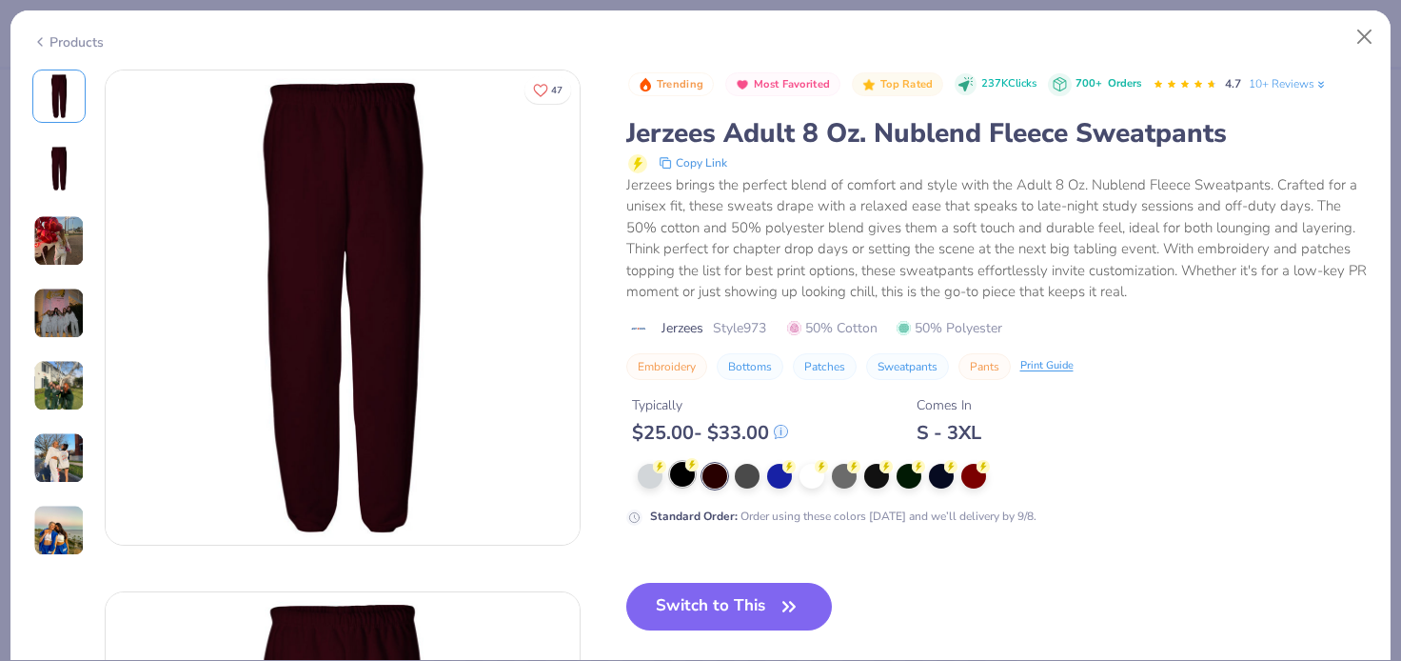
click at [680, 475] on div at bounding box center [682, 474] width 25 height 25
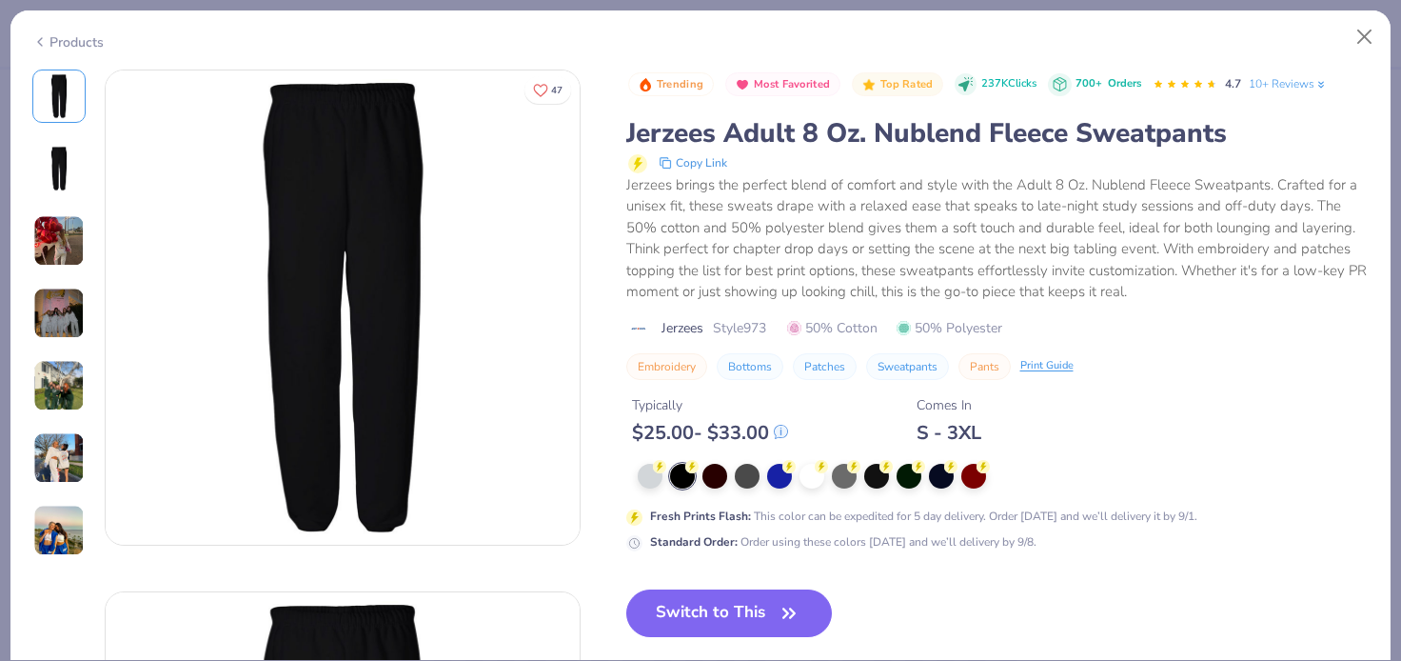
click at [32, 43] on icon at bounding box center [39, 41] width 15 height 23
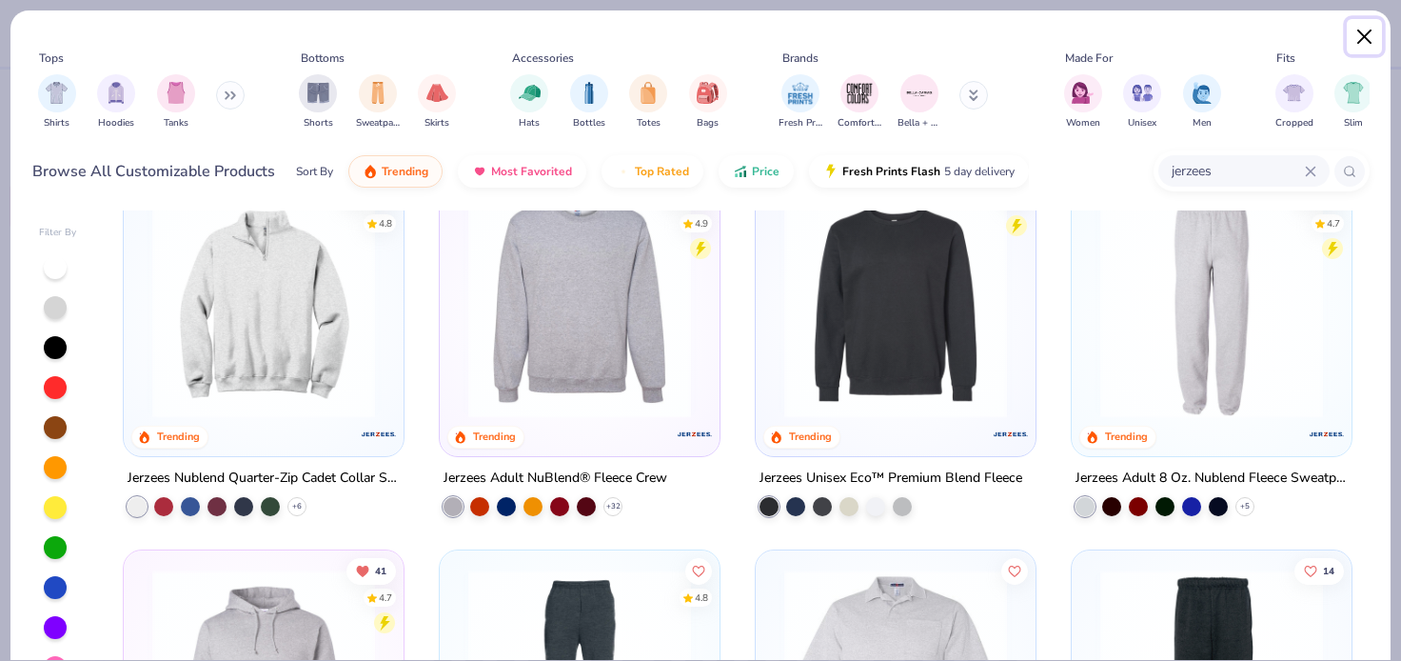
click at [1367, 41] on button "Close" at bounding box center [1365, 37] width 36 height 36
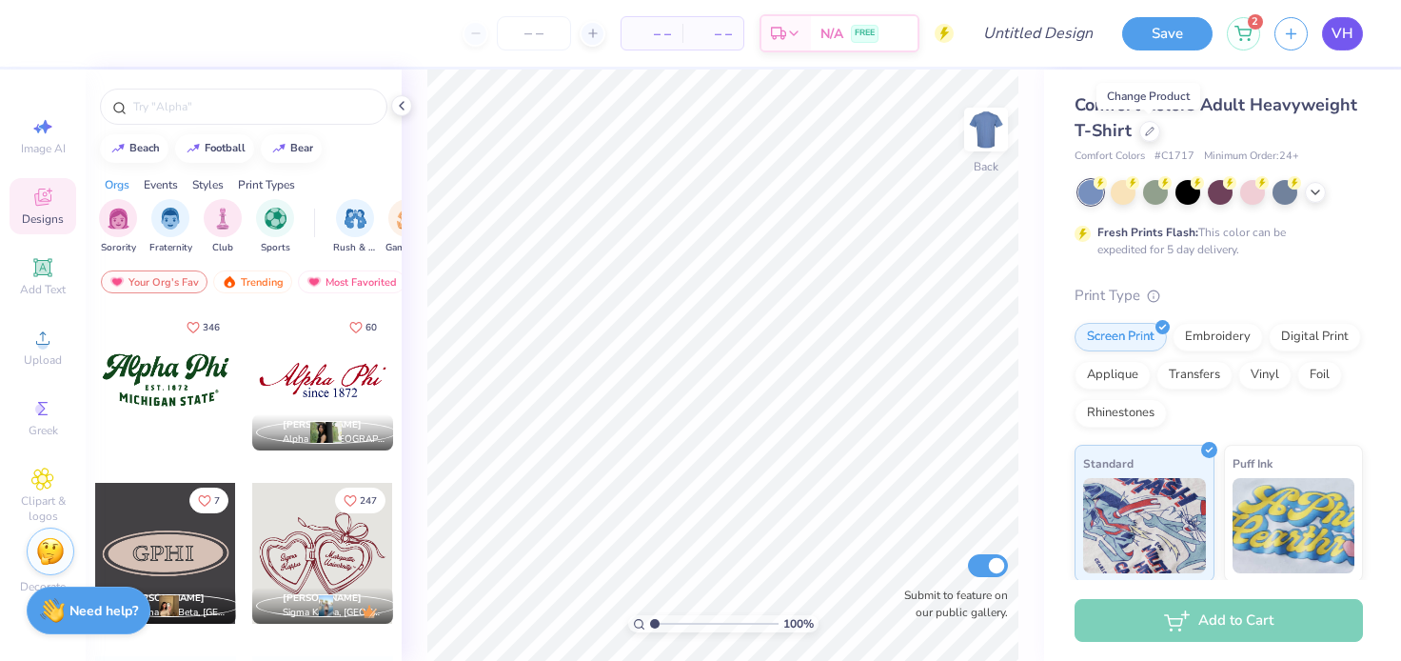
click at [1339, 38] on span "VH" at bounding box center [1343, 34] width 22 height 22
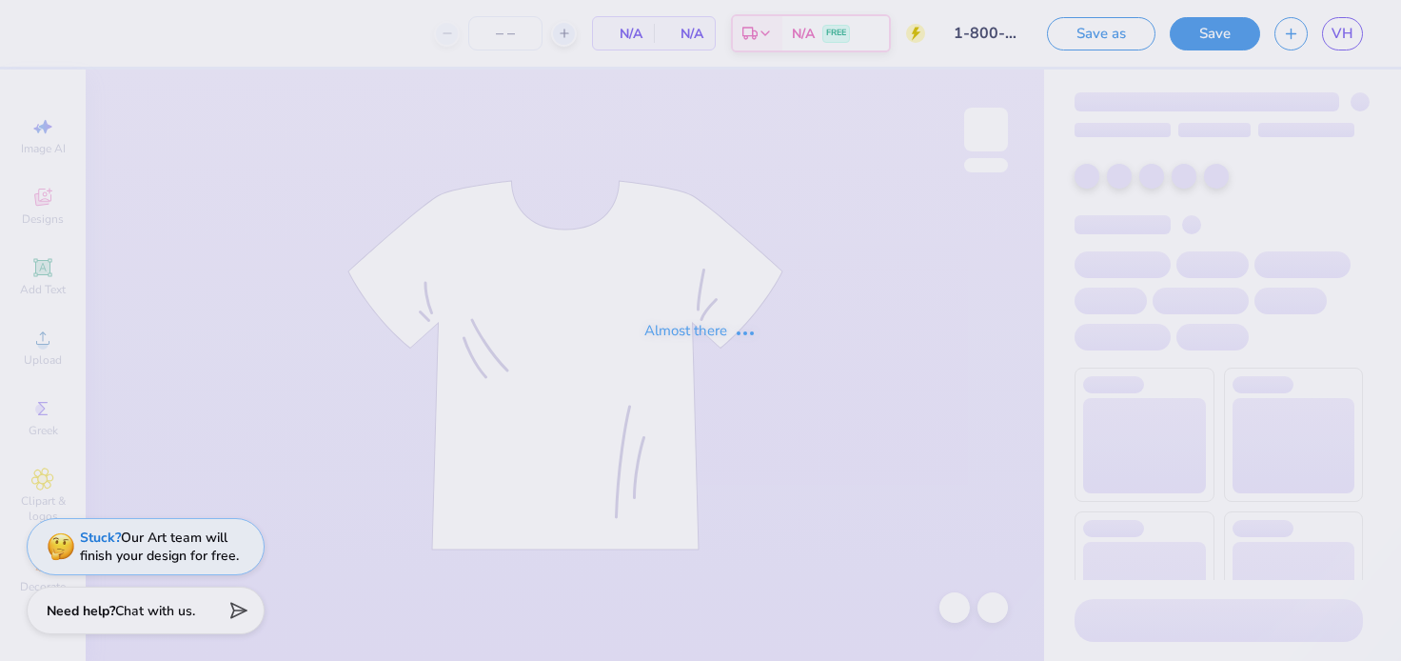
type input "100"
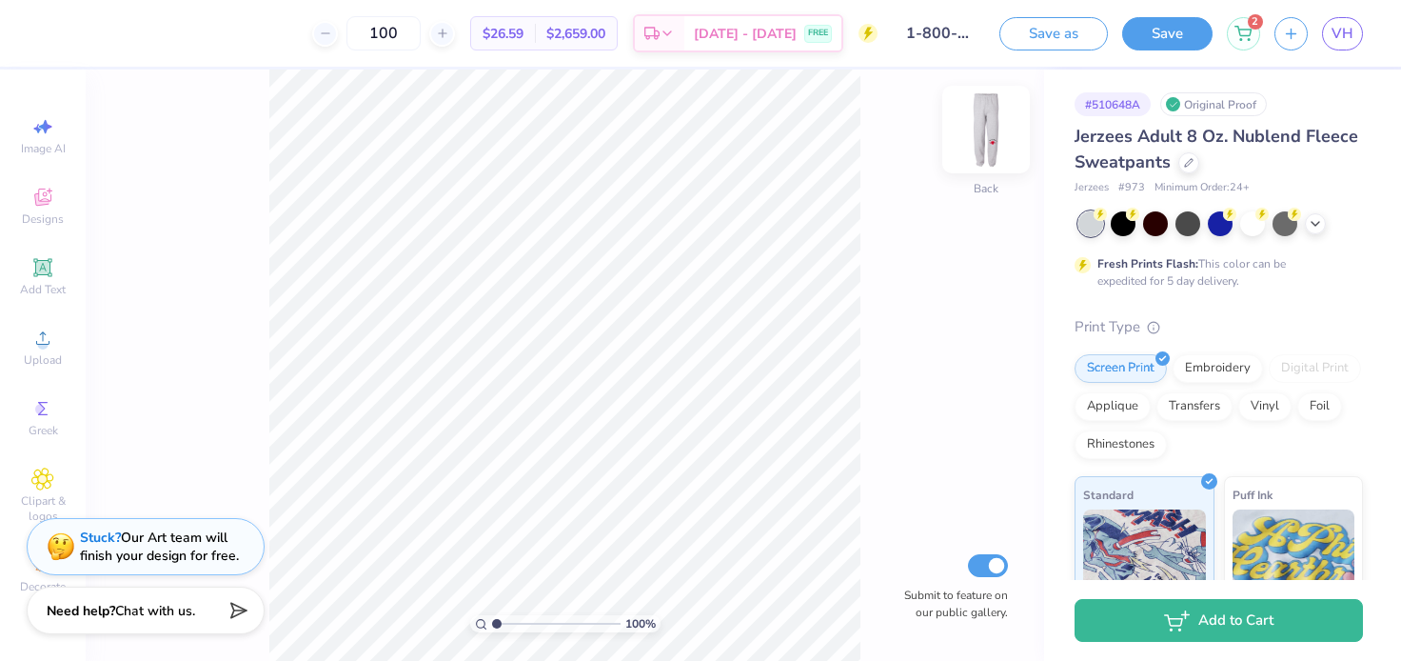
click at [966, 125] on img at bounding box center [986, 129] width 76 height 76
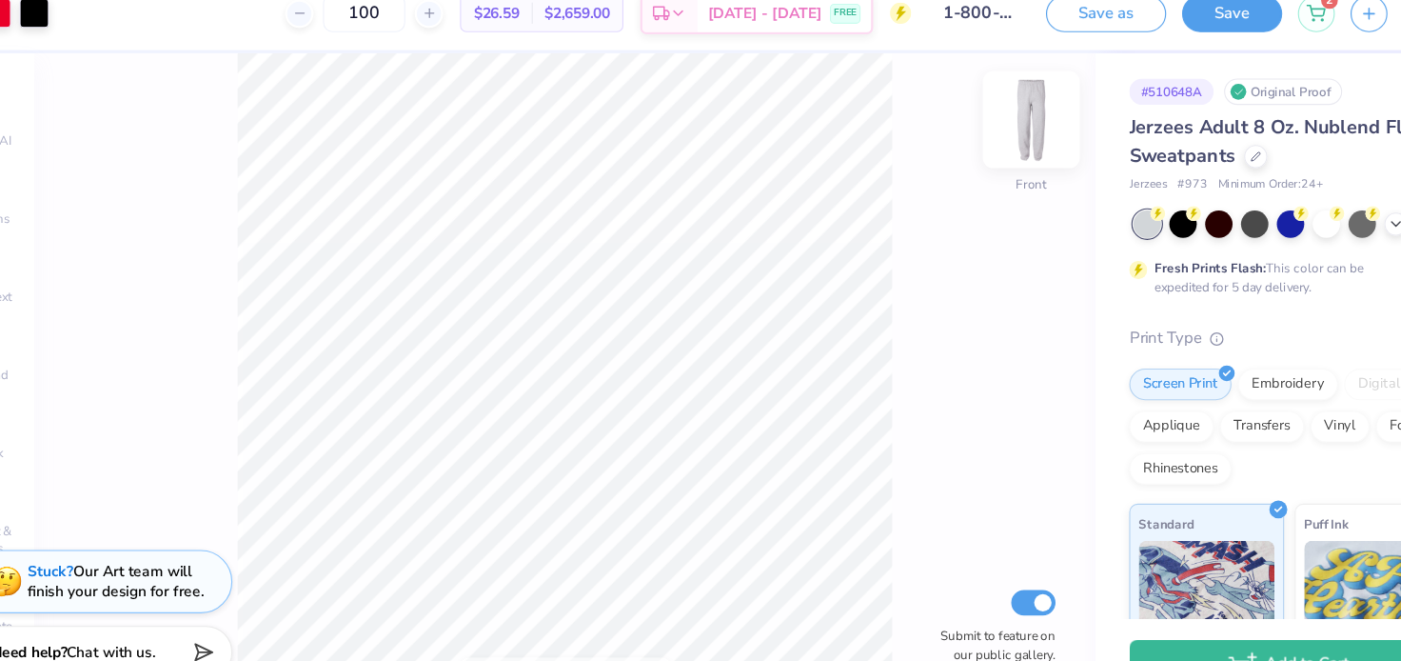
click at [984, 115] on img at bounding box center [986, 129] width 76 height 76
click at [984, 116] on img at bounding box center [986, 129] width 38 height 38
click at [989, 125] on img at bounding box center [986, 129] width 76 height 76
click at [989, 130] on img at bounding box center [986, 129] width 38 height 38
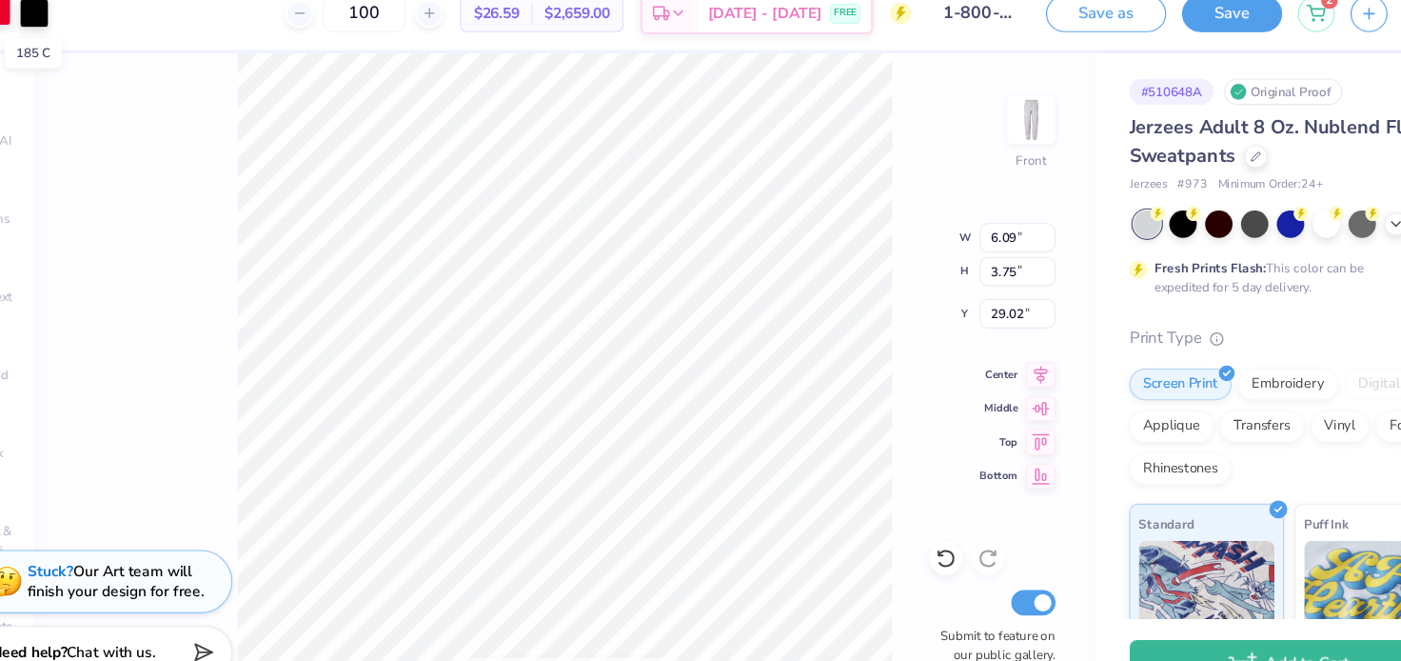
click at [54, 37] on div at bounding box center [51, 31] width 27 height 27
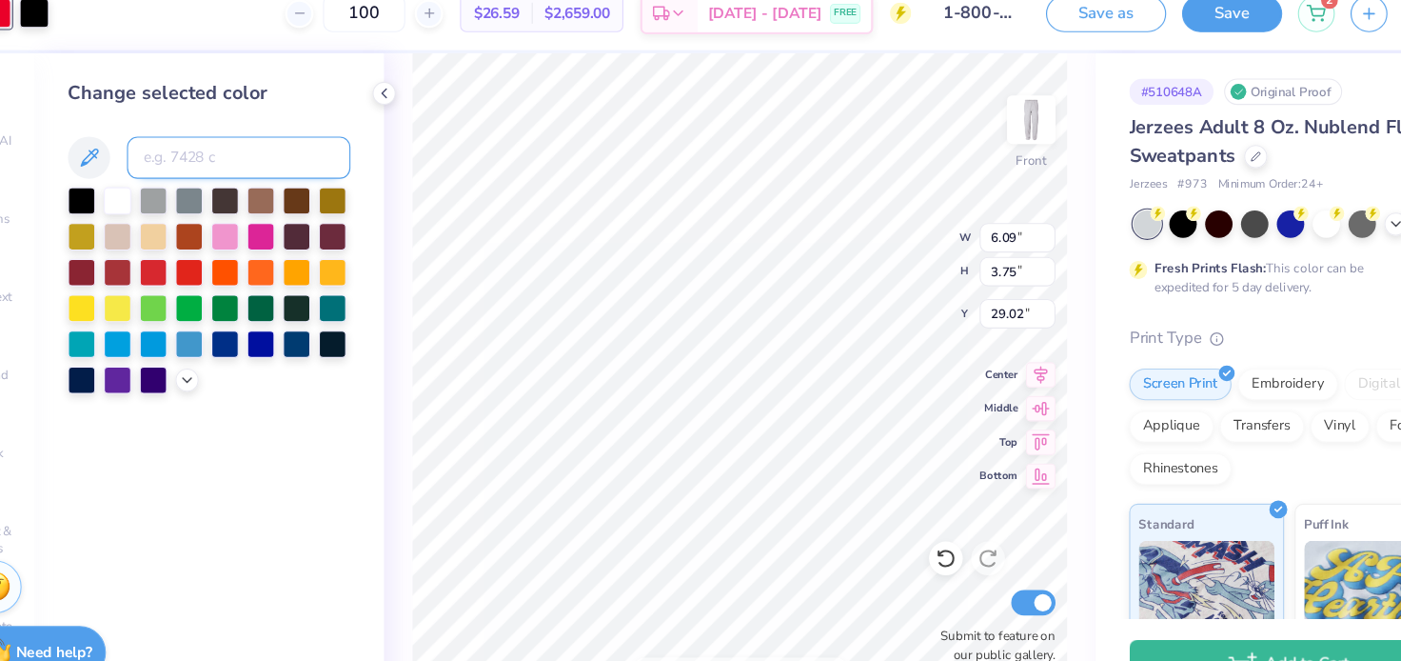
click at [226, 158] on input at bounding box center [270, 164] width 202 height 38
type input "201"
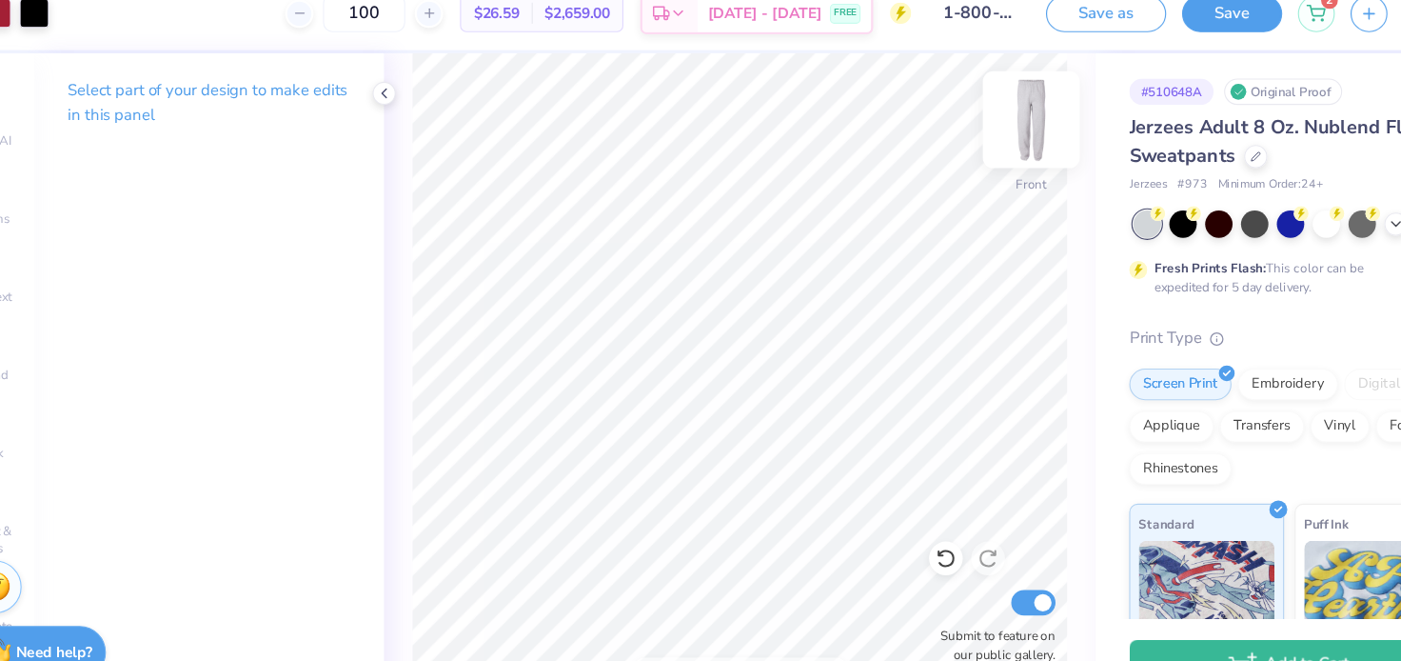
click at [999, 118] on img at bounding box center [986, 129] width 76 height 76
click at [995, 120] on img at bounding box center [986, 129] width 76 height 76
click at [1164, 30] on button "Save" at bounding box center [1167, 30] width 90 height 33
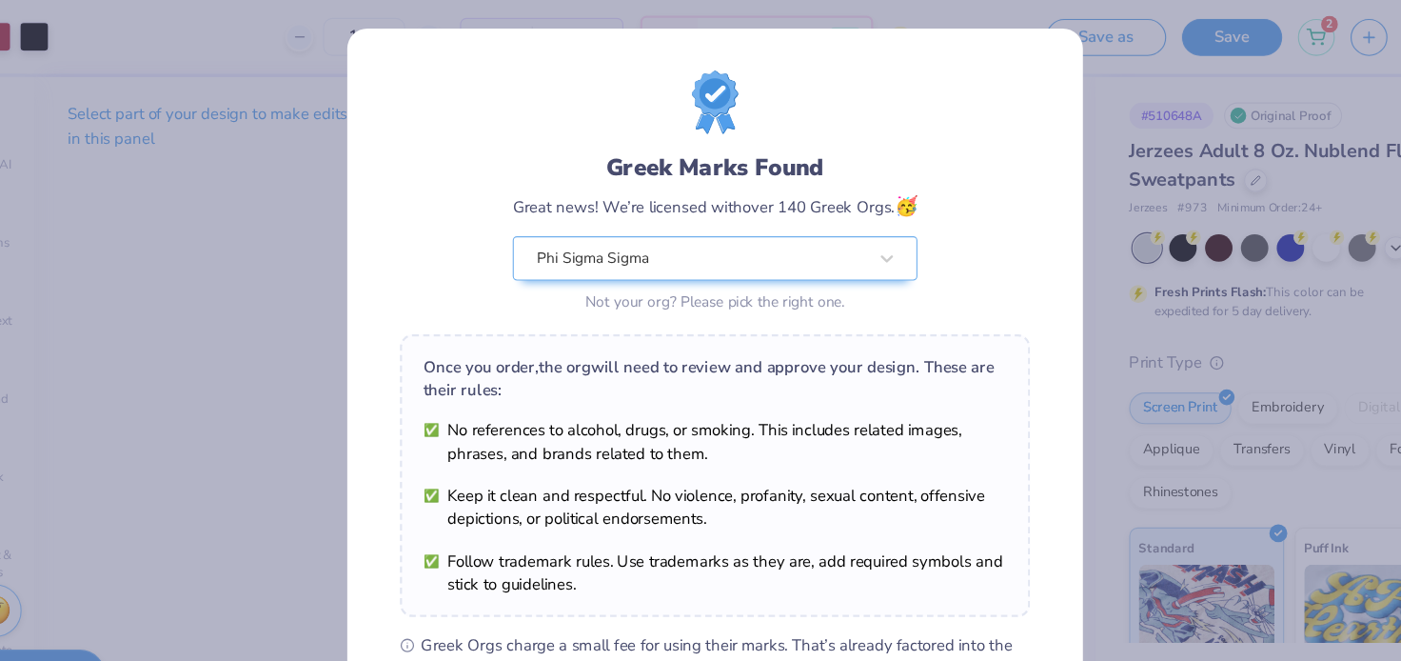
scroll to position [230, 0]
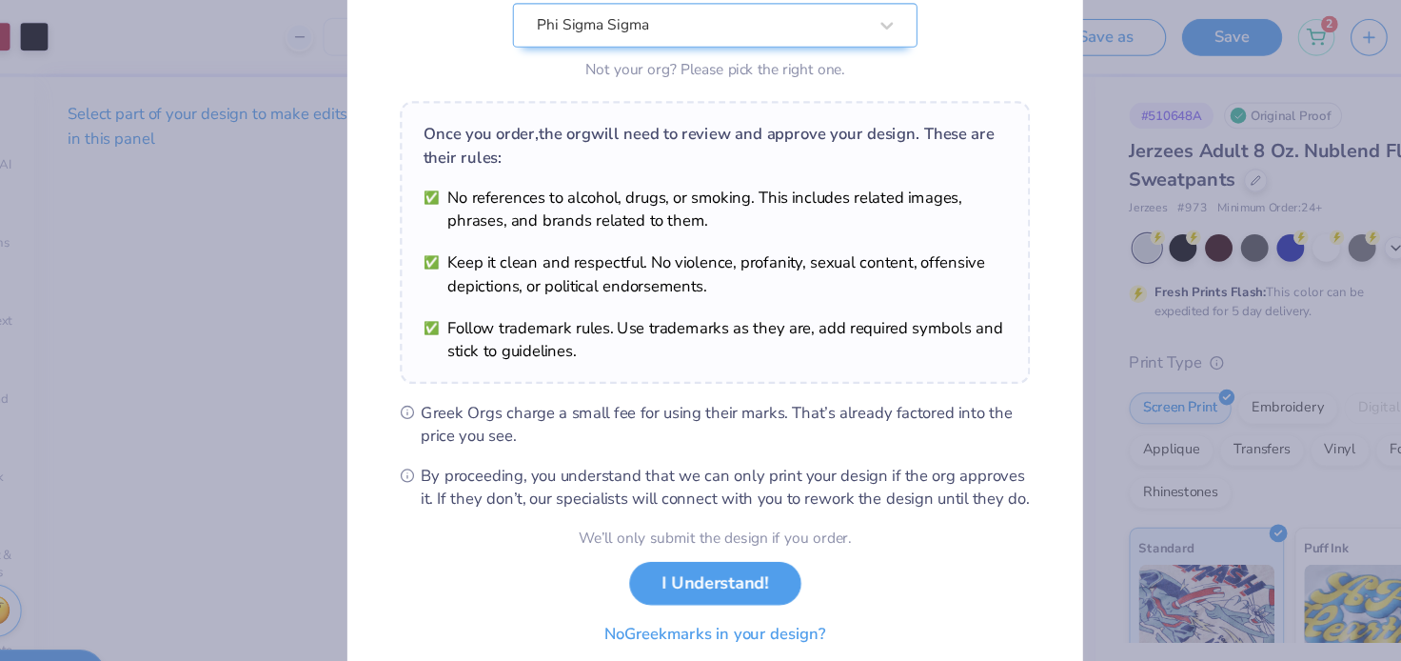
click at [683, 577] on button "No Greek marks in your design?" at bounding box center [700, 572] width 233 height 39
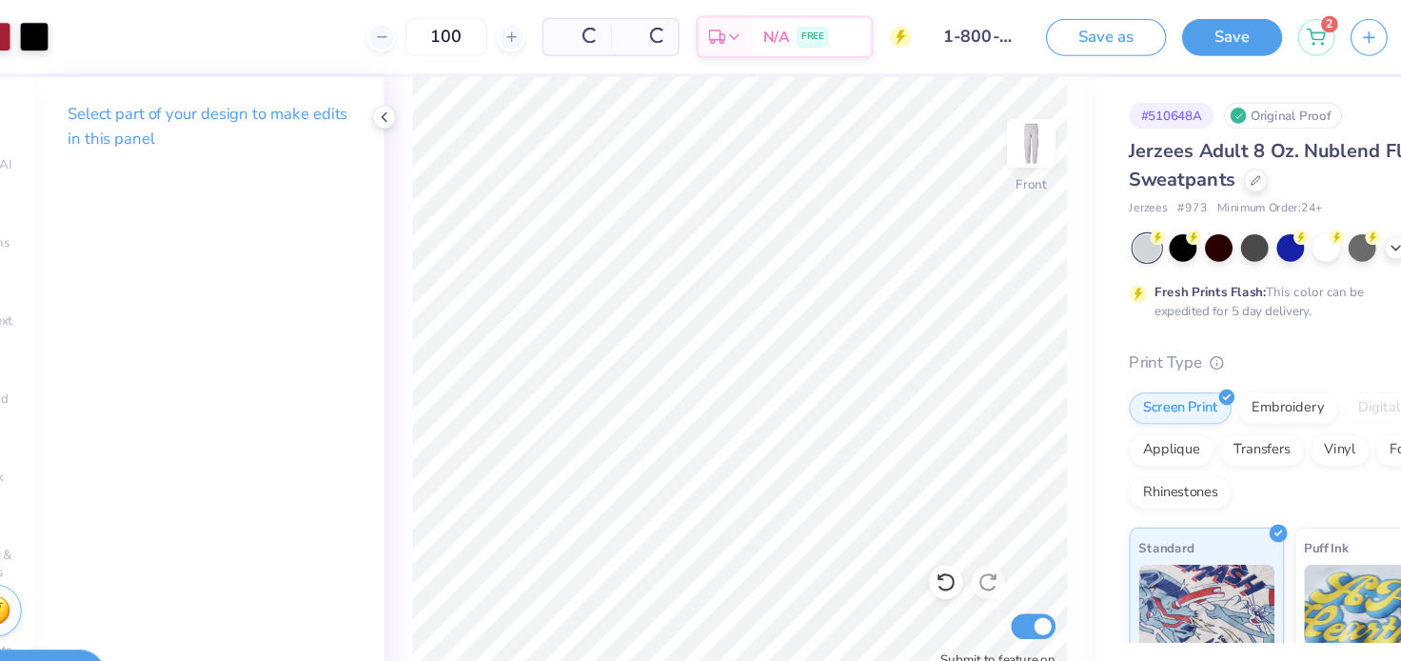
scroll to position [0, 0]
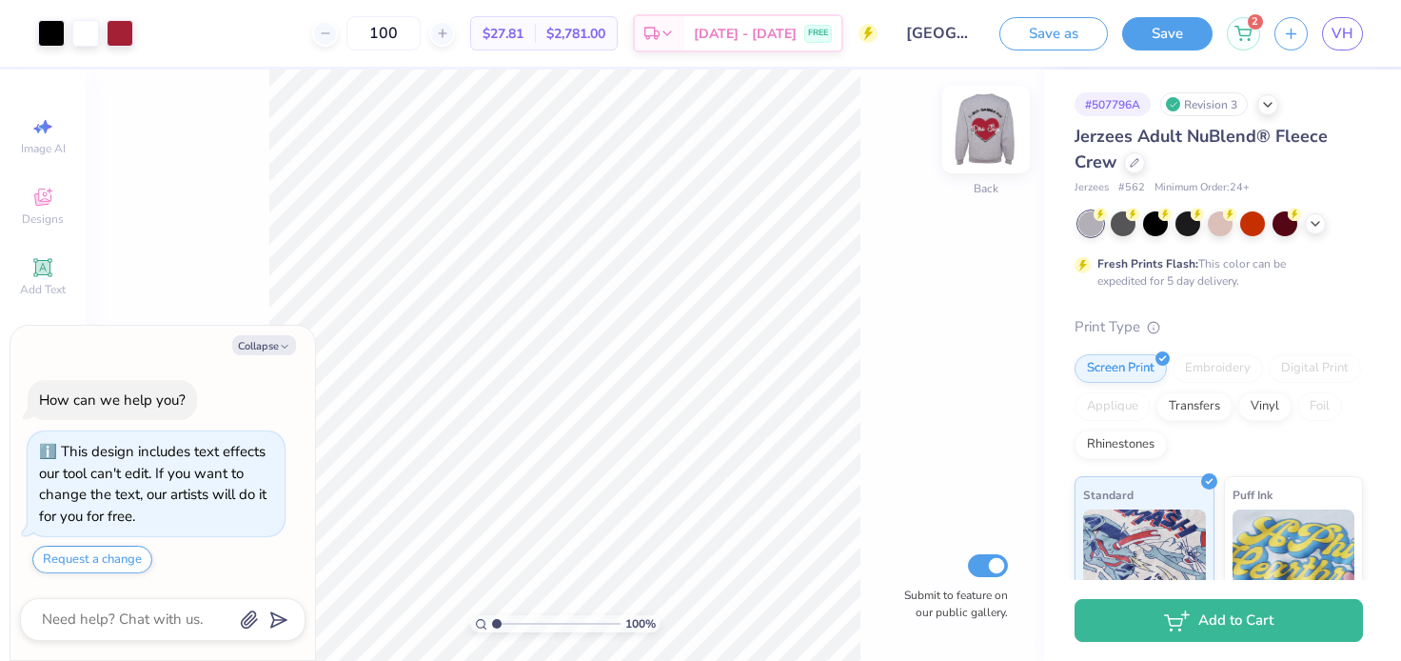
click at [975, 127] on img at bounding box center [986, 129] width 76 height 76
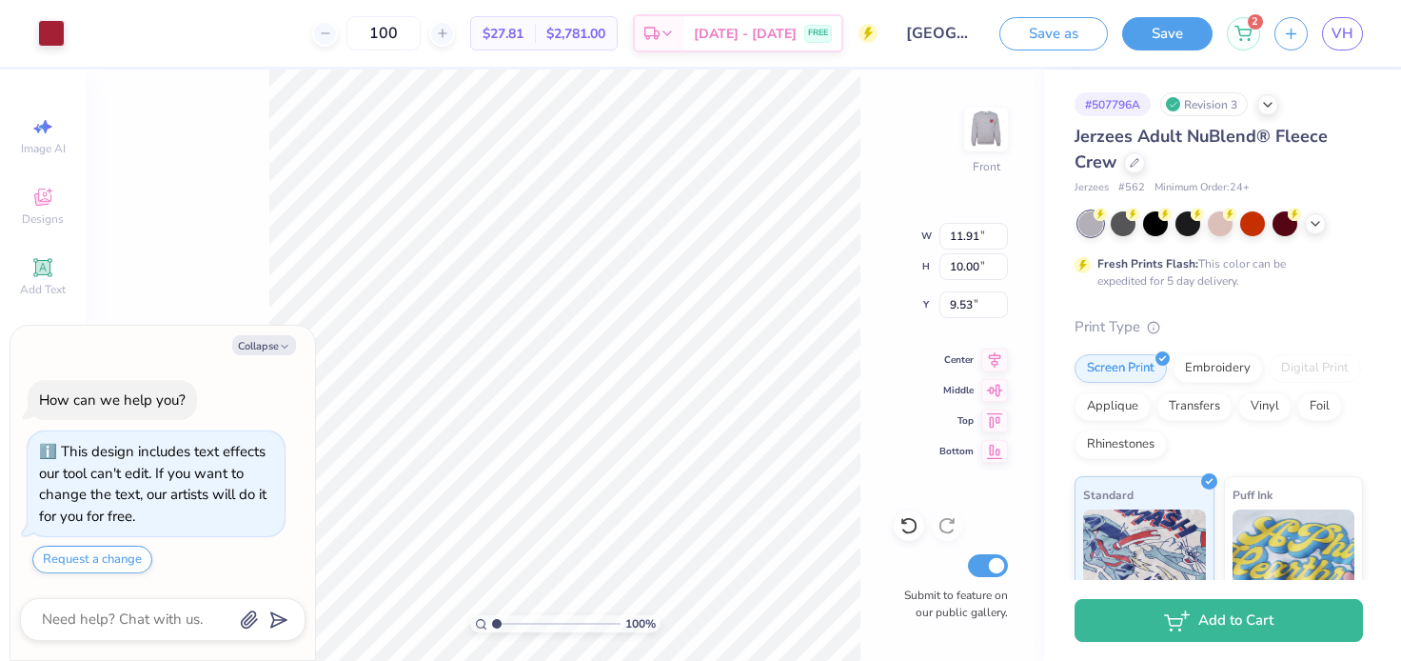
click at [224, 204] on div "100 % Front W 11.91 11.91 " H 10.00 10.00 " Y 9.53 9.53 " Center Middle Top Bot…" at bounding box center [565, 364] width 959 height 591
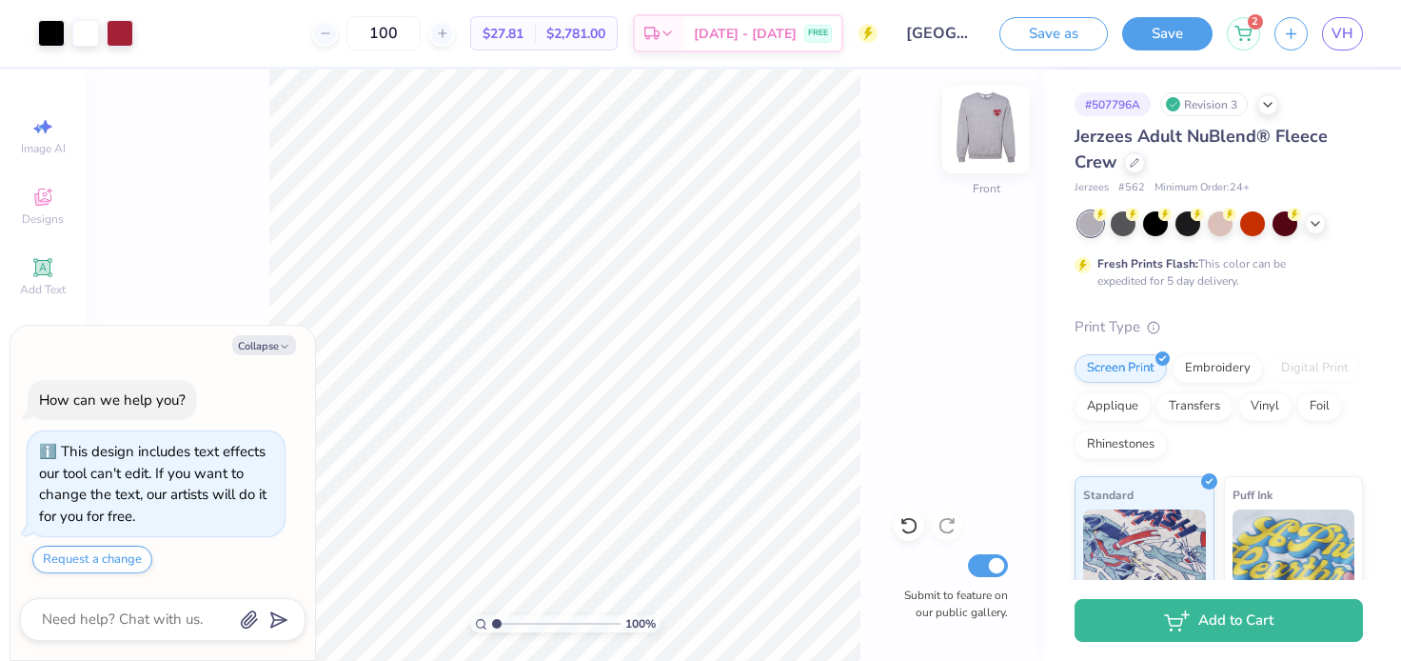
click at [979, 119] on img at bounding box center [986, 129] width 76 height 76
click at [979, 119] on img at bounding box center [986, 129] width 38 height 38
click at [977, 121] on img at bounding box center [986, 129] width 76 height 76
click at [977, 122] on img at bounding box center [986, 129] width 38 height 38
click at [267, 332] on div "Collapse How can we help you? This design includes text effects our tool can't …" at bounding box center [162, 493] width 305 height 335
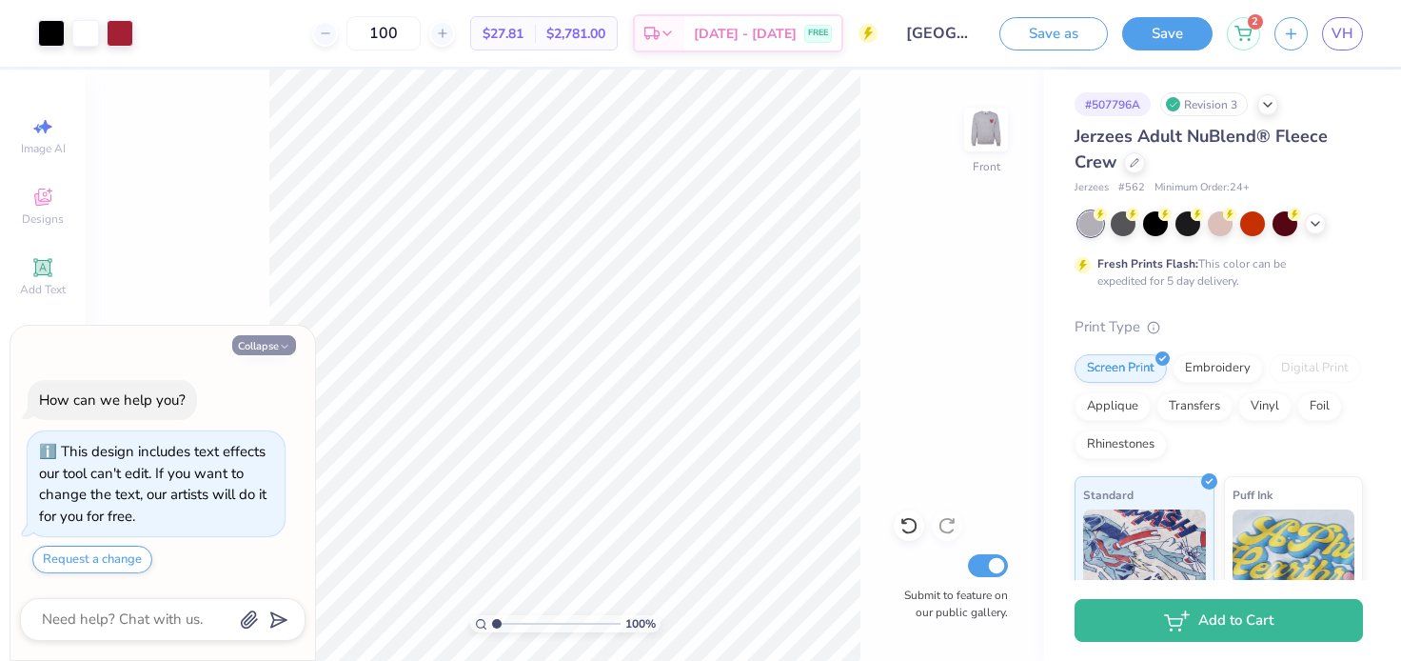
click at [262, 350] on button "Collapse" at bounding box center [264, 345] width 64 height 20
type textarea "x"
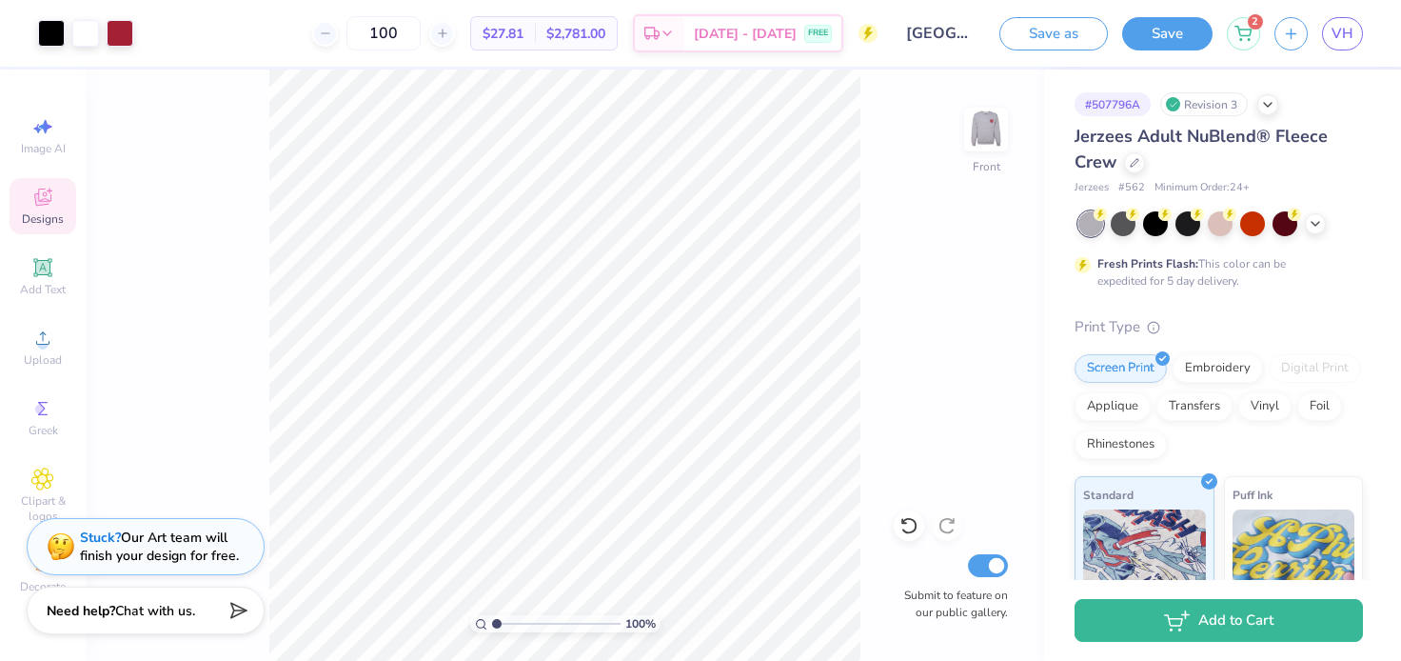
click at [30, 217] on span "Designs" at bounding box center [43, 218] width 42 height 15
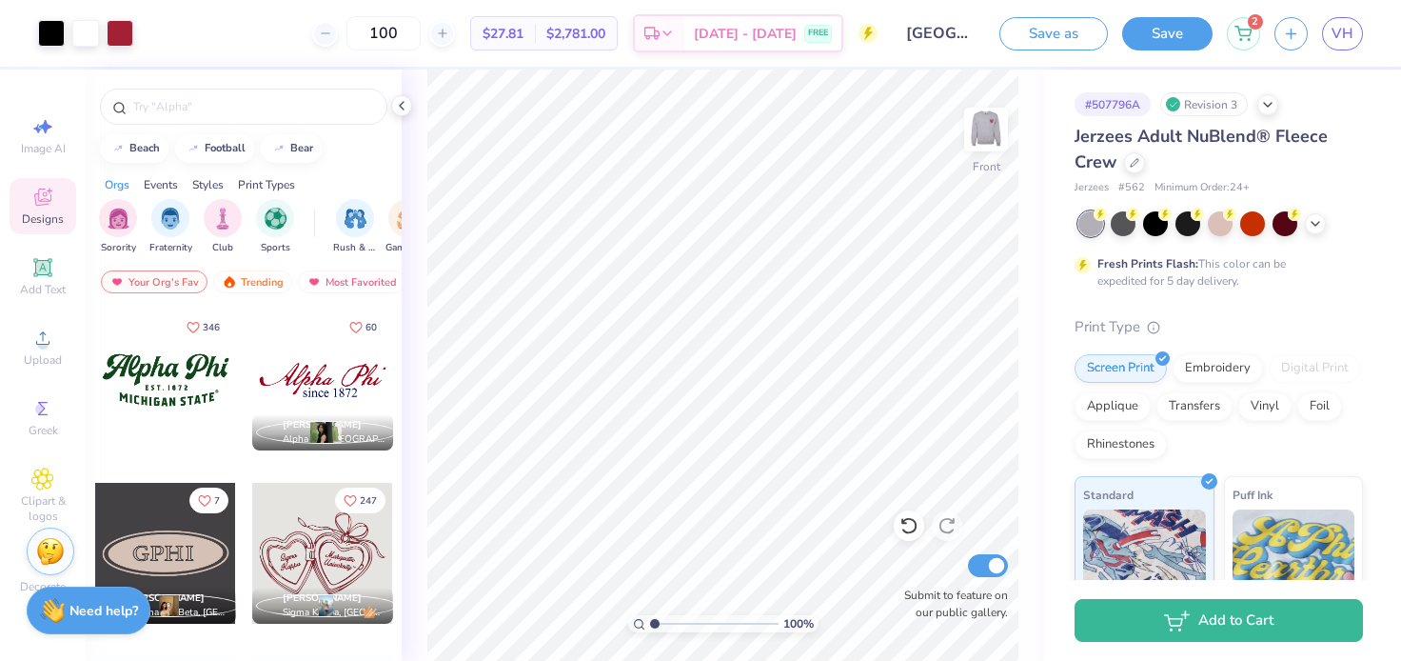
click at [1149, 34] on button "Save" at bounding box center [1167, 33] width 90 height 33
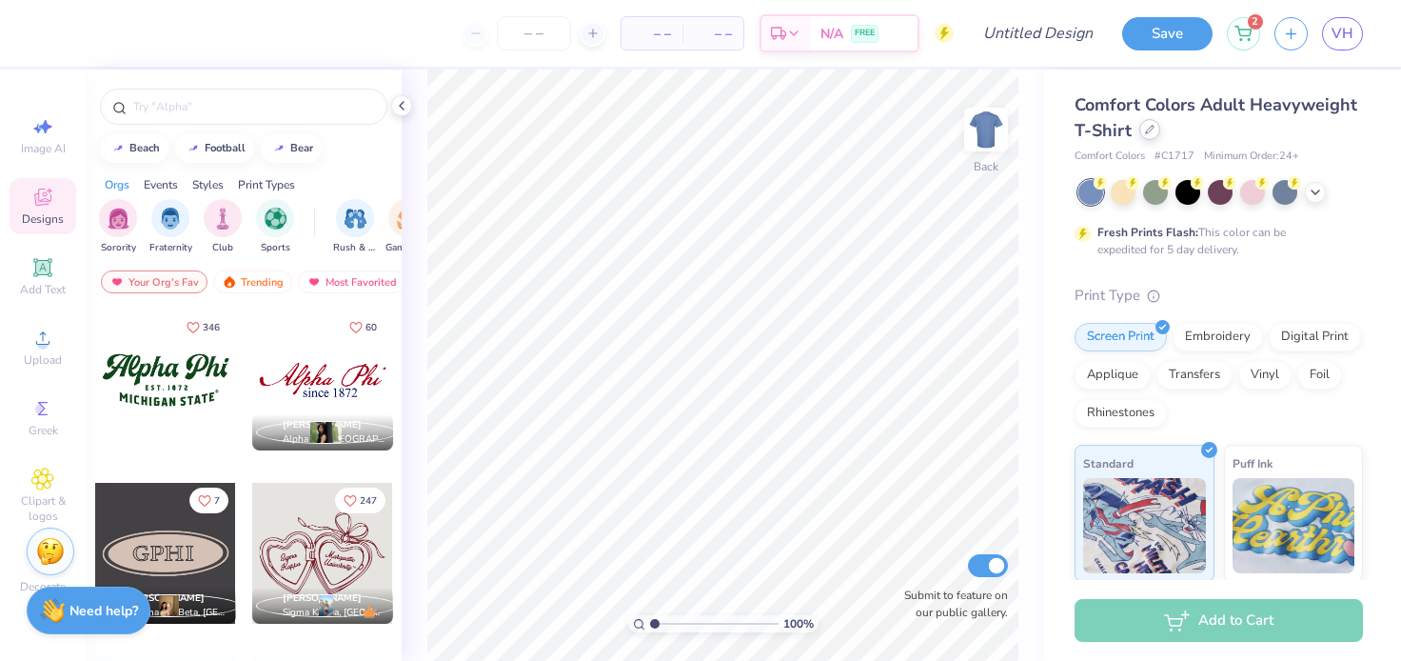
click at [1147, 139] on div at bounding box center [1149, 129] width 21 height 21
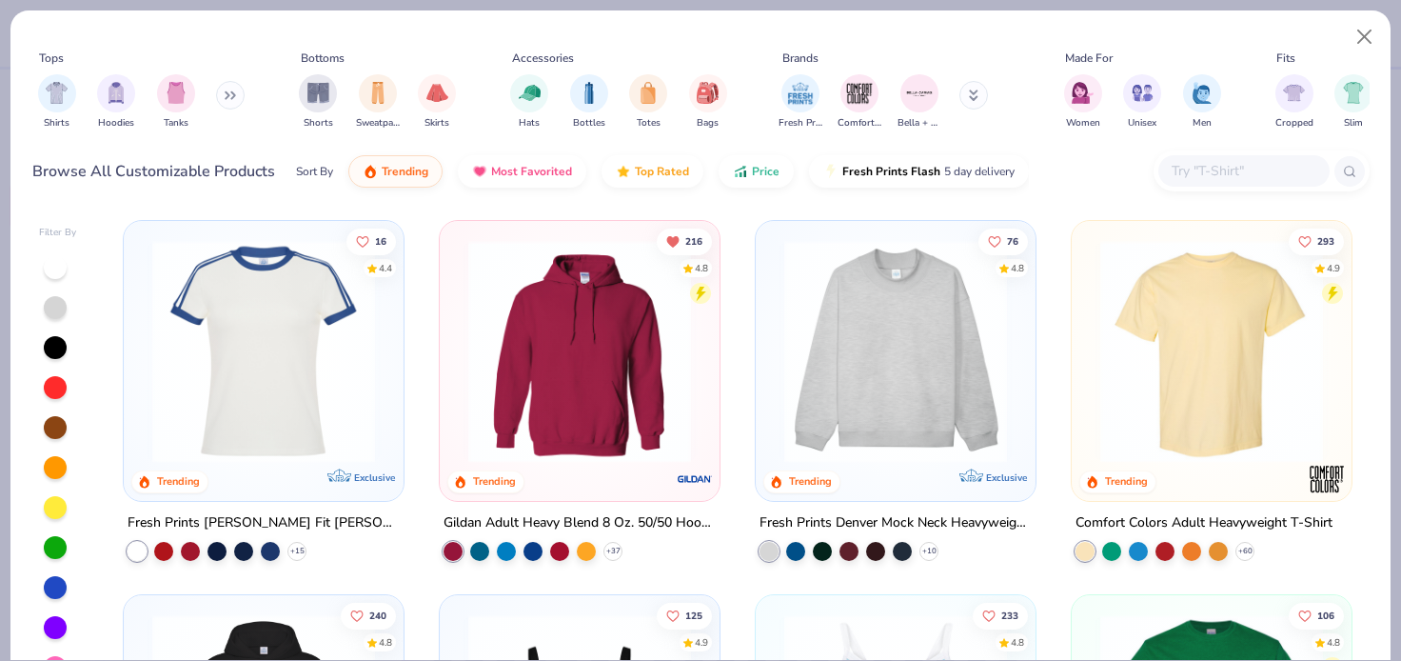
click at [1226, 168] on input "text" at bounding box center [1243, 171] width 147 height 22
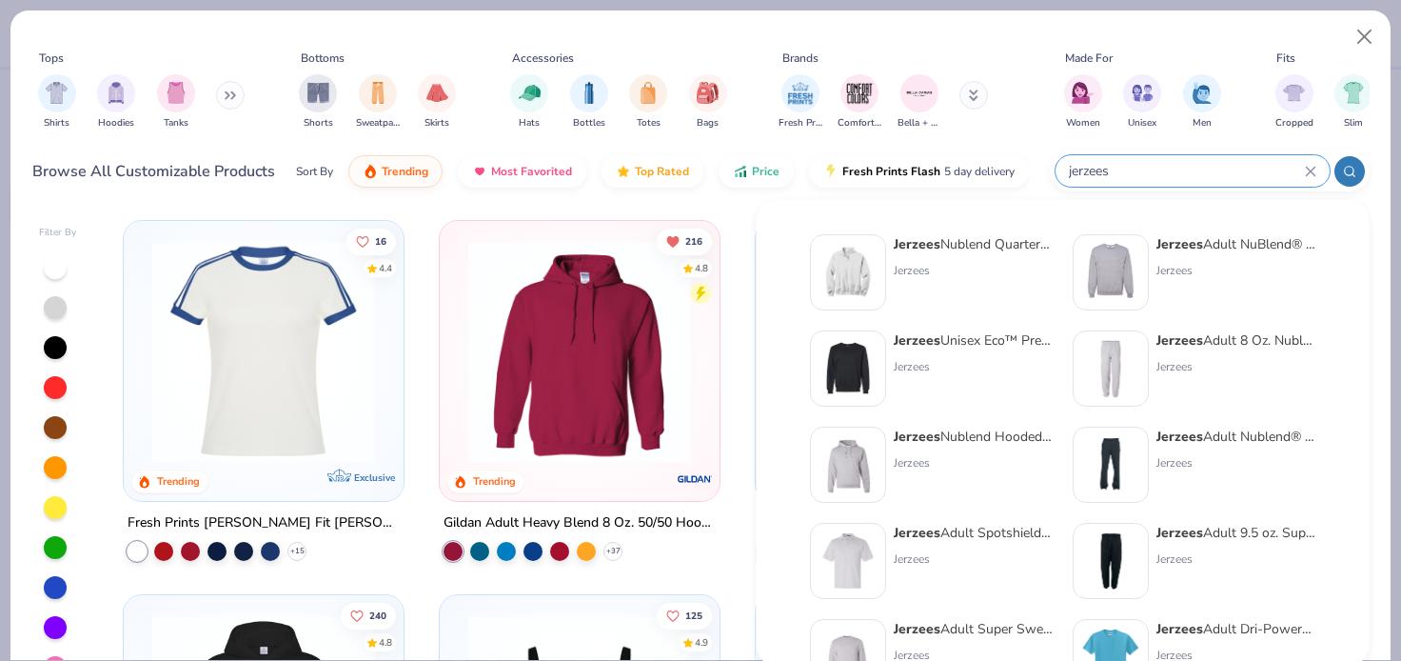
type input "jerzees"
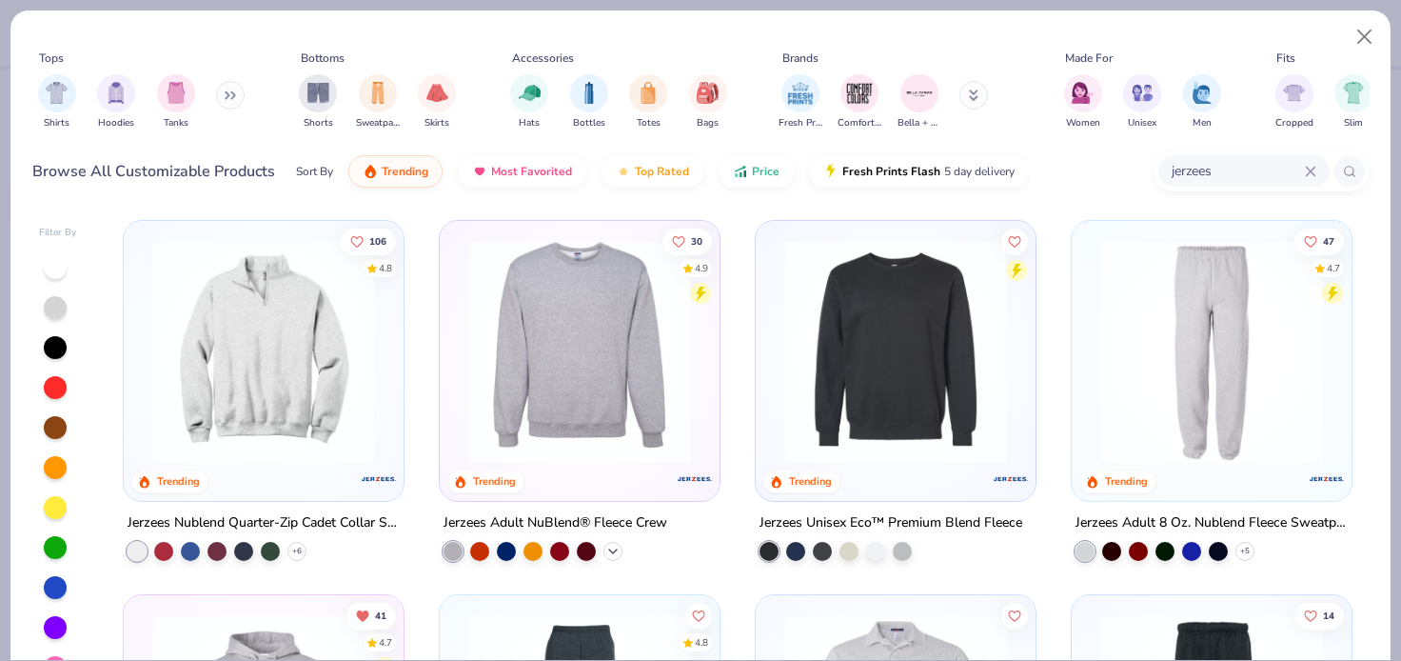
click at [619, 552] on div "+ 32" at bounding box center [613, 551] width 19 height 19
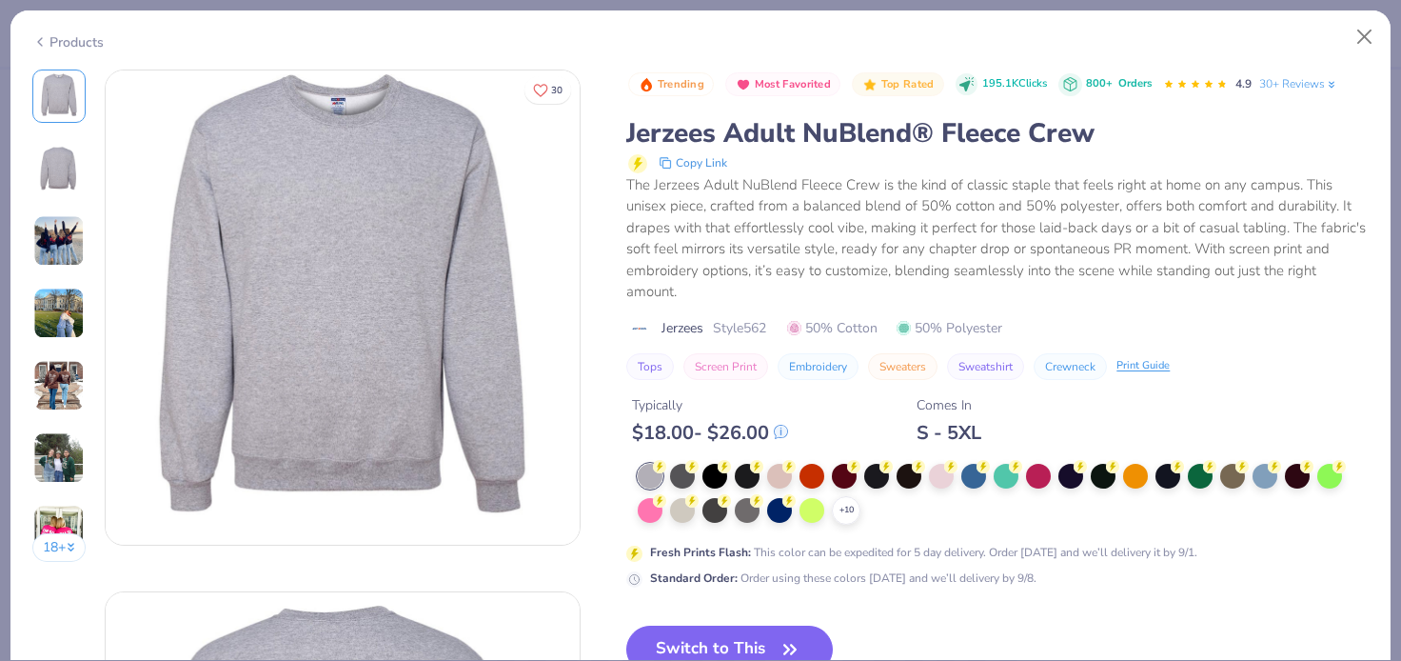
click at [838, 522] on div "+ 10" at bounding box center [1003, 494] width 731 height 61
click at [847, 519] on div "+ 10" at bounding box center [846, 510] width 29 height 29
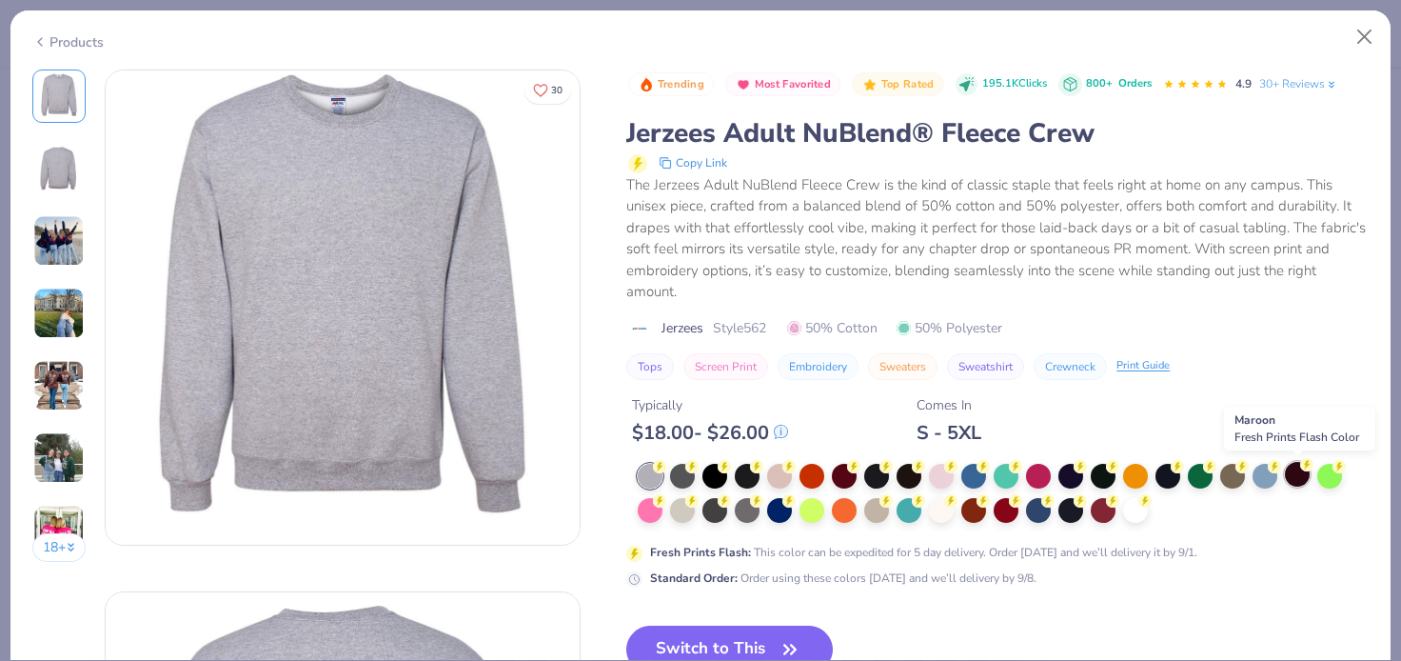
click at [1299, 482] on div at bounding box center [1297, 474] width 25 height 25
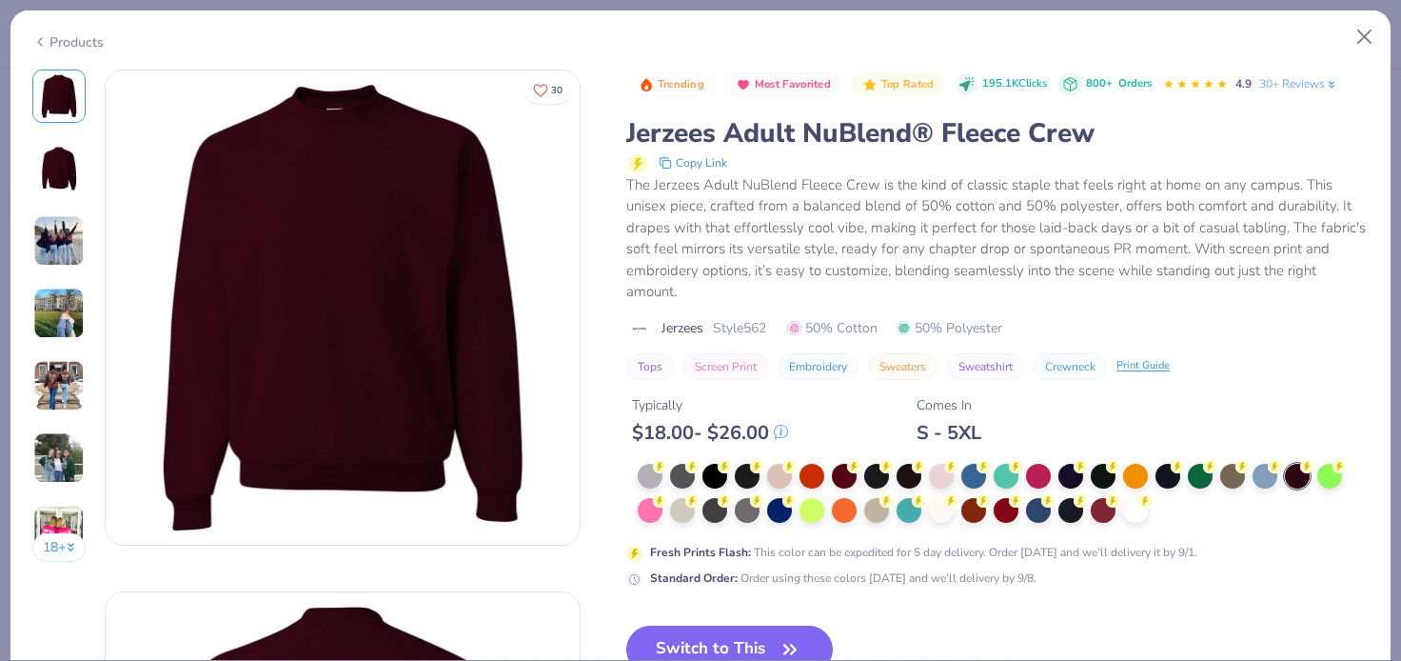
click at [42, 223] on img at bounding box center [58, 240] width 51 height 51
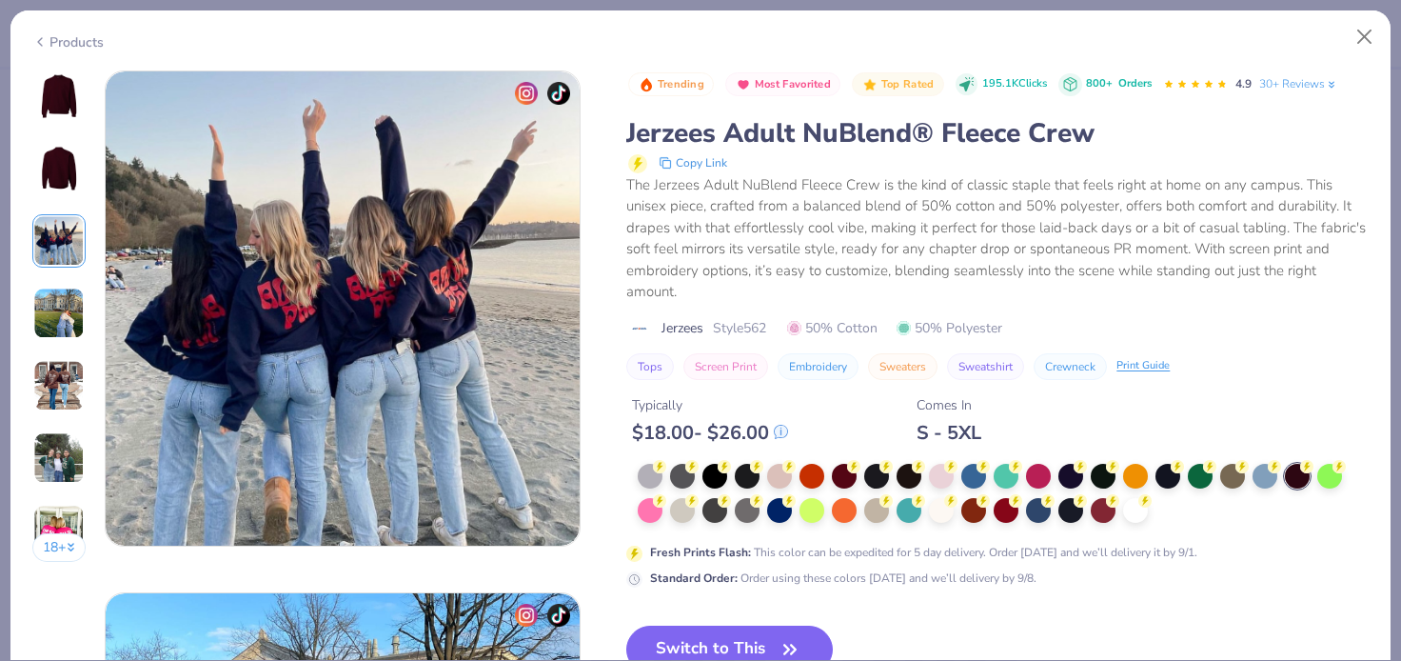
scroll to position [1043, 0]
click at [43, 360] on img at bounding box center [58, 385] width 51 height 51
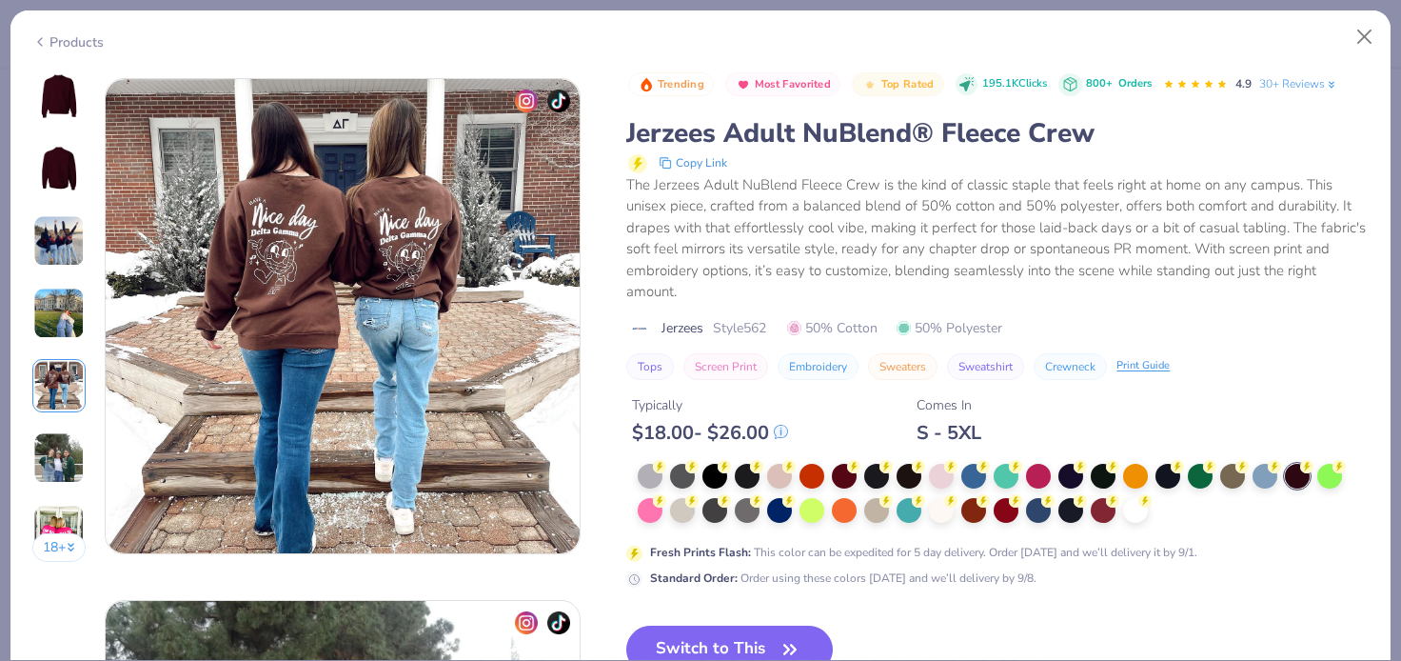
scroll to position [2087, 0]
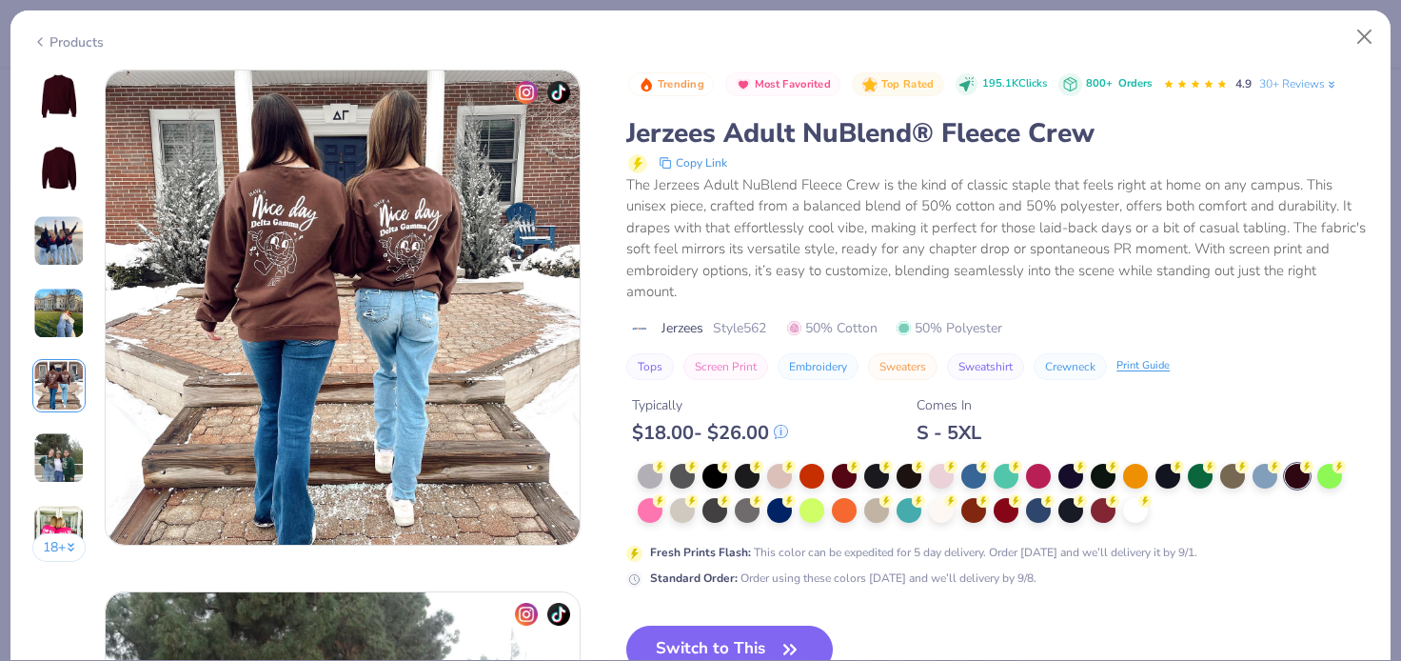
click at [63, 100] on img at bounding box center [59, 96] width 46 height 46
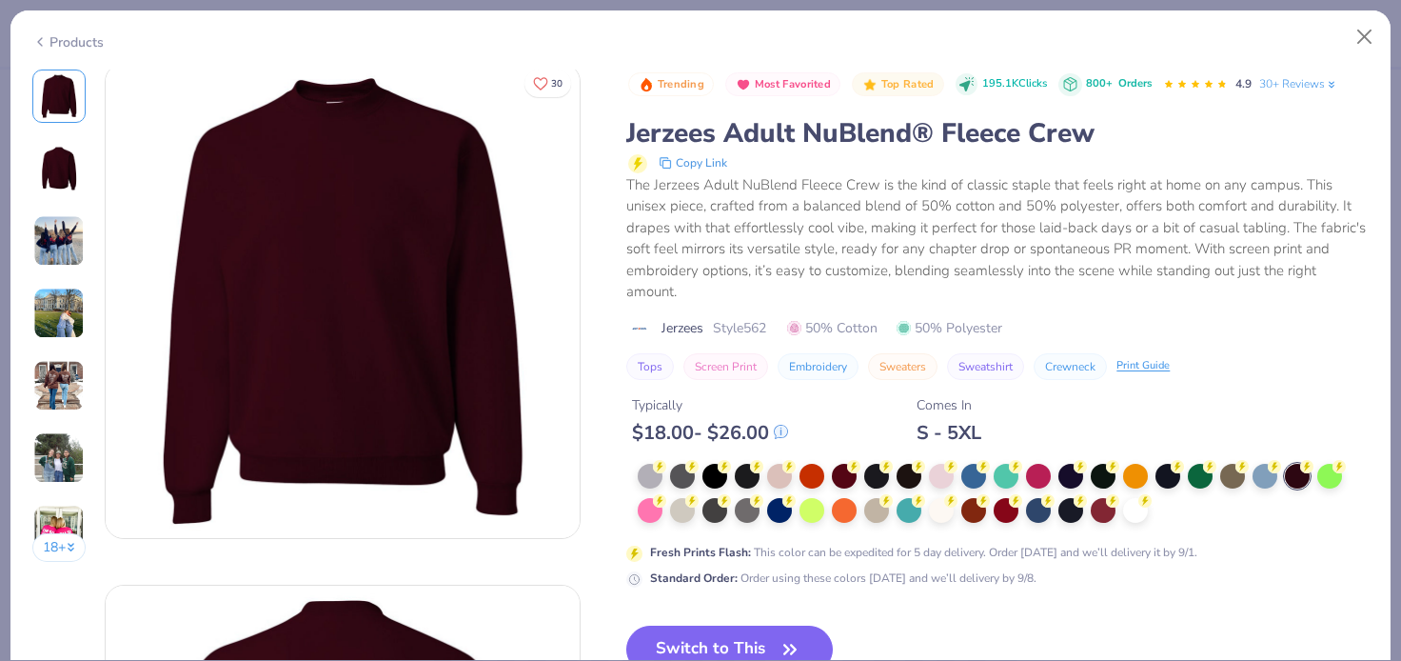
scroll to position [0, 0]
